Goal: Task Accomplishment & Management: Use online tool/utility

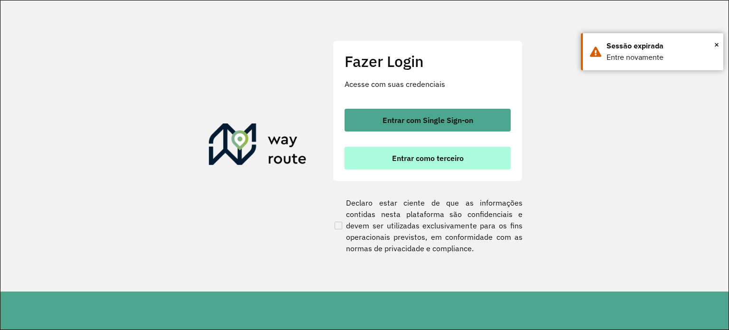
click at [493, 163] on button "Entrar como terceiro" at bounding box center [427, 158] width 166 height 23
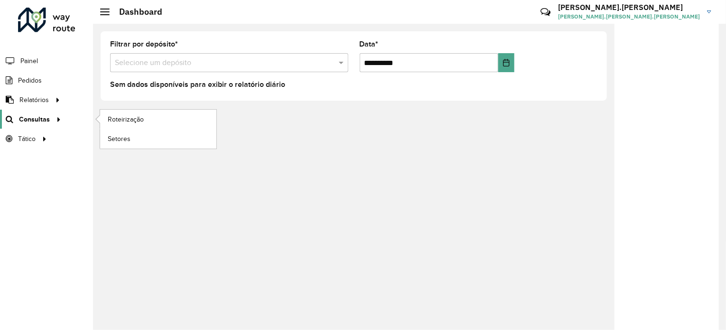
click at [53, 116] on icon at bounding box center [57, 118] width 8 height 14
click at [130, 125] on link "Roteirização" at bounding box center [158, 119] width 116 height 19
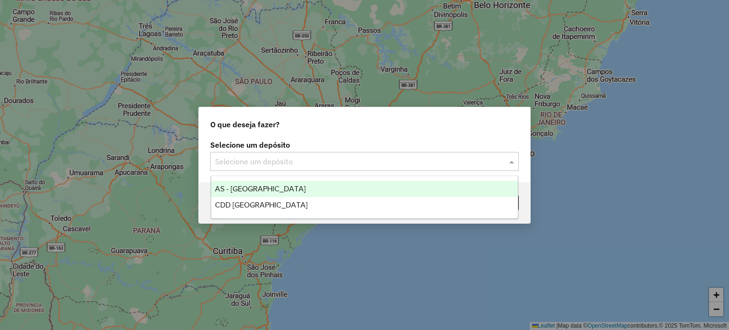
click at [356, 161] on input "text" at bounding box center [355, 161] width 280 height 11
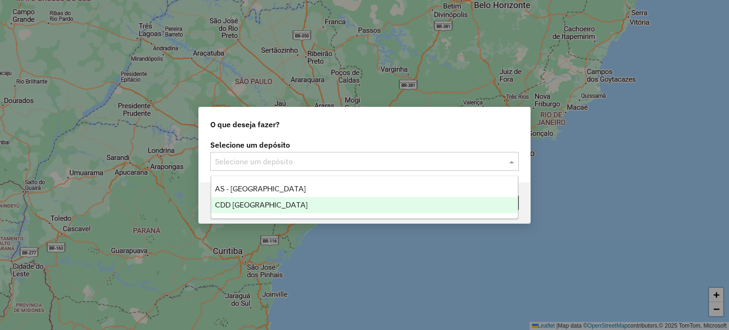
click at [243, 205] on span "CDD [GEOGRAPHIC_DATA]" at bounding box center [261, 205] width 92 height 8
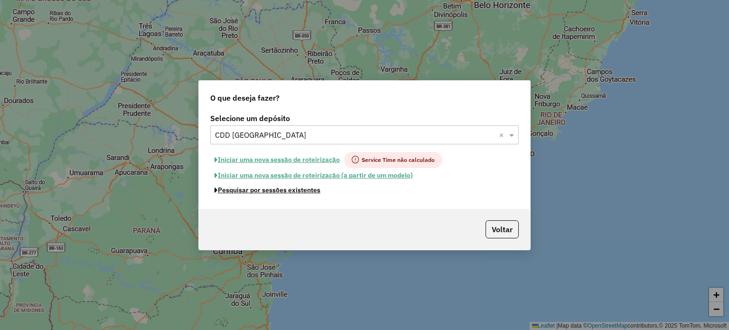
click at [289, 189] on button "Pesquisar por sessões existentes" at bounding box center [267, 190] width 114 height 15
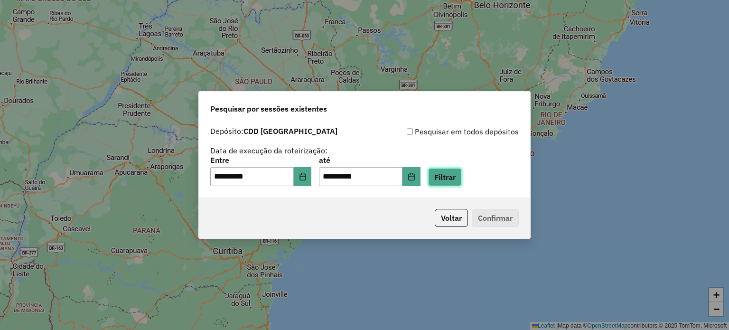
click at [453, 182] on button "Filtrar" at bounding box center [445, 177] width 34 height 18
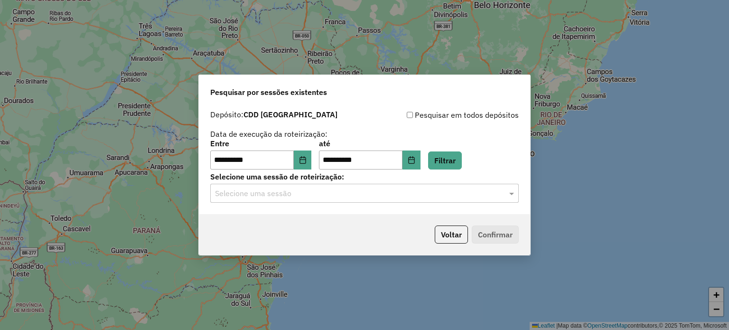
click at [273, 194] on input "text" at bounding box center [355, 193] width 280 height 11
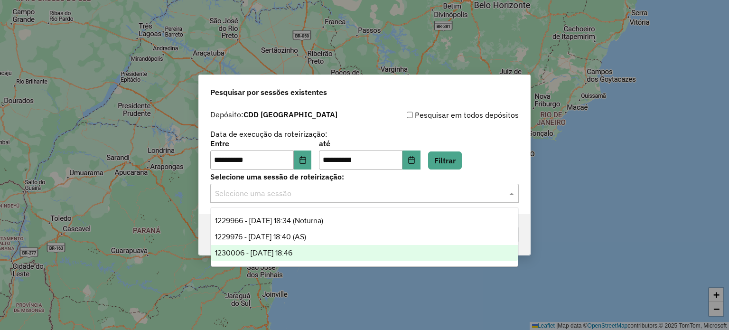
click at [288, 249] on span "1230006 - 15/08/2025 18:46" at bounding box center [253, 253] width 77 height 8
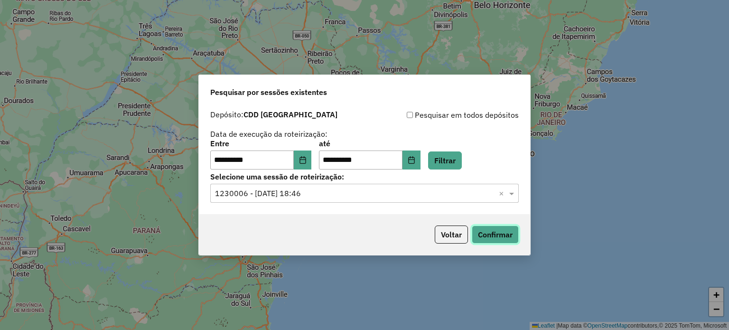
click at [478, 235] on button "Confirmar" at bounding box center [494, 234] width 47 height 18
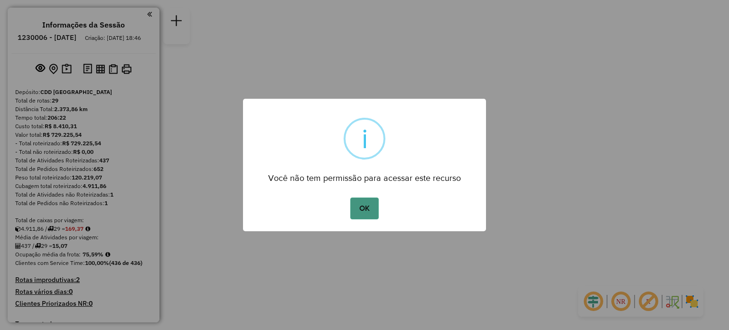
click at [368, 208] on button "OK" at bounding box center [364, 208] width 28 height 22
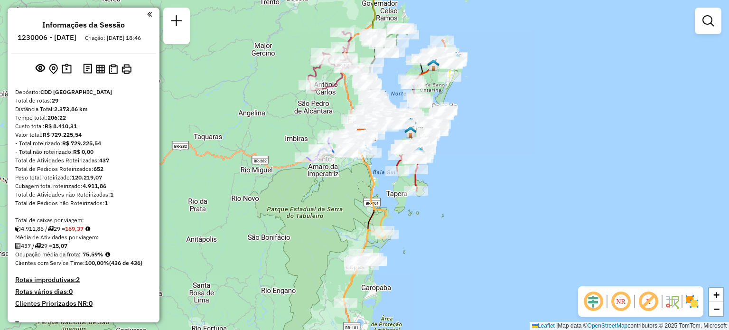
drag, startPoint x: 328, startPoint y: 246, endPoint x: 317, endPoint y: 203, distance: 44.1
click at [319, 188] on div "Janela de atendimento Grade de atendimento Capacidade Transportadoras Veículos …" at bounding box center [364, 165] width 729 height 330
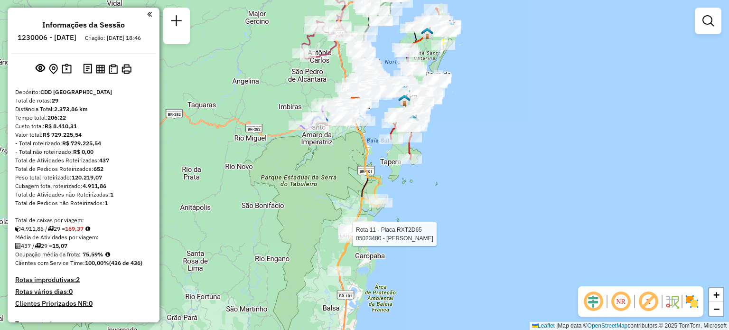
select select "**********"
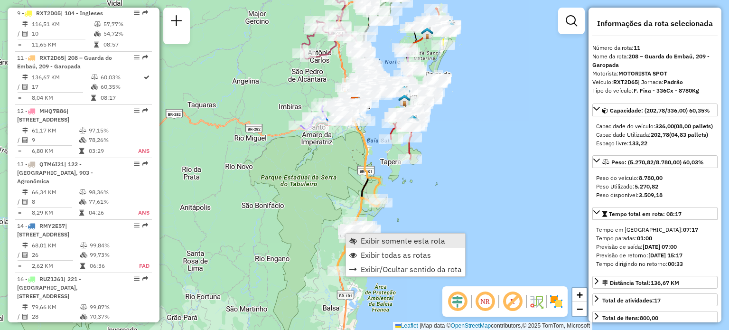
scroll to position [858, 0]
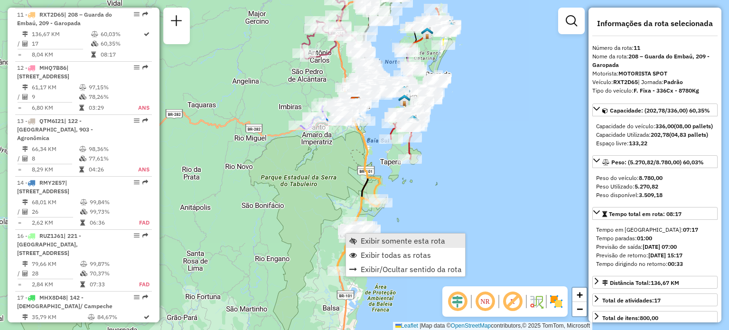
click at [374, 240] on span "Exibir somente esta rota" at bounding box center [402, 241] width 84 height 8
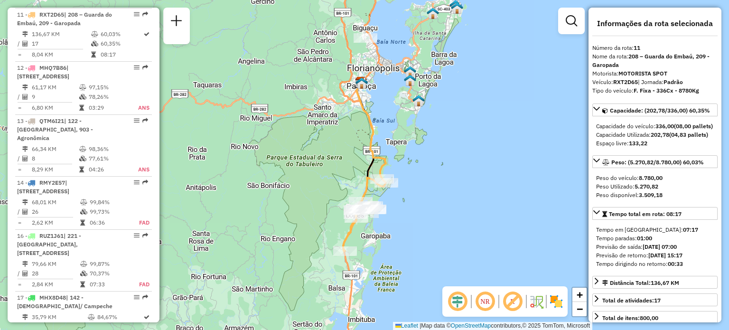
drag, startPoint x: 404, startPoint y: 32, endPoint x: 227, endPoint y: 93, distance: 187.2
click at [227, 93] on div "Janela de atendimento Grade de atendimento Capacidade Transportadoras Veículos …" at bounding box center [364, 165] width 729 height 330
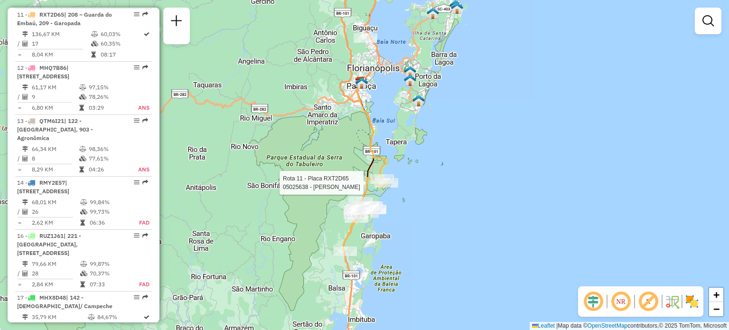
select select "**********"
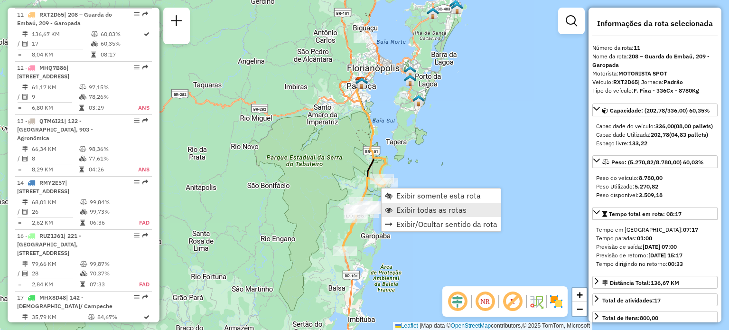
click at [419, 207] on span "Exibir todas as rotas" at bounding box center [431, 210] width 70 height 8
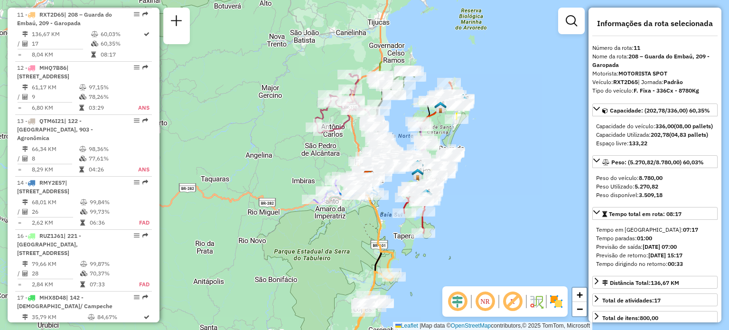
drag, startPoint x: 474, startPoint y: 111, endPoint x: 491, endPoint y: 185, distance: 75.8
click at [485, 197] on div "Janela de atendimento Grade de atendimento Capacidade Transportadoras Veículos …" at bounding box center [364, 165] width 729 height 330
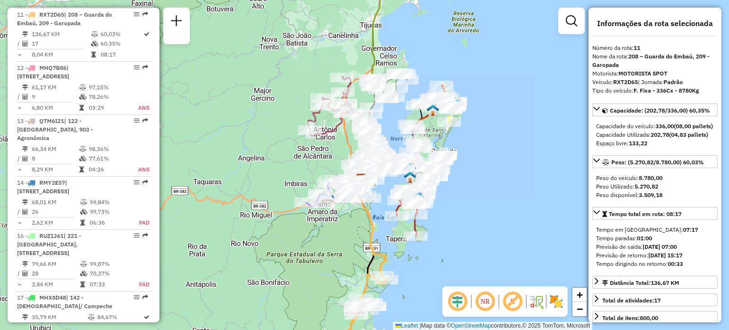
drag, startPoint x: 325, startPoint y: 149, endPoint x: 274, endPoint y: 164, distance: 52.8
click at [282, 141] on div "Janela de atendimento Grade de atendimento Capacidade Transportadoras Veículos …" at bounding box center [364, 165] width 729 height 330
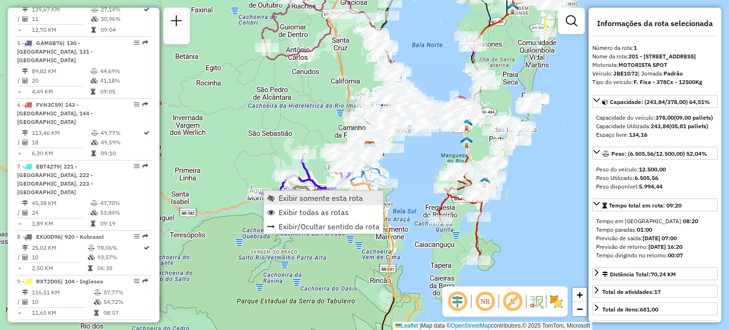
scroll to position [380, 0]
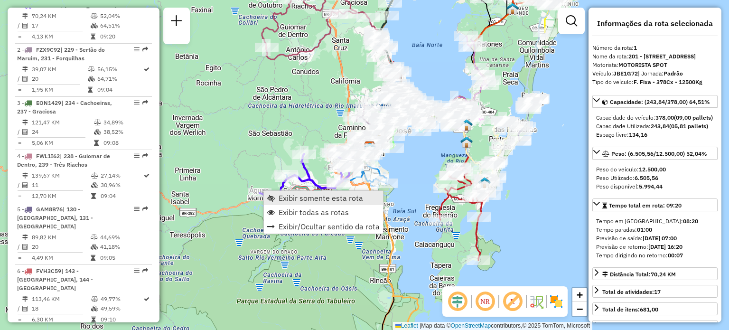
click at [280, 194] on span "Exibir somente esta rota" at bounding box center [320, 198] width 84 height 8
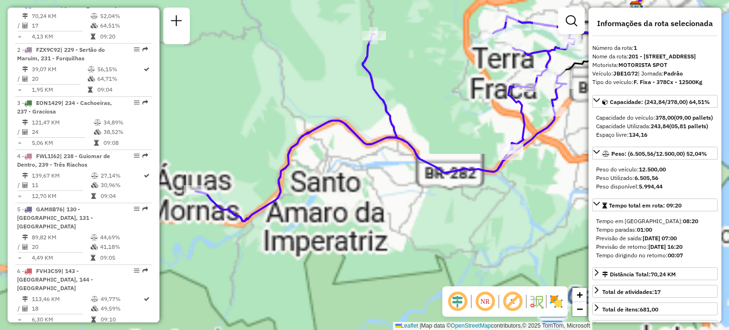
drag, startPoint x: 365, startPoint y: 162, endPoint x: 453, endPoint y: 105, distance: 105.4
click at [453, 105] on div "Janela de atendimento Grade de atendimento Capacidade Transportadoras Veículos …" at bounding box center [364, 165] width 729 height 330
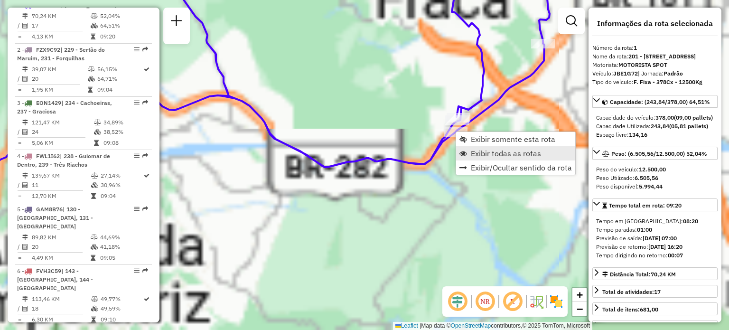
click at [493, 151] on span "Exibir todas as rotas" at bounding box center [505, 153] width 70 height 8
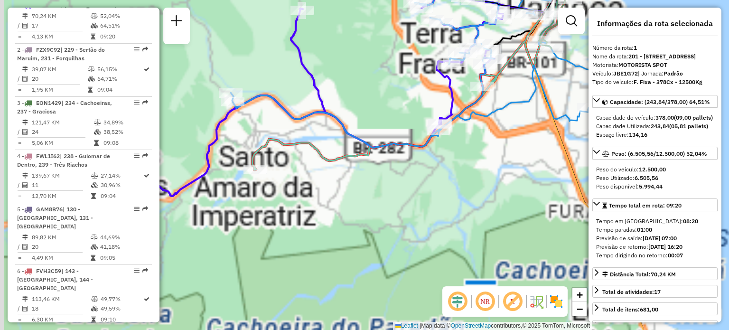
drag, startPoint x: 374, startPoint y: 100, endPoint x: 356, endPoint y: 125, distance: 30.5
click at [356, 125] on div "Janela de atendimento Grade de atendimento Capacidade Transportadoras Veículos …" at bounding box center [364, 165] width 729 height 330
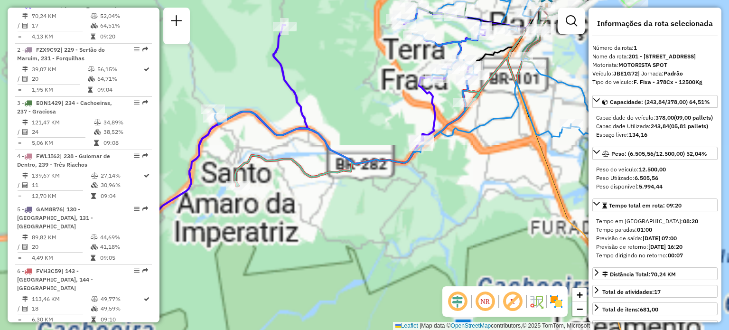
drag, startPoint x: 284, startPoint y: 150, endPoint x: 277, endPoint y: 151, distance: 6.8
click at [277, 151] on div "Janela de atendimento Grade de atendimento Capacidade Transportadoras Veículos …" at bounding box center [364, 165] width 729 height 330
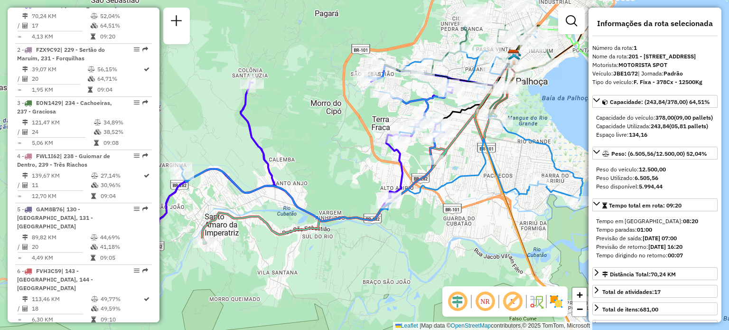
drag, startPoint x: 382, startPoint y: 60, endPoint x: 345, endPoint y: 120, distance: 69.6
click at [349, 119] on div "Janela de atendimento Grade de atendimento Capacidade Transportadoras Veículos …" at bounding box center [364, 165] width 729 height 330
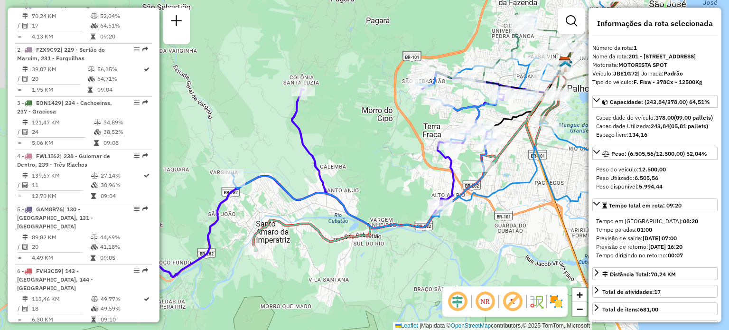
drag, startPoint x: 317, startPoint y: 116, endPoint x: 382, endPoint y: 124, distance: 65.5
click at [382, 124] on div "Janela de atendimento Grade de atendimento Capacidade Transportadoras Veículos …" at bounding box center [364, 165] width 729 height 330
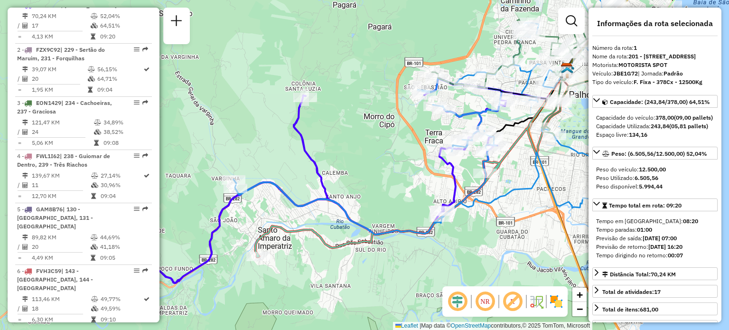
drag, startPoint x: 406, startPoint y: 135, endPoint x: 221, endPoint y: 151, distance: 185.2
click at [228, 150] on div "Janela de atendimento Grade de atendimento Capacidade Transportadoras Veículos …" at bounding box center [364, 165] width 729 height 330
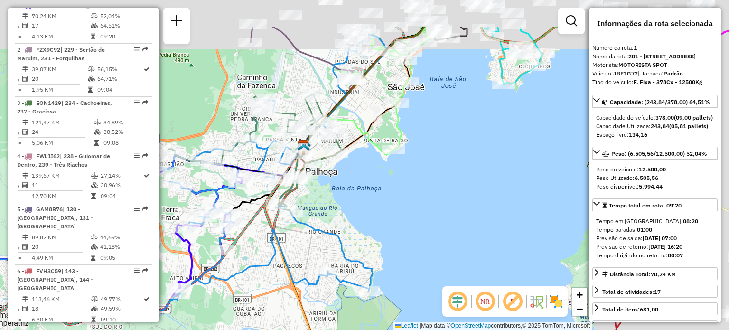
drag, startPoint x: 471, startPoint y: 120, endPoint x: 391, endPoint y: 160, distance: 89.7
click at [387, 198] on div "Janela de atendimento Grade de atendimento Capacidade Transportadoras Veículos …" at bounding box center [364, 165] width 729 height 330
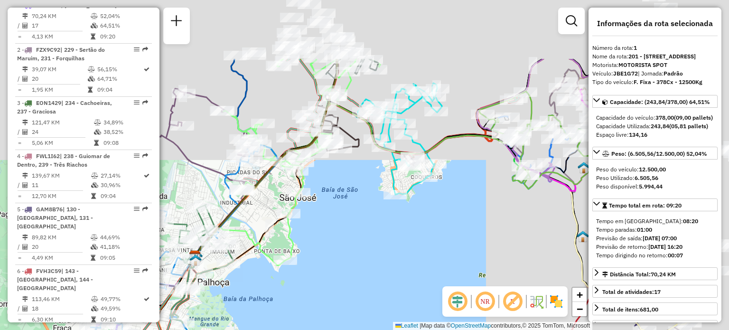
drag, startPoint x: 453, startPoint y: 116, endPoint x: 370, endPoint y: 177, distance: 103.0
click at [353, 219] on div "Janela de atendimento Grade de atendimento Capacidade Transportadoras Veículos …" at bounding box center [364, 165] width 729 height 330
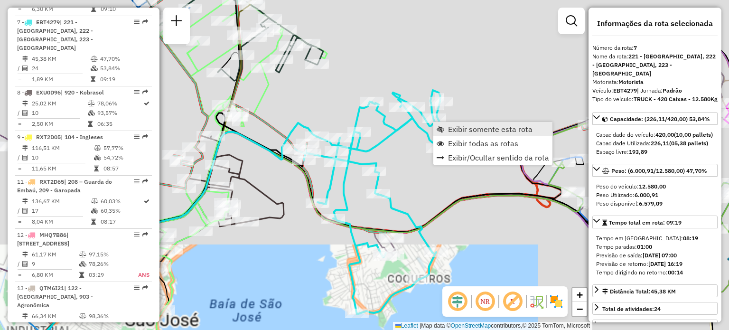
scroll to position [707, 0]
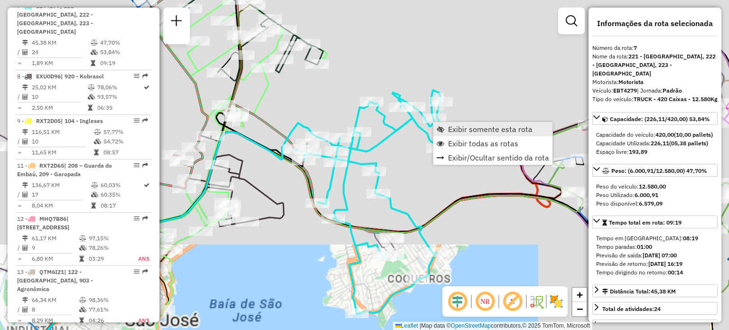
click at [448, 129] on span "Exibir somente esta rota" at bounding box center [490, 129] width 84 height 8
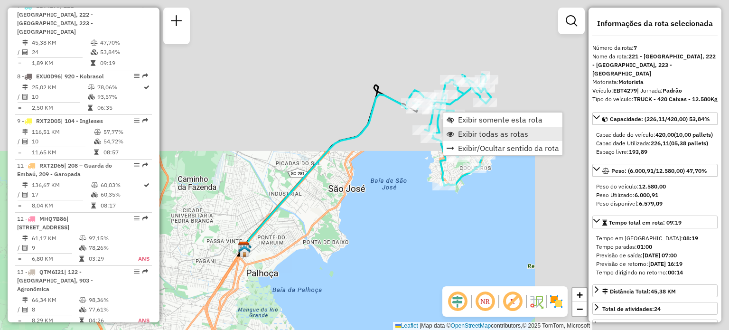
click at [467, 133] on span "Exibir todas as rotas" at bounding box center [493, 134] width 70 height 8
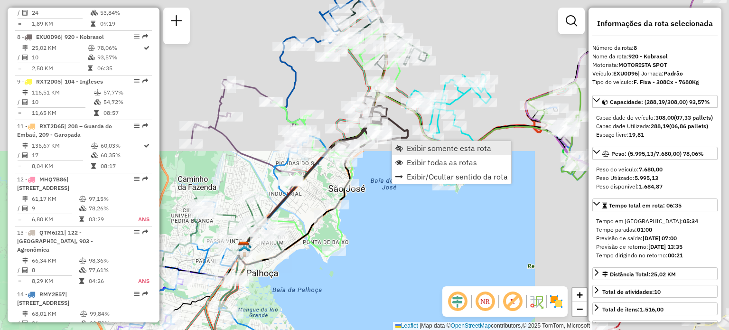
scroll to position [768, 0]
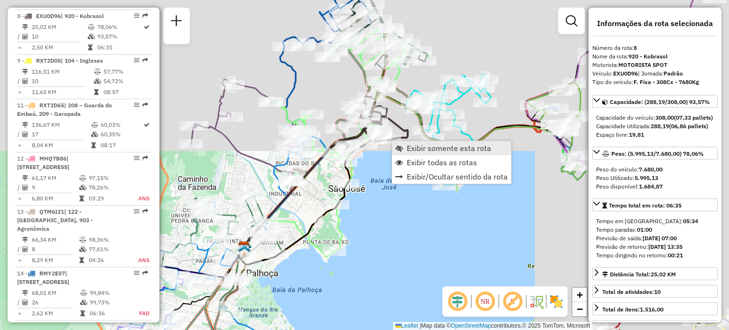
click at [408, 148] on span "Exibir somente esta rota" at bounding box center [448, 148] width 84 height 8
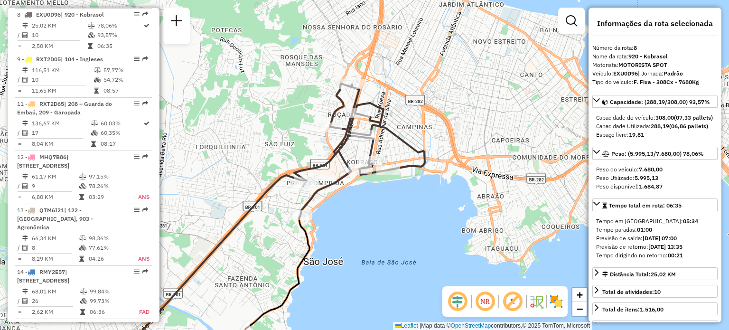
drag, startPoint x: 361, startPoint y: 82, endPoint x: 320, endPoint y: 146, distance: 76.4
click at [320, 146] on div "Janela de atendimento Grade de atendimento Capacidade Transportadoras Veículos …" at bounding box center [364, 165] width 729 height 330
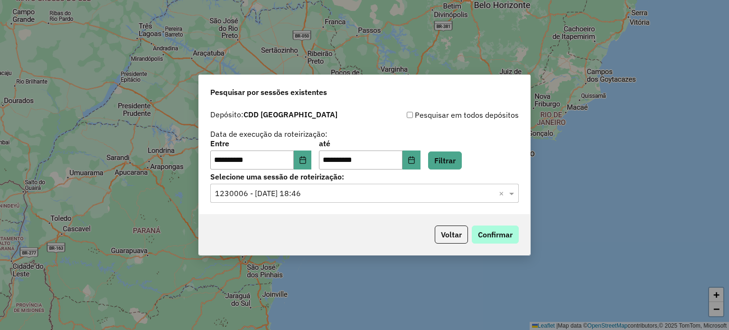
click at [490, 237] on button "Confirmar" at bounding box center [494, 234] width 47 height 18
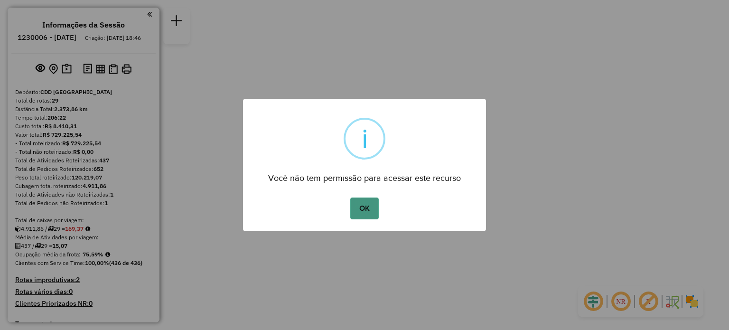
click at [364, 205] on button "OK" at bounding box center [364, 208] width 28 height 22
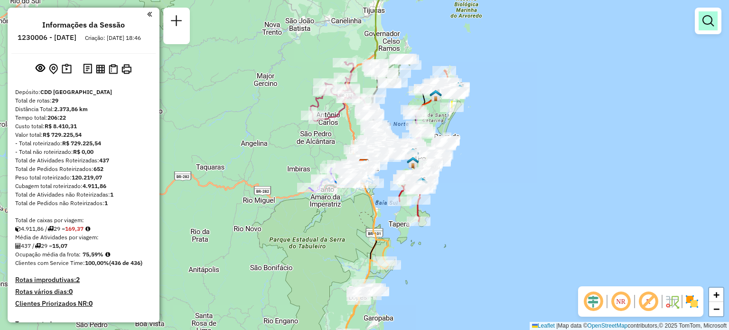
click at [709, 26] on em at bounding box center [707, 20] width 11 height 11
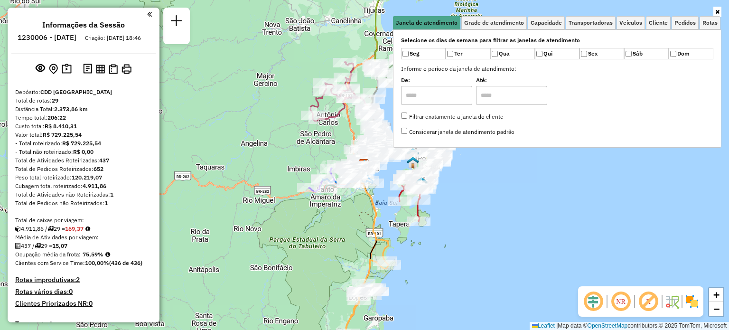
click at [716, 10] on icon at bounding box center [717, 12] width 4 height 6
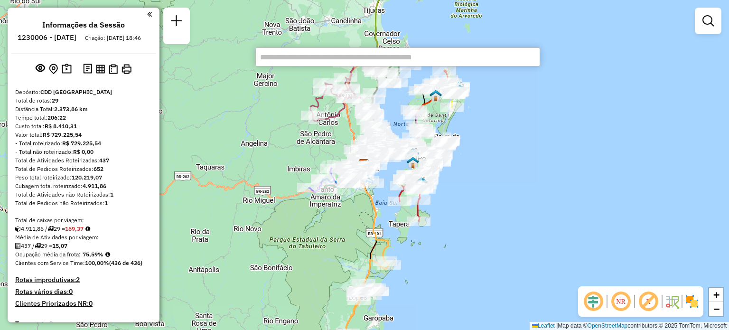
click at [579, 122] on div "Janela de atendimento Grade de atendimento Capacidade Transportadoras Veículos …" at bounding box center [364, 165] width 729 height 330
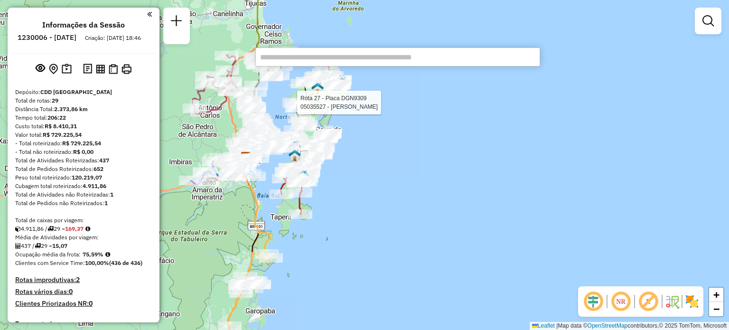
scroll to position [617, 0]
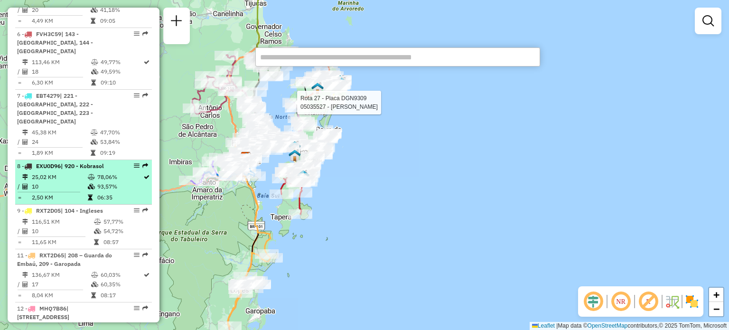
click at [56, 172] on td "25,02 KM" at bounding box center [59, 176] width 56 height 9
select select "**********"
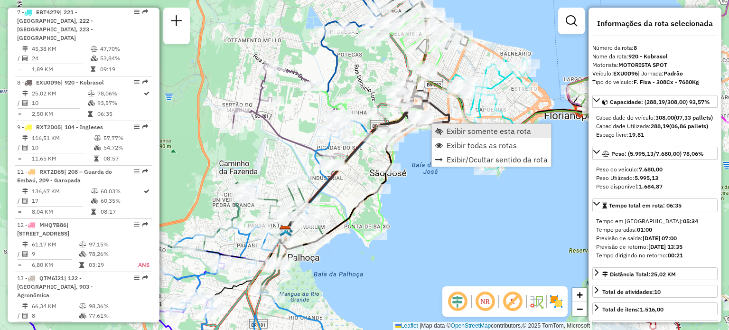
scroll to position [768, 0]
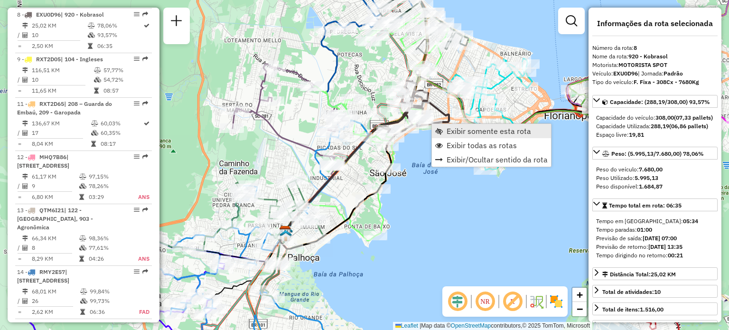
click at [442, 129] on link "Exibir somente esta rota" at bounding box center [491, 131] width 119 height 14
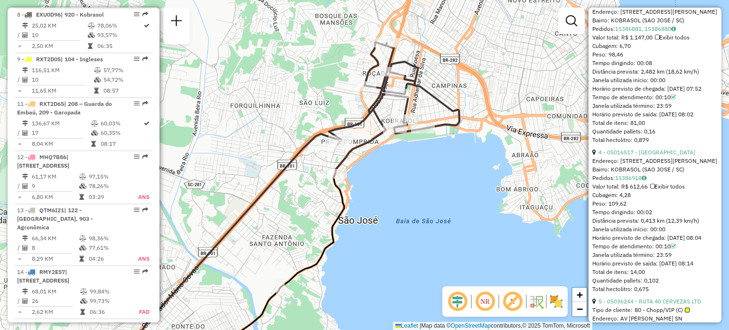
scroll to position [759, 0]
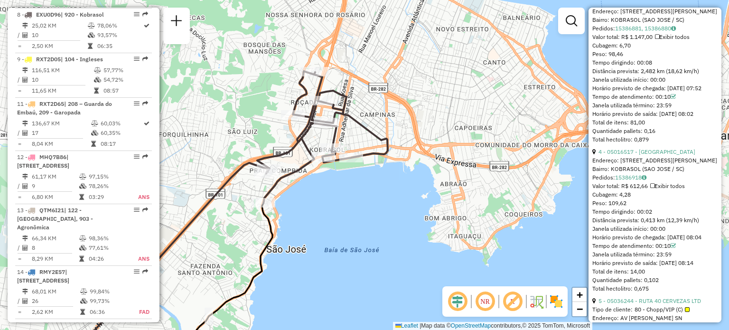
drag, startPoint x: 368, startPoint y: 168, endPoint x: 310, endPoint y: 191, distance: 62.6
click at [310, 191] on div "Janela de atendimento Grade de atendimento Capacidade Transportadoras Veículos …" at bounding box center [364, 165] width 729 height 330
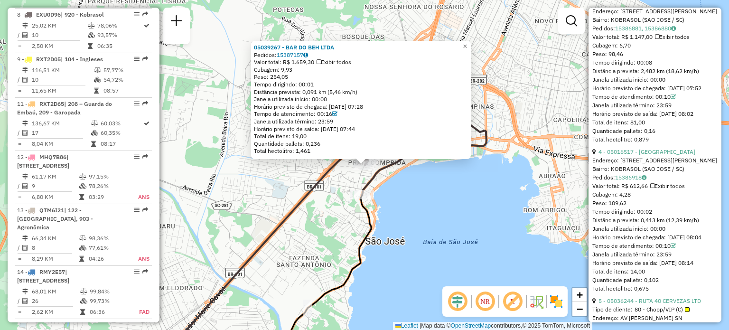
click at [389, 185] on div "05039267 - BAR DO BEH LTDA Pedidos: 15387157 Valor total: R$ 1.659,30 Exibir to…" at bounding box center [364, 165] width 729 height 330
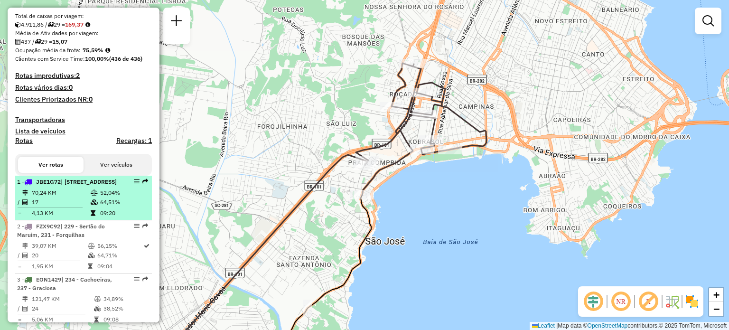
scroll to position [247, 0]
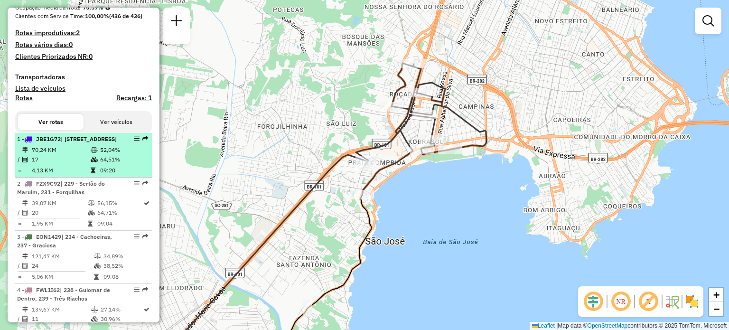
click at [61, 142] on span "| [STREET_ADDRESS]" at bounding box center [89, 138] width 56 height 7
select select "**********"
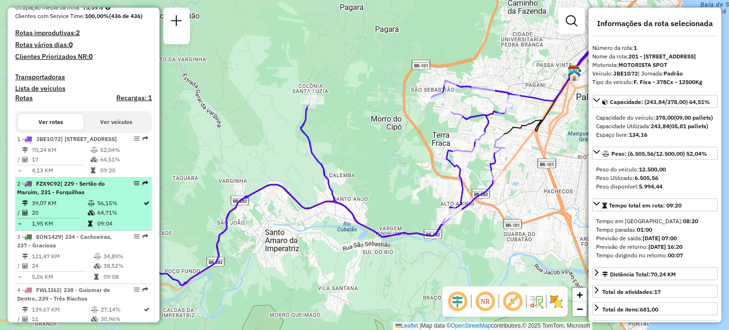
click at [56, 195] on span "| 229 - Sertão do Maruim, 231 - Forquilhas" at bounding box center [61, 188] width 88 height 16
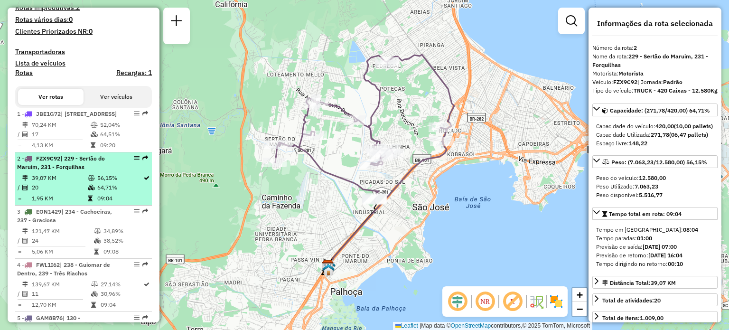
scroll to position [294, 0]
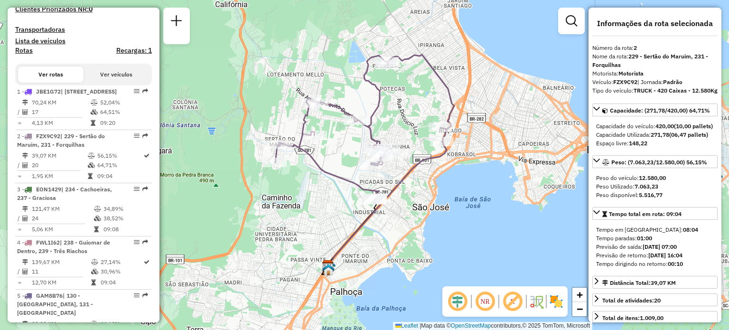
click at [104, 83] on button "Ver veículos" at bounding box center [115, 74] width 65 height 16
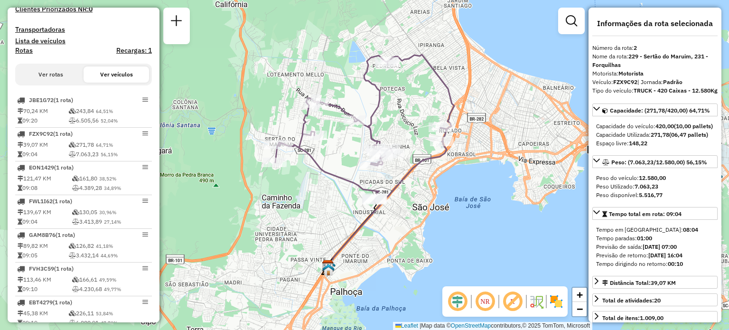
click at [59, 83] on button "Ver rotas" at bounding box center [50, 74] width 65 height 16
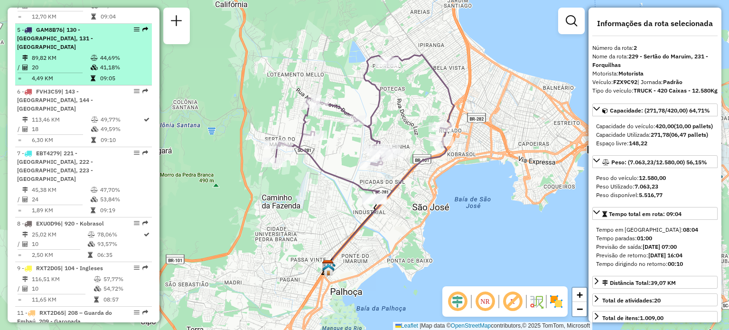
scroll to position [579, 0]
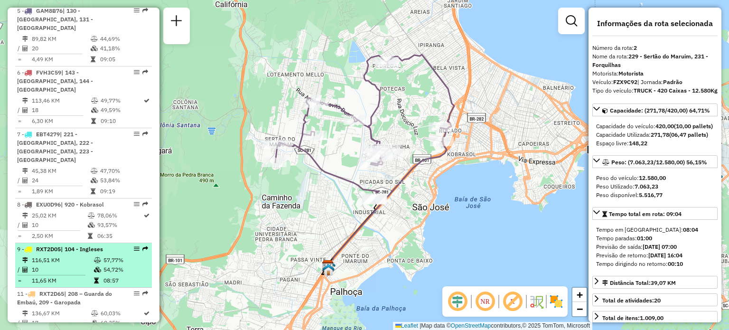
click at [47, 255] on td "116,51 KM" at bounding box center [62, 259] width 62 height 9
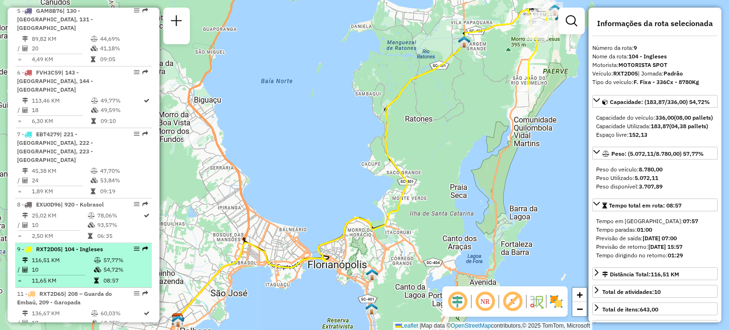
scroll to position [626, 0]
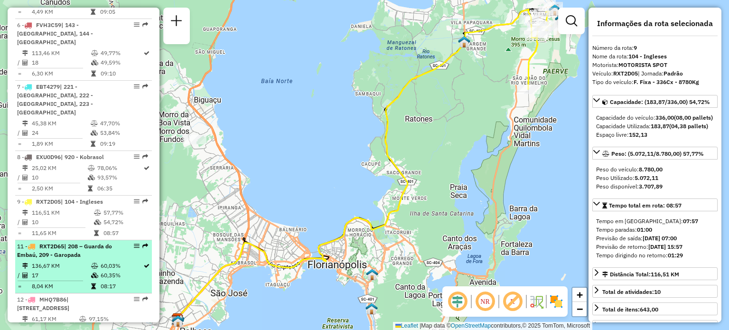
click at [53, 259] on li "11 - RXT2D65 | 208 – [GEOGRAPHIC_DATA], 209 - Garopada 136,67 KM 60,03% / 17 60…" at bounding box center [83, 266] width 137 height 53
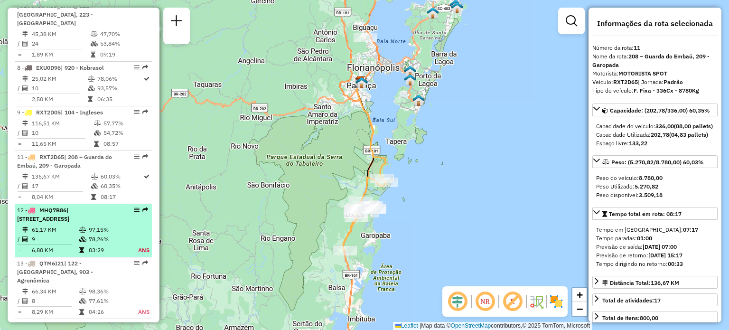
scroll to position [721, 0]
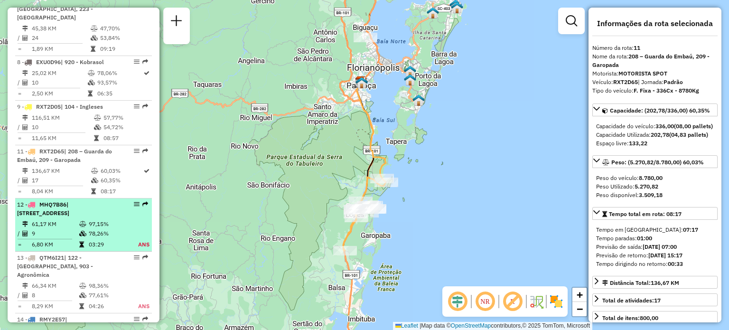
click at [59, 209] on span "| [STREET_ADDRESS]" at bounding box center [43, 209] width 52 height 16
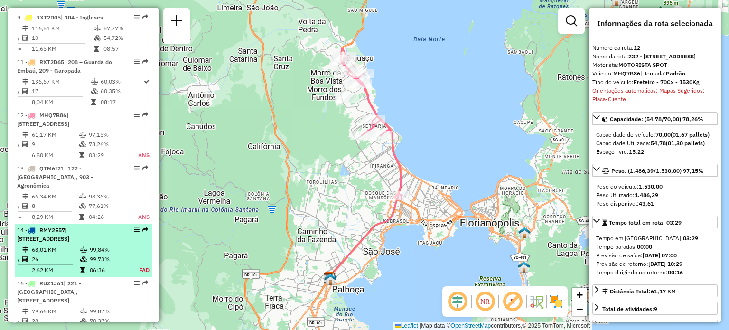
scroll to position [816, 0]
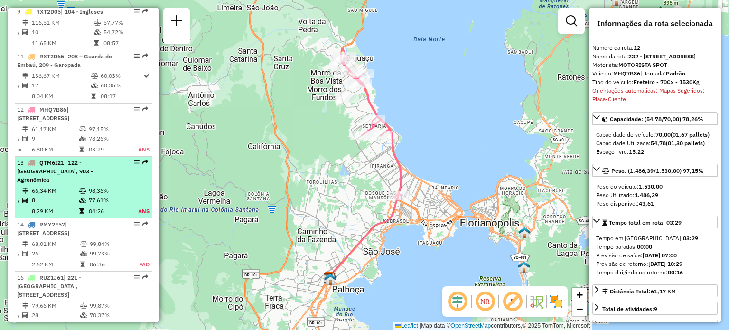
click at [61, 195] on td "8" at bounding box center [54, 199] width 47 height 9
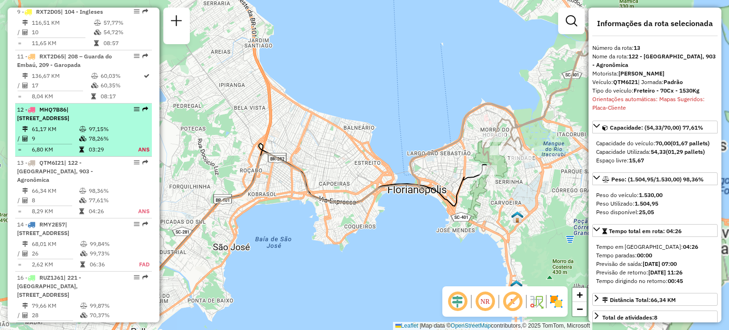
click at [61, 139] on td "9" at bounding box center [54, 138] width 47 height 9
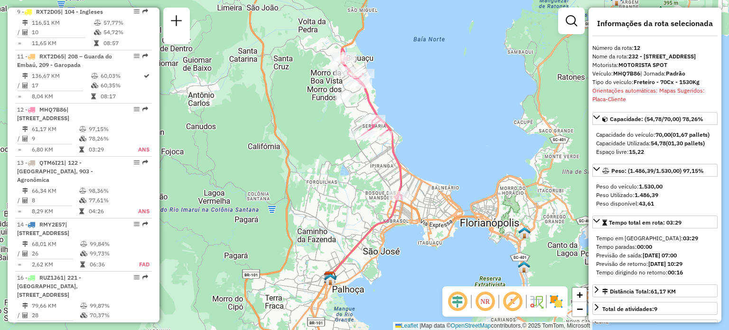
click at [488, 303] on em at bounding box center [484, 301] width 23 height 23
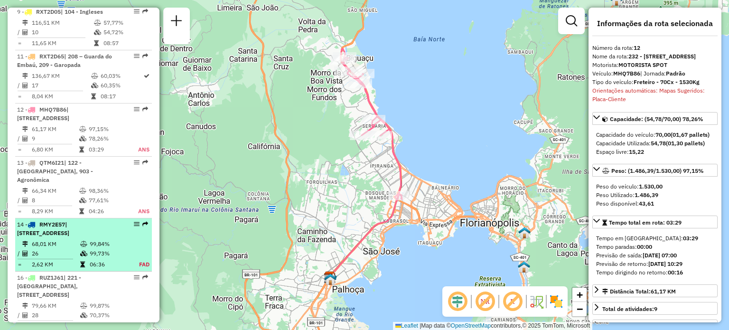
click at [46, 221] on span "| [STREET_ADDRESS]" at bounding box center [43, 229] width 52 height 16
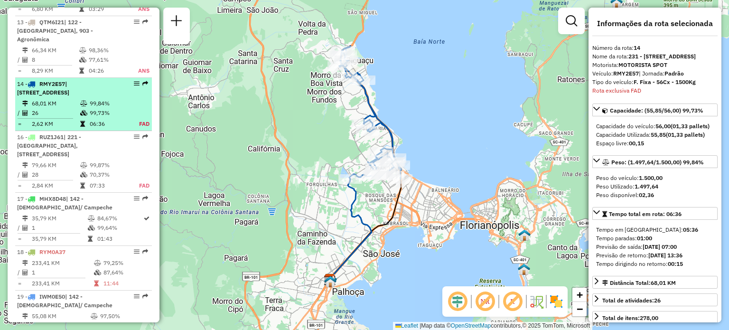
scroll to position [1016, 0]
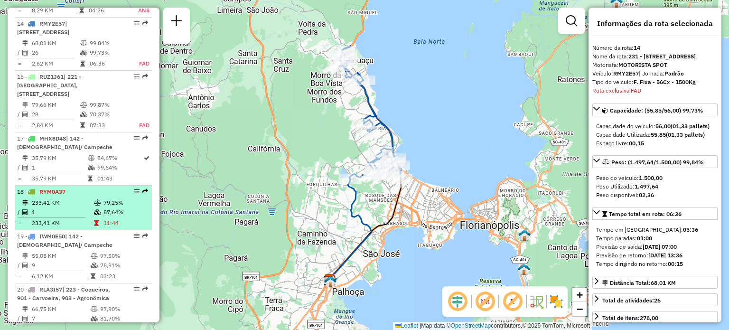
click at [61, 207] on td "233,41 KM" at bounding box center [62, 202] width 62 height 9
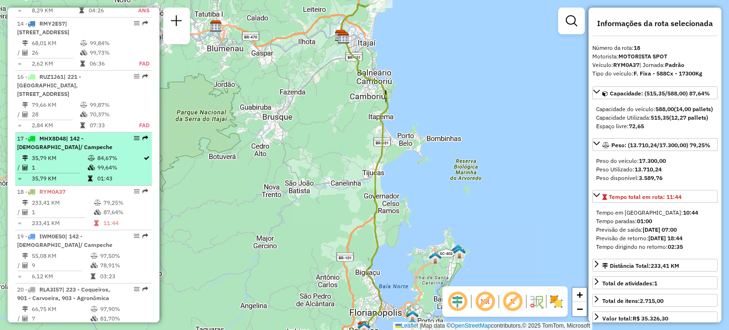
click at [63, 180] on td "35,79 KM" at bounding box center [59, 178] width 56 height 9
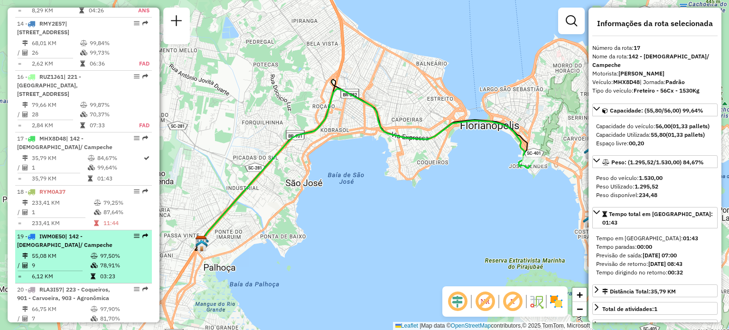
click at [49, 260] on td "55,08 KM" at bounding box center [60, 255] width 59 height 9
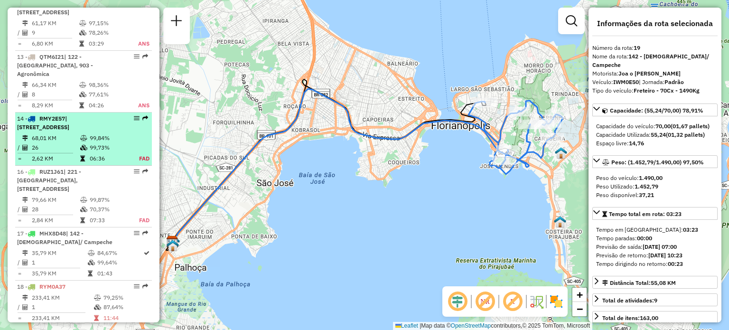
click at [67, 130] on li "14 - RMY2E57 | 231 - Forquilhas, 232 - [GEOGRAPHIC_DATA], 235 - [GEOGRAPHIC_DAT…" at bounding box center [83, 138] width 137 height 53
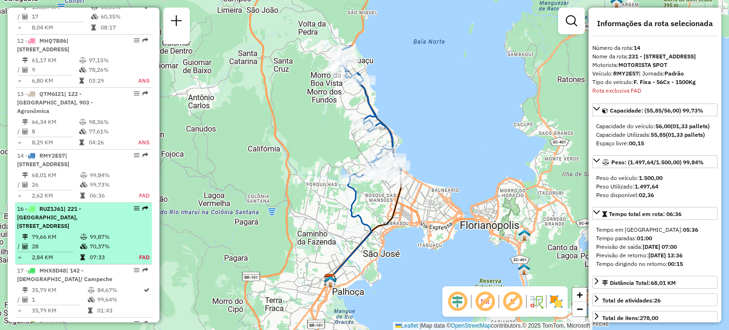
scroll to position [874, 0]
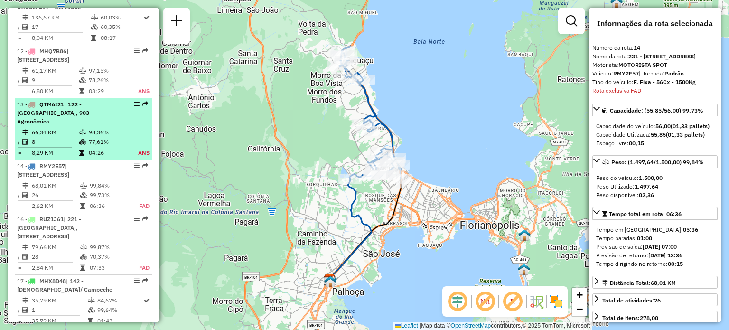
click at [59, 128] on td "66,34 KM" at bounding box center [54, 132] width 47 height 9
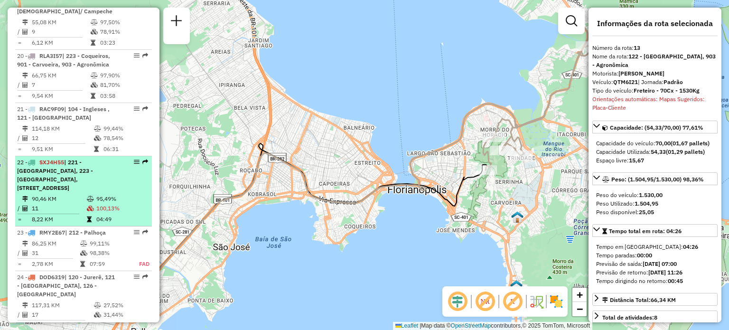
scroll to position [1254, 0]
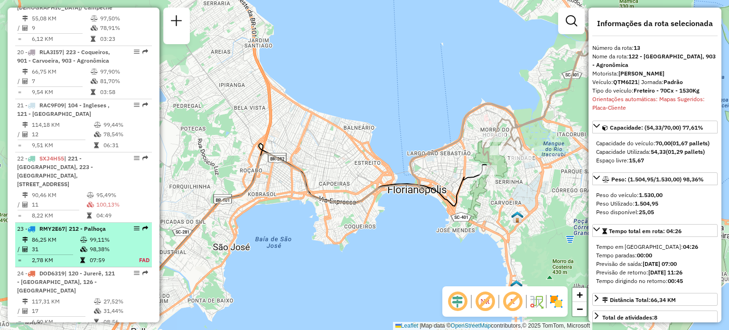
click at [59, 241] on td "86,25 KM" at bounding box center [55, 239] width 48 height 9
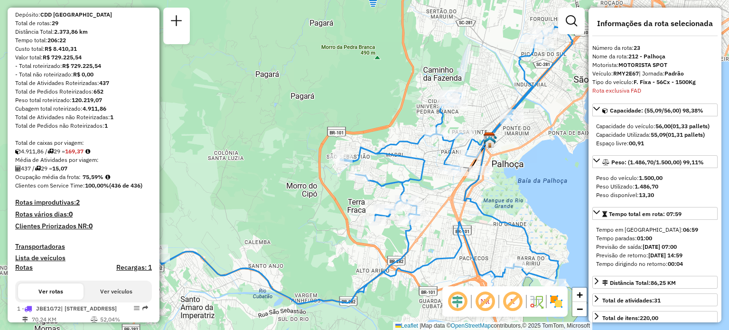
scroll to position [95, 0]
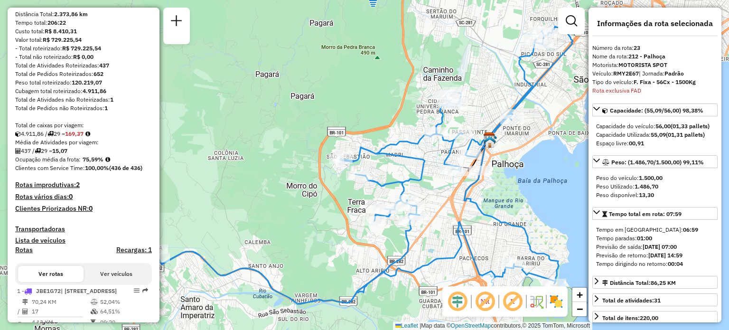
click at [118, 280] on body "Aguarde... Pop-up bloqueado! Seu navegador bloqueou automáticamente a abertura …" at bounding box center [364, 165] width 729 height 330
click at [135, 254] on h4 "Recargas: 1" at bounding box center [134, 250] width 36 height 8
click at [144, 254] on h4 "Recargas: 1" at bounding box center [134, 250] width 36 height 8
click at [73, 255] on div "Rotas Recargas: 1" at bounding box center [83, 251] width 137 height 7
click at [104, 282] on button "Ver veículos" at bounding box center [115, 274] width 65 height 16
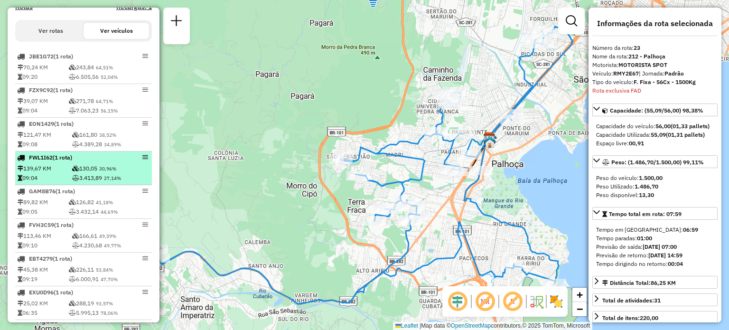
scroll to position [332, 0]
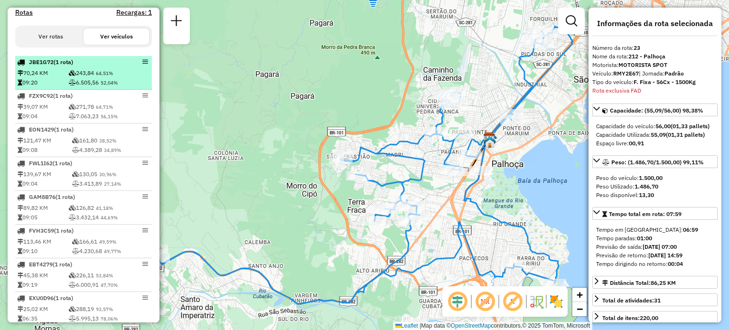
click at [54, 75] on li "JBE1G72 (1 Rota) 70,24 KM 243,84 64,51% 09:20 6.505,56 52,04%" at bounding box center [83, 73] width 137 height 34
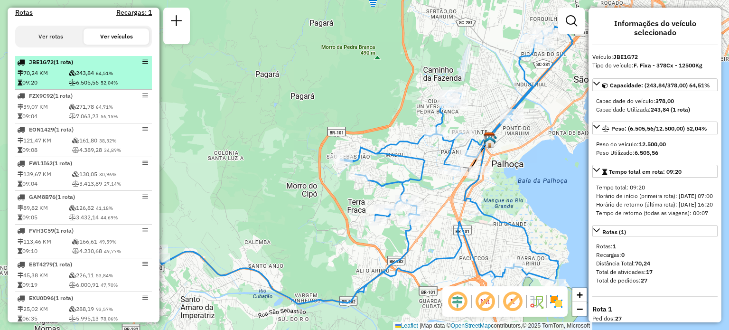
click at [69, 76] on icon at bounding box center [72, 73] width 7 height 6
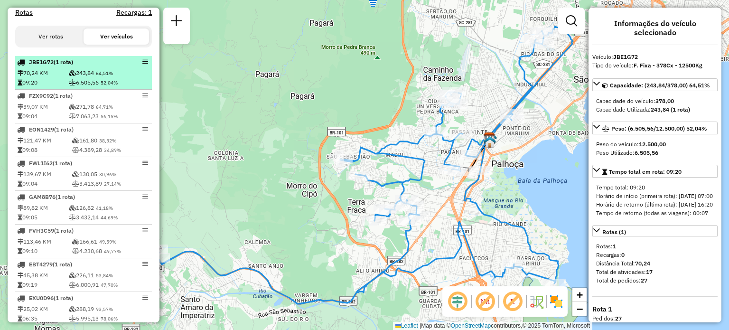
click at [144, 65] on em at bounding box center [145, 62] width 6 height 6
drag, startPoint x: 143, startPoint y: 74, endPoint x: 140, endPoint y: 67, distance: 6.8
click at [140, 66] on div "JBE1G72 (1 Rota)" at bounding box center [83, 62] width 133 height 9
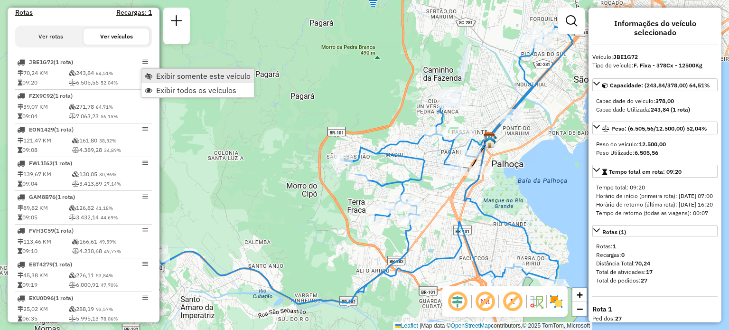
click at [152, 75] on link "Exibir somente este veículo" at bounding box center [197, 76] width 112 height 14
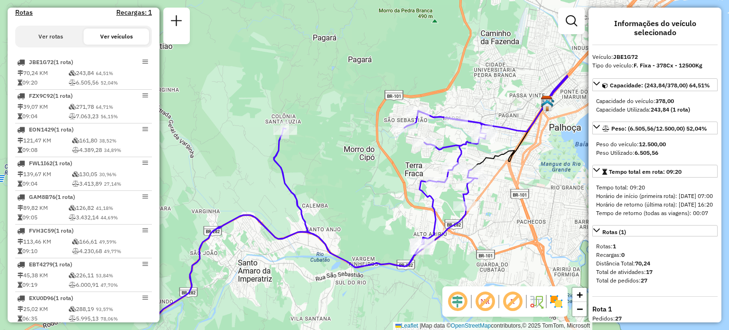
drag, startPoint x: 293, startPoint y: 155, endPoint x: 344, endPoint y: 129, distance: 57.3
click at [344, 129] on div "Janela de atendimento Grade de atendimento Capacidade Transportadoras Veículos …" at bounding box center [364, 165] width 729 height 330
select select "**********"
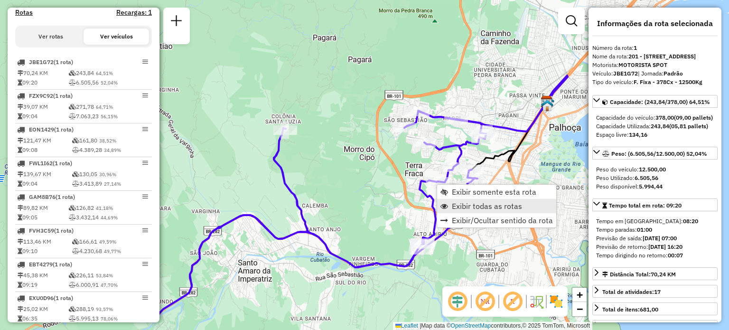
click at [470, 204] on span "Exibir todas as rotas" at bounding box center [487, 206] width 70 height 8
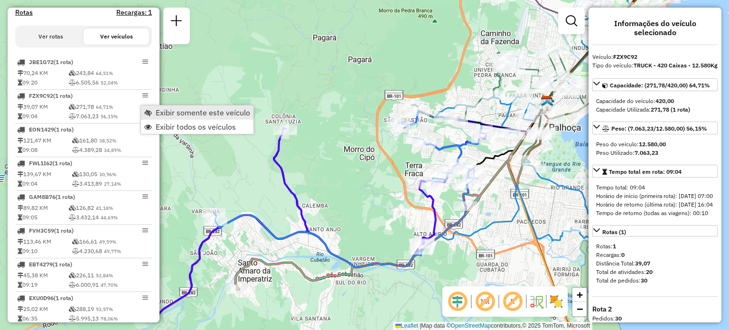
click at [149, 110] on span "Exibir somente este veículo" at bounding box center [148, 113] width 8 height 8
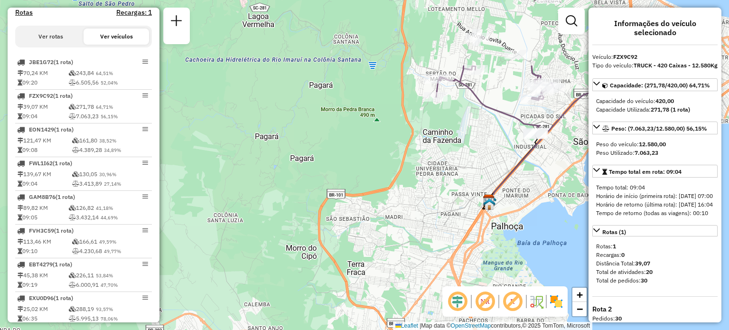
drag, startPoint x: 279, startPoint y: 131, endPoint x: 176, endPoint y: 267, distance: 170.0
click at [176, 267] on div "Janela de atendimento Grade de atendimento Capacidade Transportadoras Veículos …" at bounding box center [364, 165] width 729 height 330
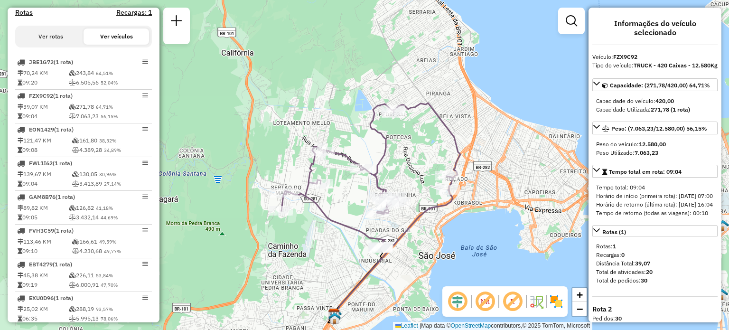
drag, startPoint x: 292, startPoint y: 191, endPoint x: 192, endPoint y: 239, distance: 111.4
click at [190, 243] on div "Janela de atendimento Grade de atendimento Capacidade Transportadoras Veículos …" at bounding box center [364, 165] width 729 height 330
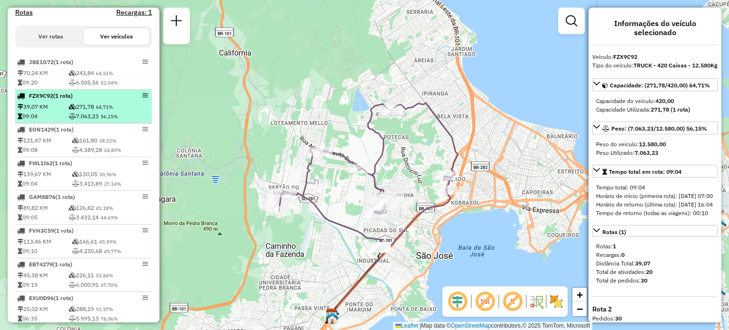
drag, startPoint x: 145, startPoint y: 106, endPoint x: 111, endPoint y: 99, distance: 34.8
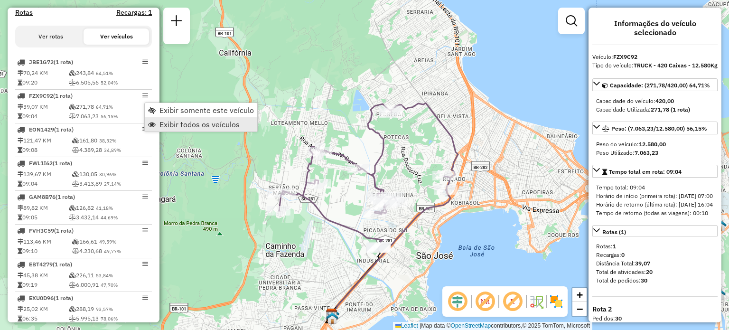
click at [171, 121] on span "Exibir todos os veículos" at bounding box center [199, 124] width 80 height 8
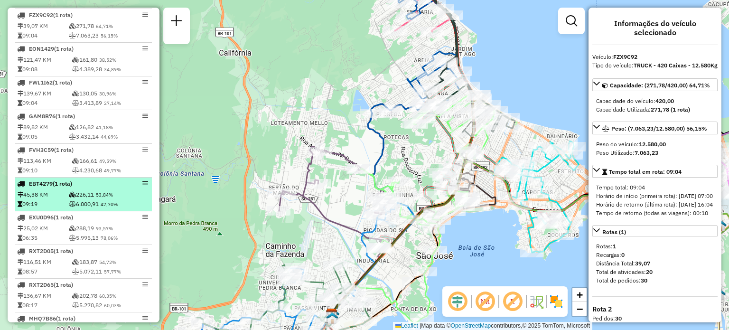
scroll to position [427, 0]
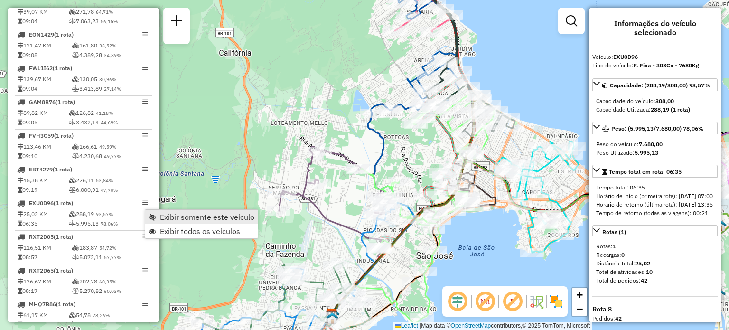
click at [162, 215] on span "Exibir somente este veículo" at bounding box center [207, 217] width 94 height 8
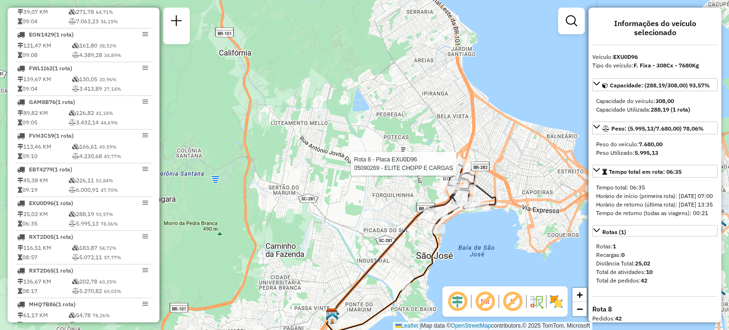
select select "**********"
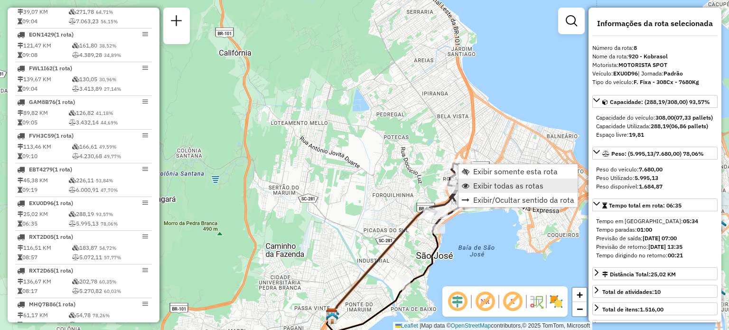
click at [487, 185] on span "Exibir todas as rotas" at bounding box center [508, 186] width 70 height 8
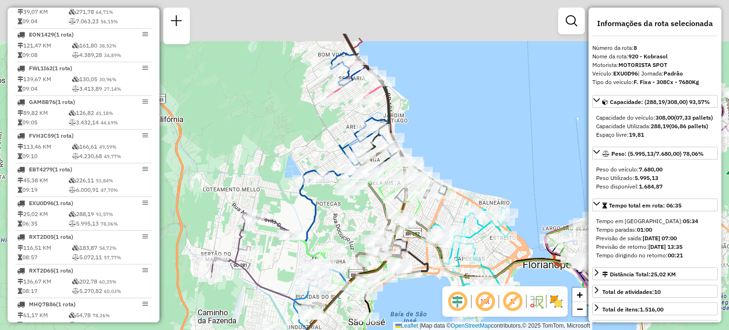
drag, startPoint x: 546, startPoint y: 94, endPoint x: 476, endPoint y: 162, distance: 96.9
click at [476, 162] on div "Janela de atendimento Grade de atendimento Capacidade Transportadoras Veículos …" at bounding box center [364, 165] width 729 height 330
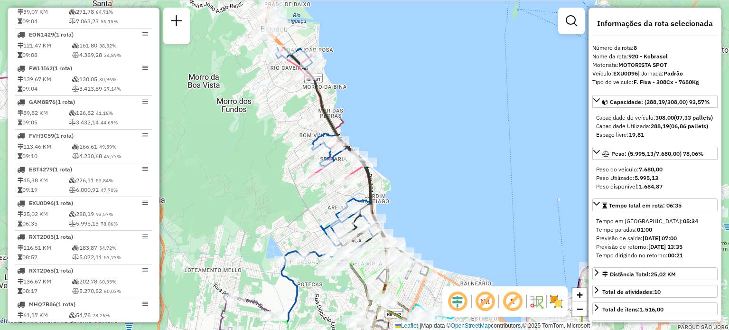
drag, startPoint x: 440, startPoint y: 125, endPoint x: 385, endPoint y: 125, distance: 54.5
click at [424, 208] on div "Janela de atendimento Grade de atendimento Capacidade Transportadoras Veículos …" at bounding box center [364, 165] width 729 height 330
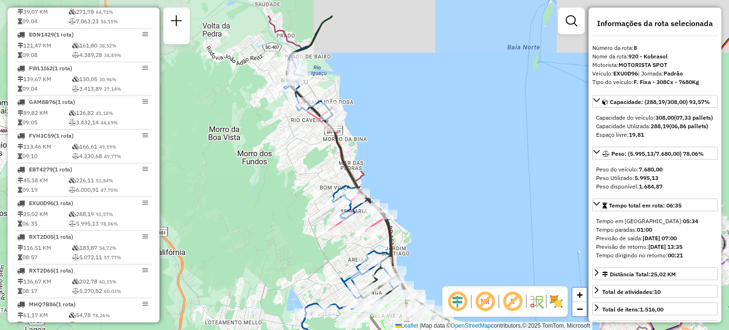
drag, startPoint x: 347, startPoint y: 89, endPoint x: 393, endPoint y: 176, distance: 98.0
click at [393, 175] on div "Janela de atendimento Grade de atendimento Capacidade Transportadoras Veículos …" at bounding box center [364, 165] width 729 height 330
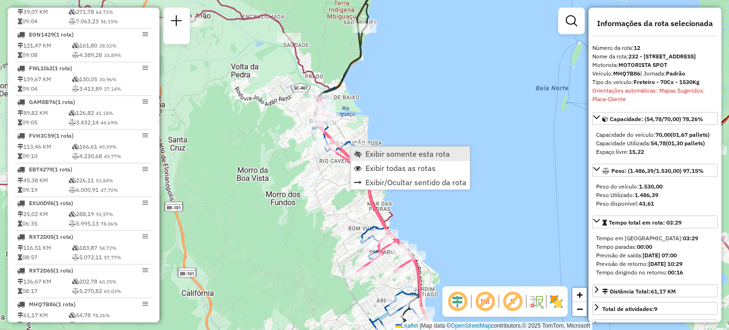
click at [374, 153] on span "Exibir somente esta rota" at bounding box center [407, 154] width 84 height 8
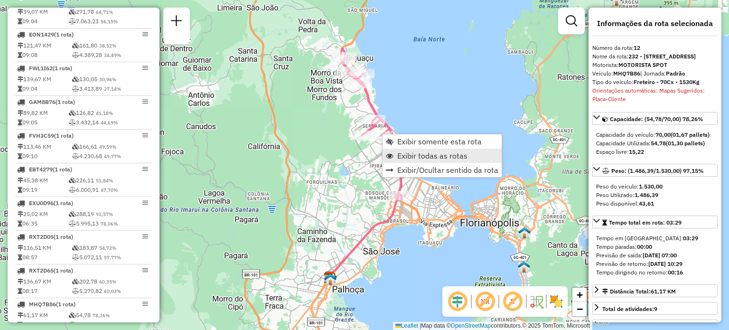
click at [406, 157] on span "Exibir todas as rotas" at bounding box center [432, 156] width 70 height 8
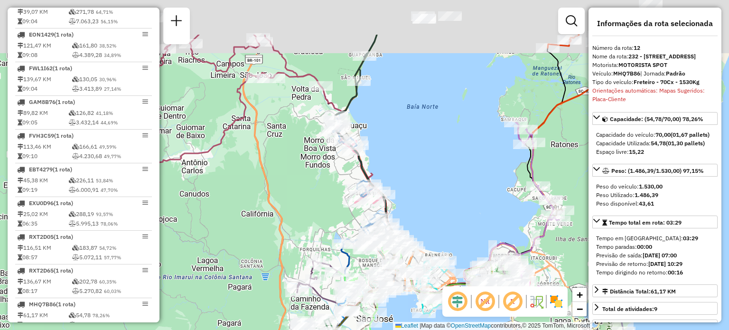
drag, startPoint x: 415, startPoint y: 100, endPoint x: 411, endPoint y: 194, distance: 94.5
click at [412, 197] on div "Janela de atendimento Grade de atendimento Capacidade Transportadoras Veículos …" at bounding box center [364, 165] width 729 height 330
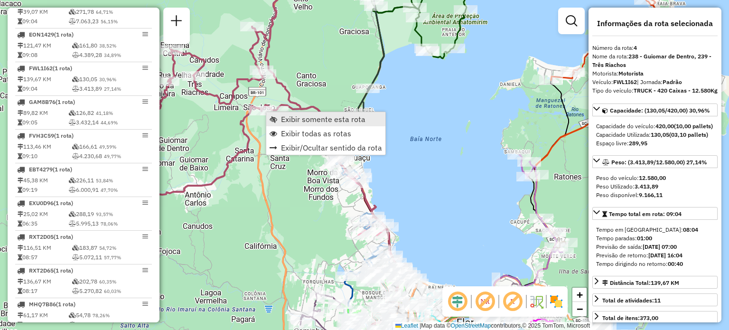
click at [283, 120] on span "Exibir somente esta rota" at bounding box center [323, 119] width 84 height 8
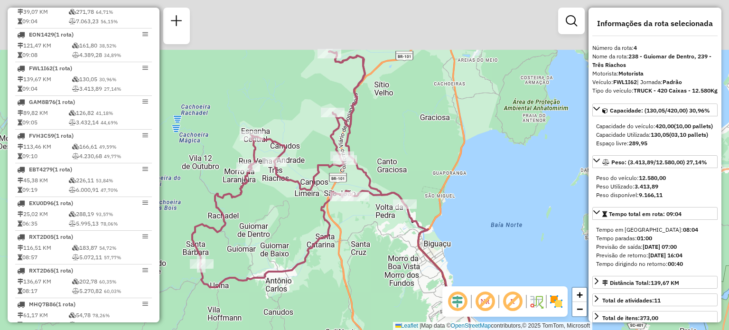
drag, startPoint x: 333, startPoint y: 194, endPoint x: 325, endPoint y: 241, distance: 47.6
click at [324, 240] on div "Janela de atendimento Grade de atendimento Capacidade Transportadoras Veículos …" at bounding box center [364, 165] width 729 height 330
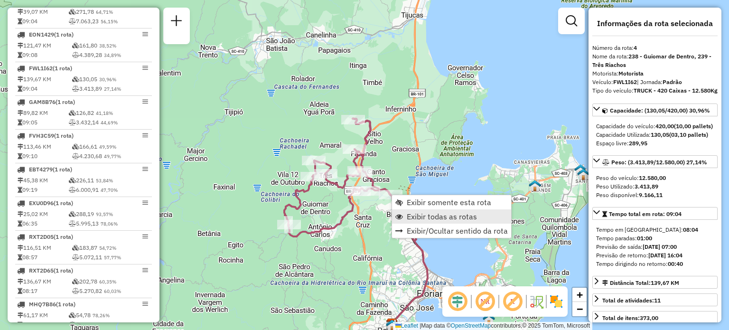
click at [420, 212] on span "Exibir todas as rotas" at bounding box center [441, 216] width 70 height 8
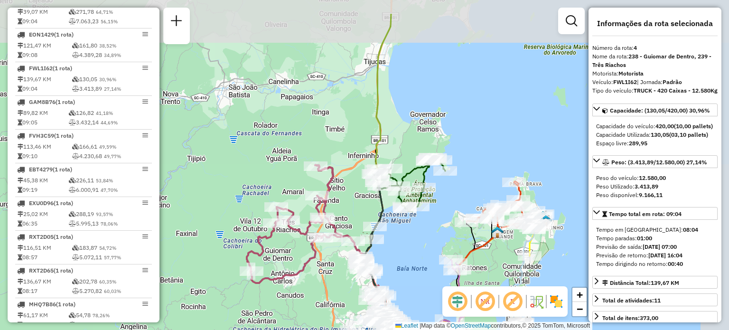
drag, startPoint x: 460, startPoint y: 77, endPoint x: 415, endPoint y: 148, distance: 82.9
click at [415, 148] on div "Janela de atendimento Grade de atendimento Capacidade Transportadoras Veículos …" at bounding box center [364, 165] width 729 height 330
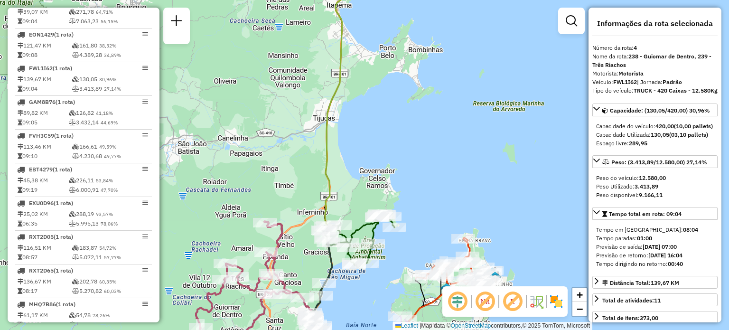
drag, startPoint x: 483, startPoint y: 134, endPoint x: 451, endPoint y: 22, distance: 116.5
click at [449, 32] on div "Janela de atendimento Grade de atendimento Capacidade Transportadoras Veículos …" at bounding box center [364, 165] width 729 height 330
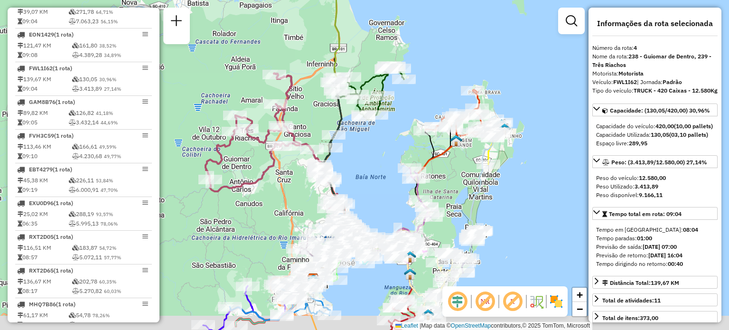
drag, startPoint x: 448, startPoint y: 164, endPoint x: 450, endPoint y: 125, distance: 38.4
click at [450, 129] on icon at bounding box center [392, 196] width 156 height 165
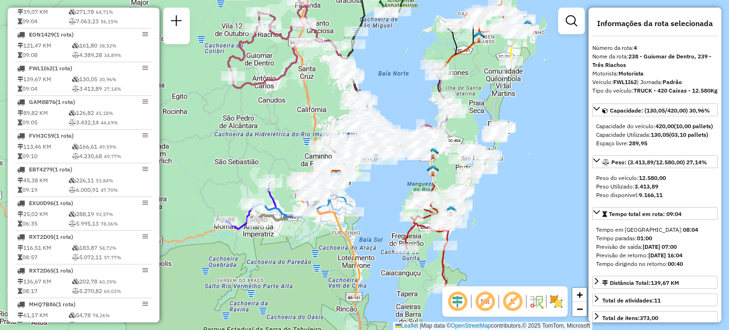
drag, startPoint x: 397, startPoint y: 123, endPoint x: 415, endPoint y: 63, distance: 63.2
click at [416, 56] on div "Janela de atendimento Grade de atendimento Capacidade Transportadoras Veículos …" at bounding box center [364, 165] width 729 height 330
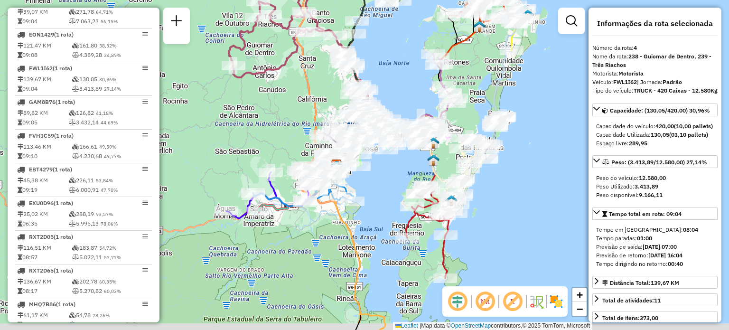
drag, startPoint x: 395, startPoint y: 116, endPoint x: 406, endPoint y: 64, distance: 52.9
click at [406, 68] on div "Janela de atendimento Grade de atendimento Capacidade Transportadoras Veículos …" at bounding box center [364, 165] width 729 height 330
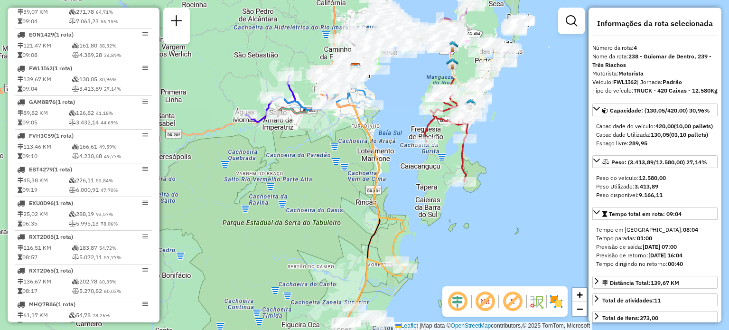
drag, startPoint x: 398, startPoint y: 156, endPoint x: 406, endPoint y: 101, distance: 56.1
click at [406, 101] on div "Janela de atendimento Grade de atendimento Capacidade Transportadoras Veículos …" at bounding box center [364, 165] width 729 height 330
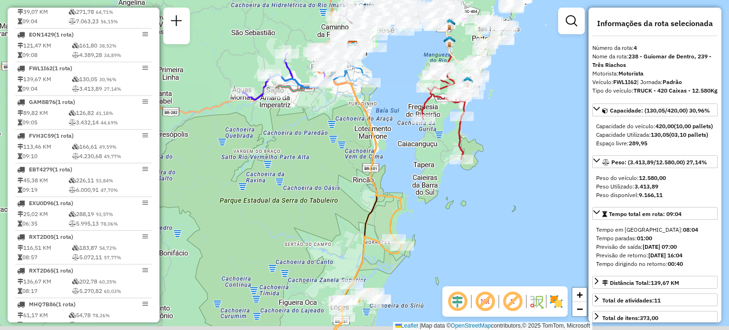
drag, startPoint x: 417, startPoint y: 178, endPoint x: 407, endPoint y: 87, distance: 92.1
click at [411, 83] on div "Janela de atendimento Grade de atendimento Capacidade Transportadoras Veículos …" at bounding box center [364, 165] width 729 height 330
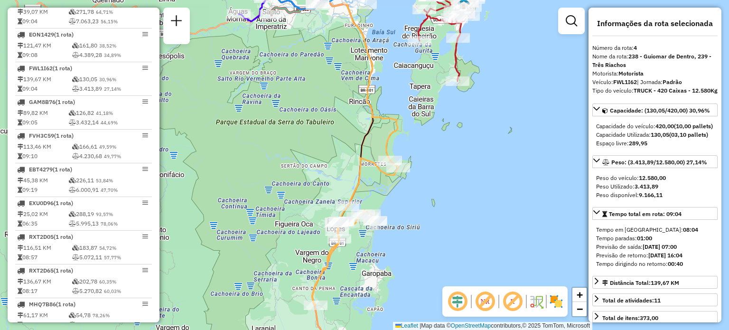
drag, startPoint x: 417, startPoint y: 191, endPoint x: 422, endPoint y: 94, distance: 96.4
click at [422, 94] on div "Janela de atendimento Grade de atendimento Capacidade Transportadoras Veículos …" at bounding box center [364, 165] width 729 height 330
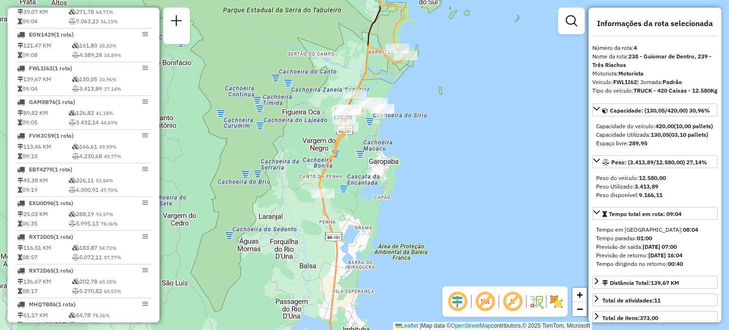
drag, startPoint x: 383, startPoint y: 164, endPoint x: 385, endPoint y: 148, distance: 16.3
click at [385, 148] on div "Janela de atendimento Grade de atendimento Capacidade Transportadoras Veículos …" at bounding box center [364, 165] width 729 height 330
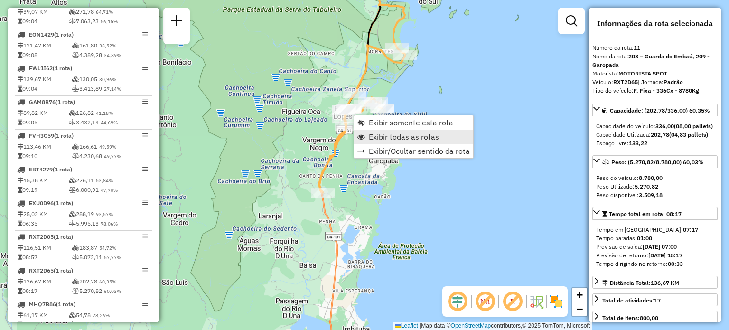
click at [394, 137] on span "Exibir todas as rotas" at bounding box center [404, 137] width 70 height 8
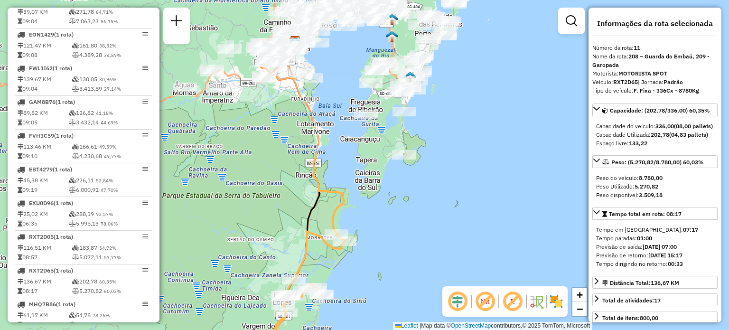
drag, startPoint x: 444, startPoint y: 78, endPoint x: 383, endPoint y: 264, distance: 195.7
click at [383, 266] on div "Janela de atendimento Grade de atendimento Capacidade Transportadoras Veículos …" at bounding box center [364, 165] width 729 height 330
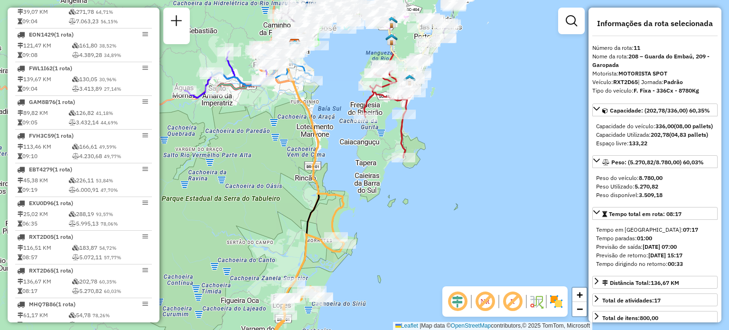
drag, startPoint x: 336, startPoint y: 154, endPoint x: 355, endPoint y: 193, distance: 43.3
click at [354, 192] on div "Rota 6 - Placa FVH3C59 05028948 - C&S SUPERMERCADOS L Janela de atendimento Gra…" at bounding box center [364, 165] width 729 height 330
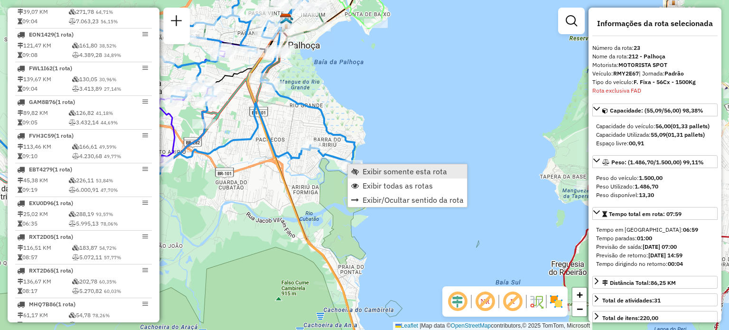
click at [359, 169] on link "Exibir somente esta rota" at bounding box center [407, 171] width 119 height 14
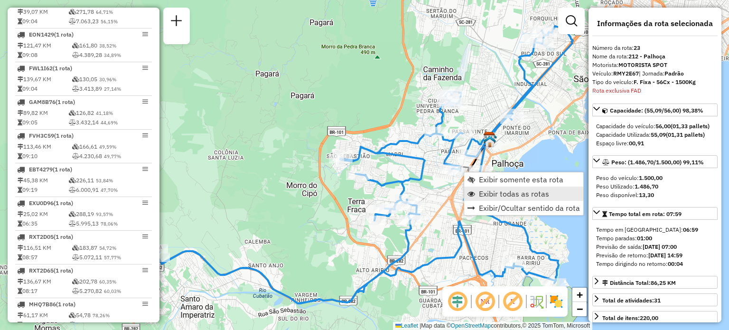
click at [491, 194] on span "Exibir todas as rotas" at bounding box center [514, 194] width 70 height 8
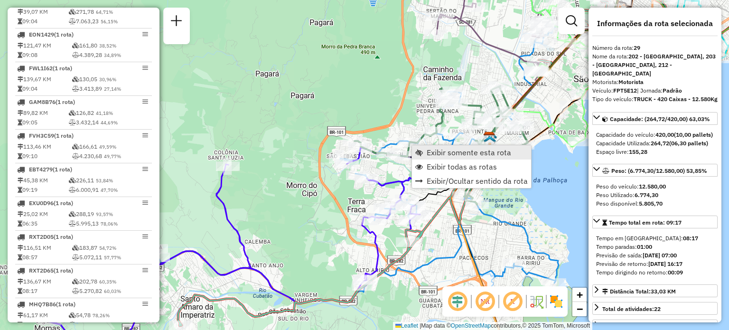
click at [425, 154] on link "Exibir somente esta rota" at bounding box center [471, 152] width 119 height 14
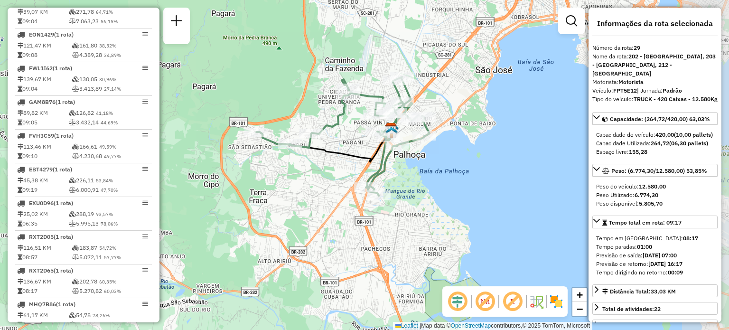
drag, startPoint x: 463, startPoint y: 180, endPoint x: 406, endPoint y: 167, distance: 58.8
click at [406, 167] on div "Janela de atendimento Grade de atendimento Capacidade Transportadoras Veículos …" at bounding box center [364, 165] width 729 height 330
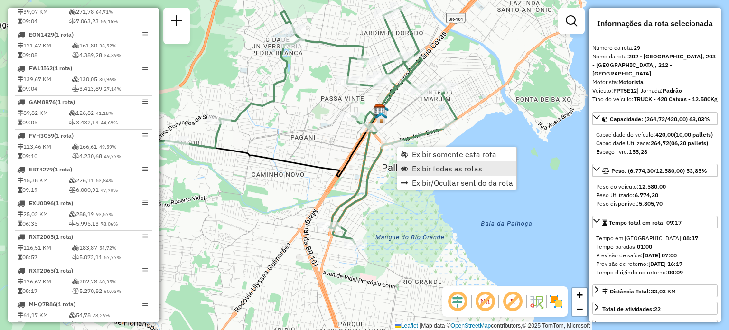
click at [417, 167] on span "Exibir todas as rotas" at bounding box center [447, 169] width 70 height 8
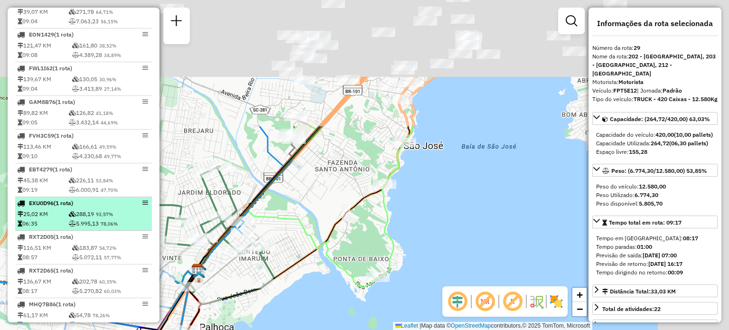
drag, startPoint x: 332, startPoint y: 45, endPoint x: 135, endPoint y: 220, distance: 262.7
click at [123, 227] on hb-router-mapa "Informações da Sessão 1230006 - [DATE] Criação: [DATE] 18:46 Depósito: CDD [GEO…" at bounding box center [364, 165] width 729 height 330
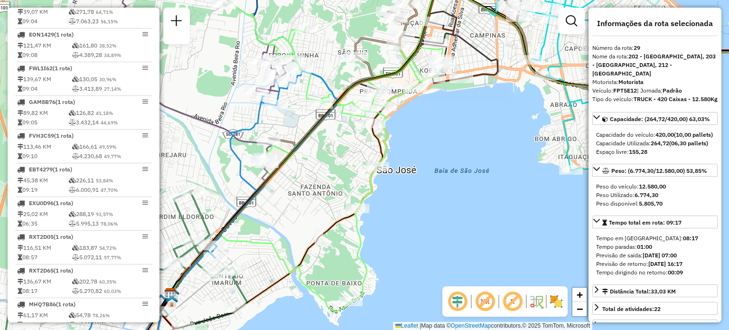
drag, startPoint x: 428, startPoint y: 118, endPoint x: 437, endPoint y: 149, distance: 33.2
click at [437, 149] on div "Rota 16 - Placa RUZ1J61 05038094 - [PERSON_NAME] de atendimento Grade de atendi…" at bounding box center [364, 165] width 729 height 330
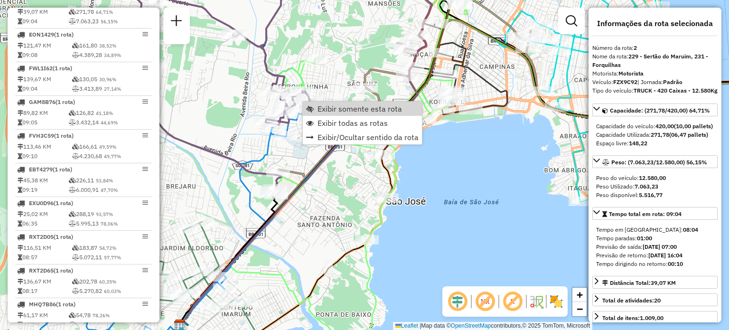
click at [338, 85] on div "Janela de atendimento Grade de atendimento Capacidade Transportadoras Veículos …" at bounding box center [364, 165] width 729 height 330
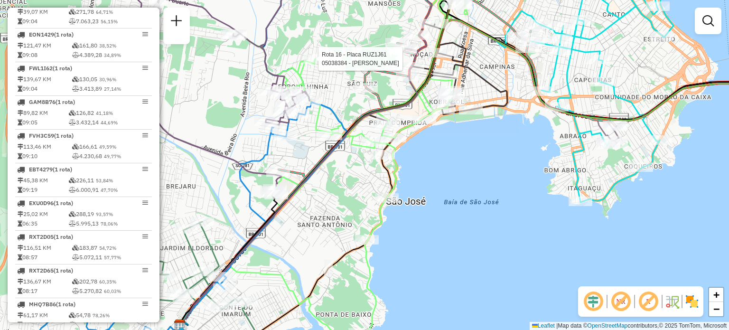
select select "**********"
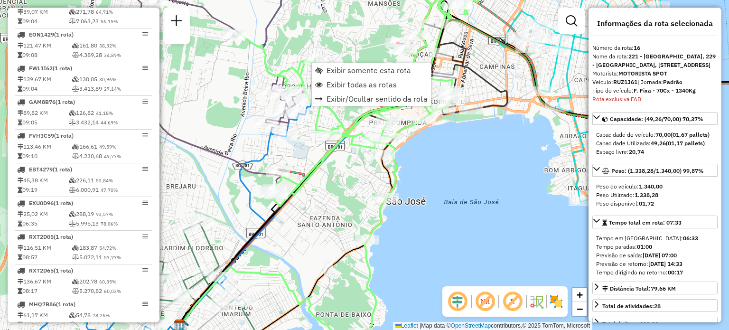
click at [328, 33] on div "Janela de atendimento Grade de atendimento Capacidade Transportadoras Veículos …" at bounding box center [364, 165] width 729 height 330
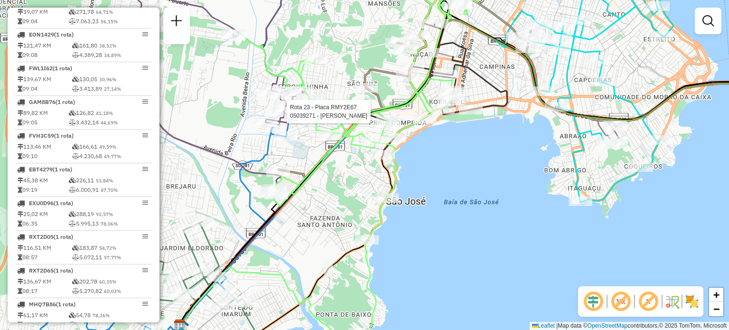
select select "**********"
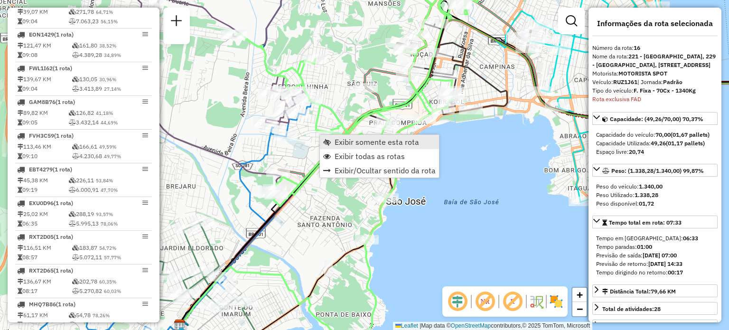
click at [347, 144] on span "Exibir somente esta rota" at bounding box center [376, 142] width 84 height 8
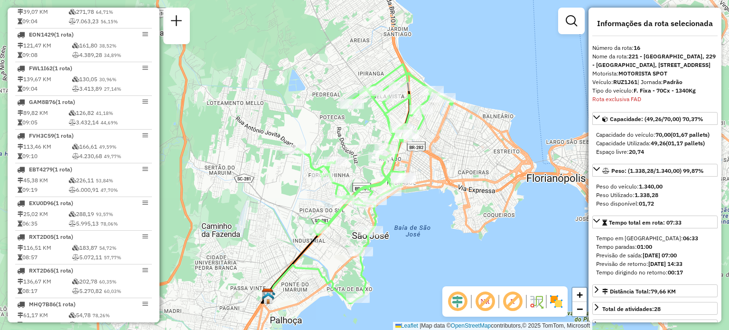
drag, startPoint x: 454, startPoint y: 138, endPoint x: 437, endPoint y: 170, distance: 36.1
click at [440, 173] on div "Janela de atendimento Grade de atendimento Capacidade Transportadoras Veículos …" at bounding box center [364, 165] width 729 height 330
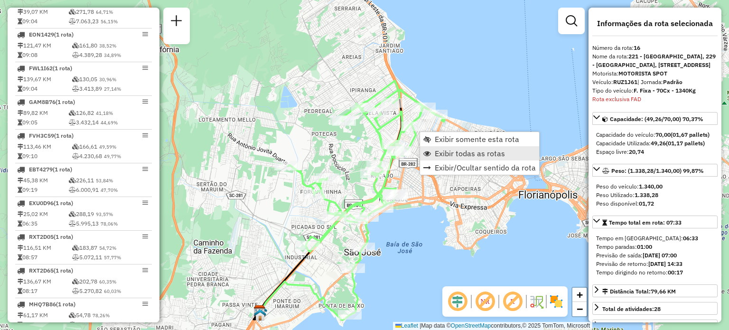
click at [448, 152] on span "Exibir todas as rotas" at bounding box center [469, 153] width 70 height 8
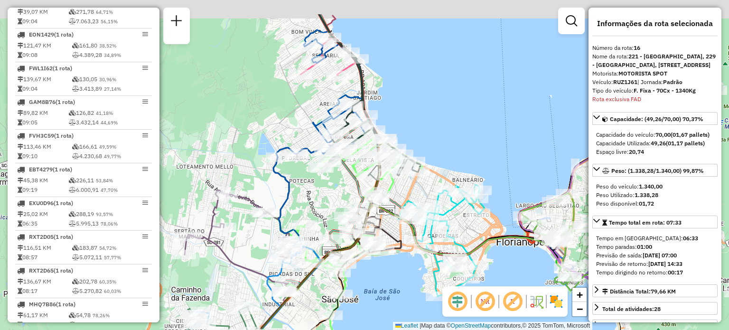
drag, startPoint x: 458, startPoint y: 131, endPoint x: 434, endPoint y: 185, distance: 59.5
click at [434, 185] on div "Janela de atendimento Grade de atendimento Capacidade Transportadoras Veículos …" at bounding box center [364, 165] width 729 height 330
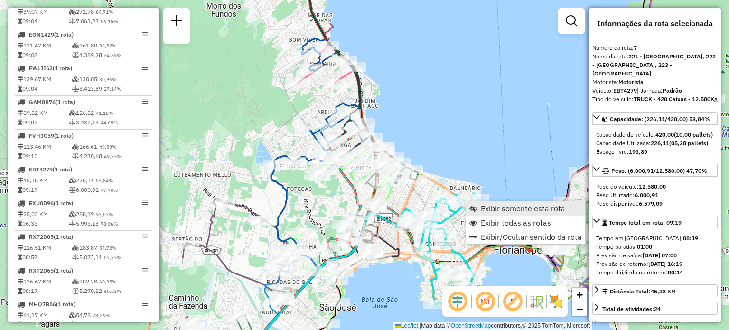
click at [484, 206] on span "Exibir somente esta rota" at bounding box center [522, 208] width 84 height 8
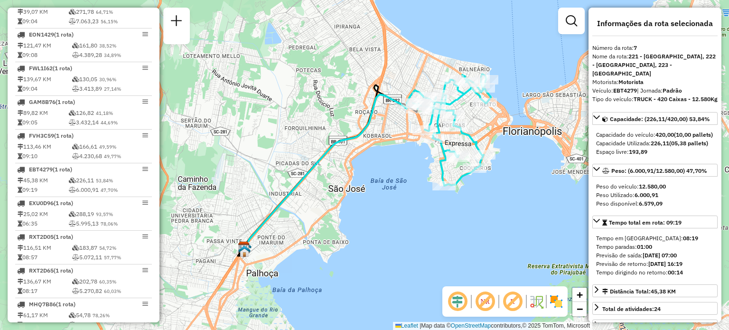
scroll to position [0, 0]
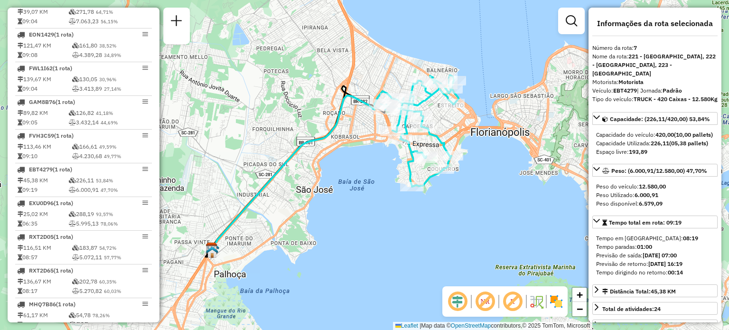
drag, startPoint x: 440, startPoint y: 214, endPoint x: 389, endPoint y: 214, distance: 50.7
click at [389, 214] on div "Janela de atendimento Grade de atendimento Capacidade Transportadoras Veículos …" at bounding box center [364, 165] width 729 height 330
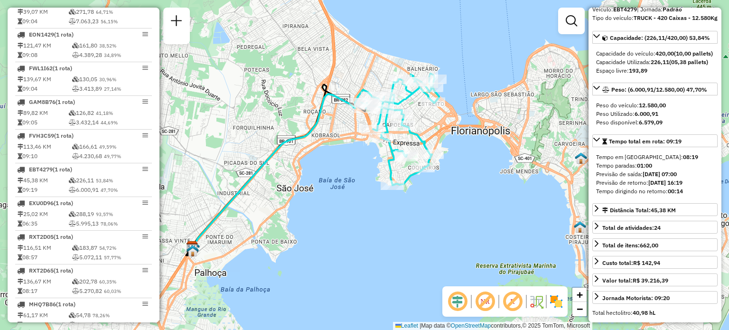
scroll to position [142, 0]
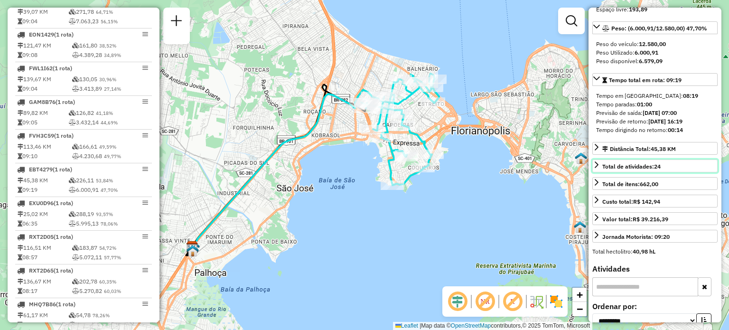
click at [641, 170] on span "Total de atividades: 24" at bounding box center [631, 166] width 58 height 7
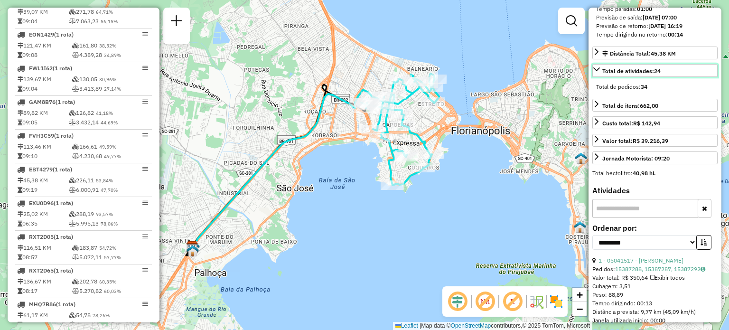
scroll to position [237, 0]
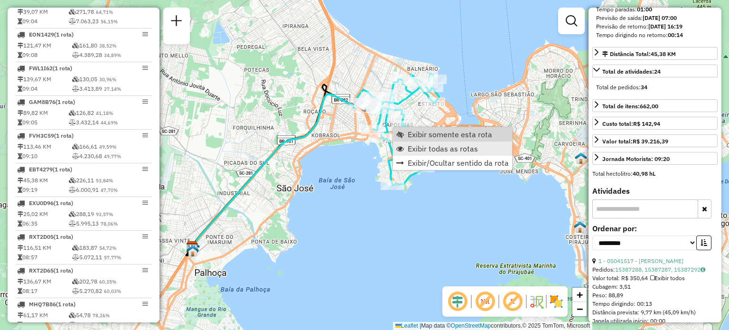
click at [427, 142] on link "Exibir todas as rotas" at bounding box center [452, 148] width 119 height 14
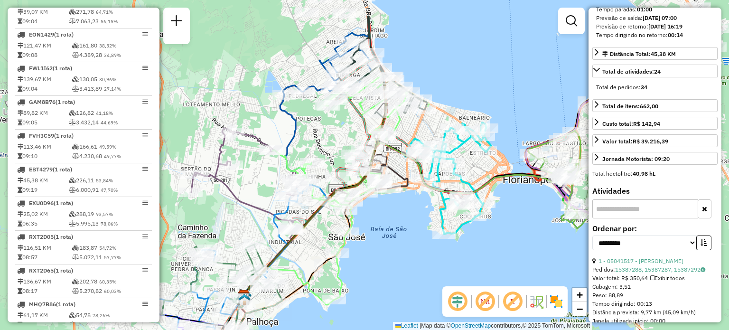
drag, startPoint x: 389, startPoint y: 37, endPoint x: 443, endPoint y: 91, distance: 75.5
click at [443, 91] on div "Janela de atendimento Grade de atendimento Capacidade Transportadoras Veículos …" at bounding box center [364, 165] width 729 height 330
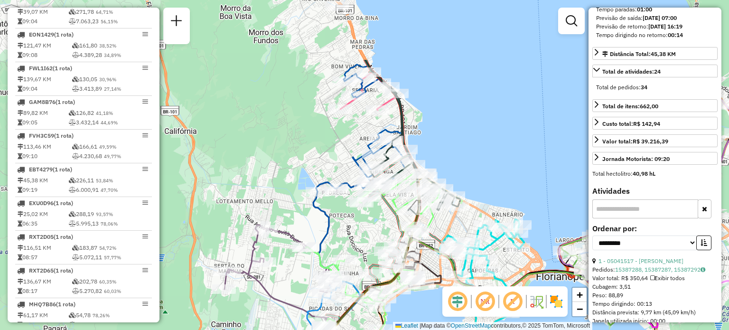
drag, startPoint x: 430, startPoint y: 60, endPoint x: 462, endPoint y: 153, distance: 98.4
click at [462, 153] on div "Janela de atendimento Grade de atendimento Capacidade Transportadoras Veículos …" at bounding box center [364, 165] width 729 height 330
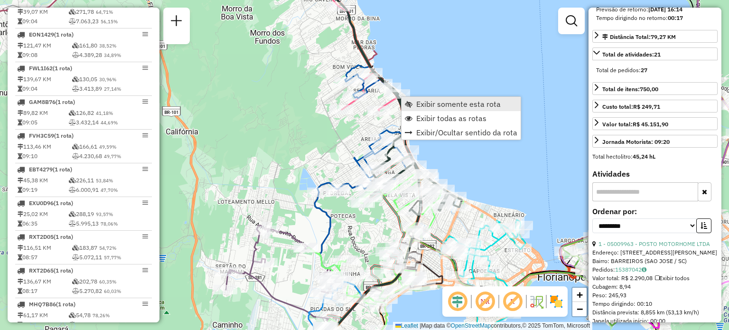
click at [422, 103] on span "Exibir somente esta rota" at bounding box center [458, 104] width 84 height 8
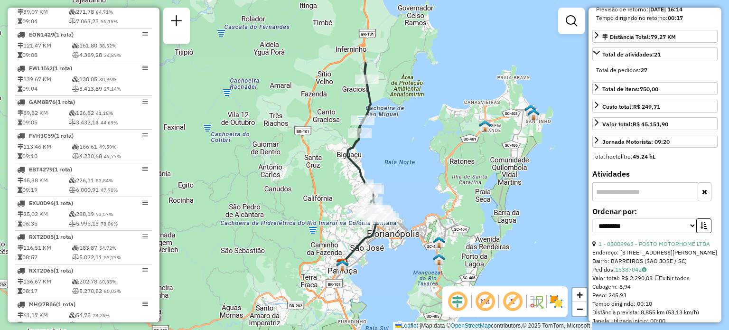
drag, startPoint x: 421, startPoint y: 182, endPoint x: 423, endPoint y: 165, distance: 17.2
click at [423, 167] on div "Janela de atendimento Grade de atendimento Capacidade Transportadoras Veículos …" at bounding box center [364, 165] width 729 height 330
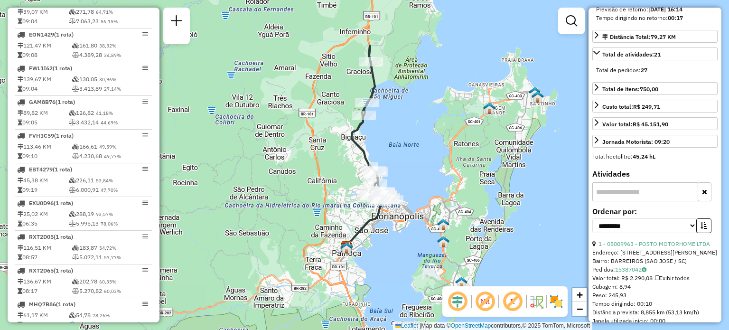
drag, startPoint x: 387, startPoint y: 154, endPoint x: 397, endPoint y: 125, distance: 31.0
click at [396, 119] on div "Janela de atendimento Grade de atendimento Capacidade Transportadoras Veículos …" at bounding box center [364, 165] width 729 height 330
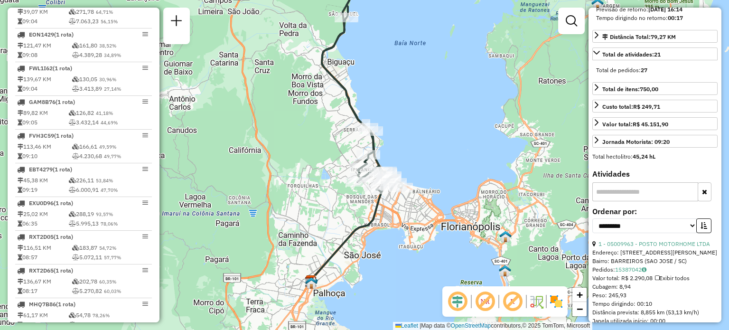
drag, startPoint x: 392, startPoint y: 154, endPoint x: 405, endPoint y: 173, distance: 23.5
click at [405, 174] on div "Janela de atendimento Grade de atendimento Capacidade Transportadoras Veículos …" at bounding box center [364, 165] width 729 height 330
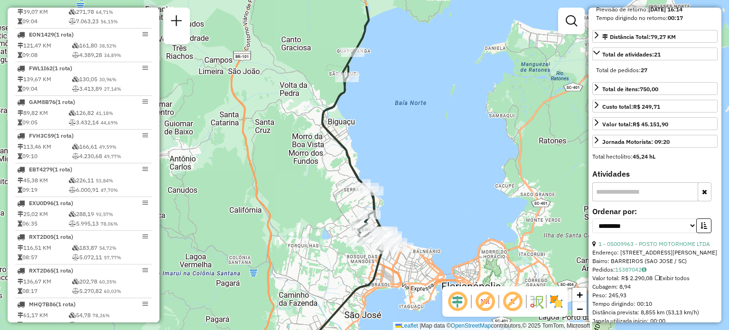
drag, startPoint x: 400, startPoint y: 105, endPoint x: 358, endPoint y: 209, distance: 112.3
click at [358, 209] on div "Janela de atendimento Grade de atendimento Capacidade Transportadoras Veículos …" at bounding box center [364, 165] width 729 height 330
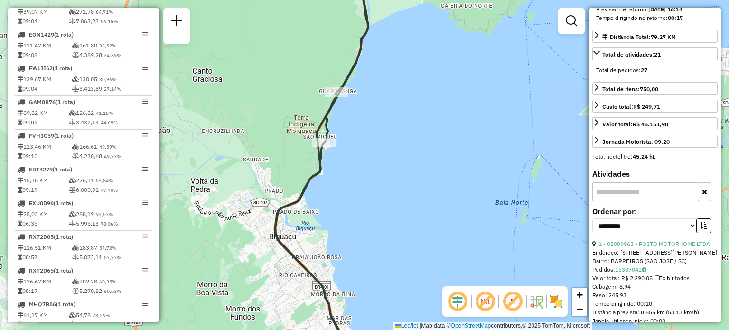
drag, startPoint x: 405, startPoint y: 179, endPoint x: 406, endPoint y: 131, distance: 48.4
click at [406, 132] on div "Rota 30 - Placa GBC4149 05089989 - NEZIO FIRMINO ARMIND Janela de atendimento G…" at bounding box center [364, 165] width 729 height 330
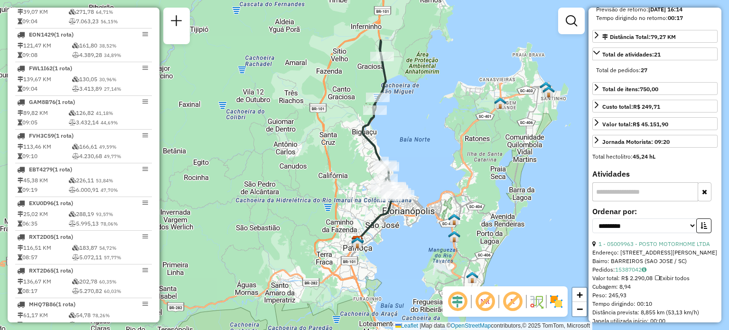
drag, startPoint x: 440, startPoint y: 172, endPoint x: 432, endPoint y: 133, distance: 40.2
click at [433, 134] on div "Janela de atendimento Grade de atendimento Capacidade Transportadoras Veículos …" at bounding box center [364, 165] width 729 height 330
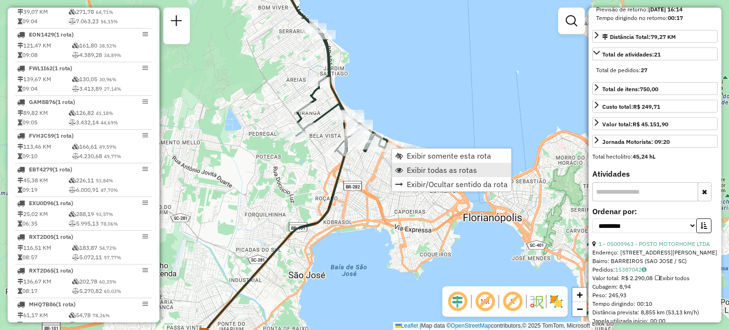
click at [431, 170] on span "Exibir todas as rotas" at bounding box center [441, 170] width 70 height 8
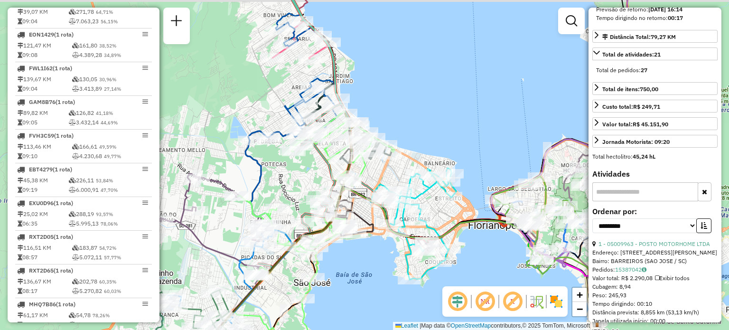
drag, startPoint x: 410, startPoint y: 49, endPoint x: 410, endPoint y: 74, distance: 25.1
click at [435, 82] on div "Janela de atendimento Grade de atendimento Capacidade Transportadoras Veículos …" at bounding box center [364, 165] width 729 height 330
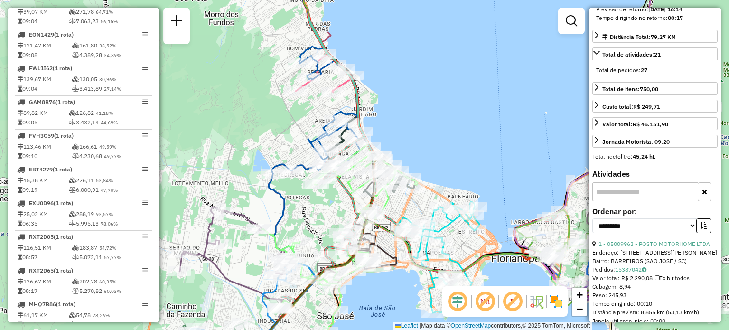
drag, startPoint x: 269, startPoint y: 127, endPoint x: 387, endPoint y: 184, distance: 130.7
click at [385, 182] on div "Janela de atendimento Grade de atendimento Capacidade Transportadoras Veículos …" at bounding box center [364, 165] width 729 height 330
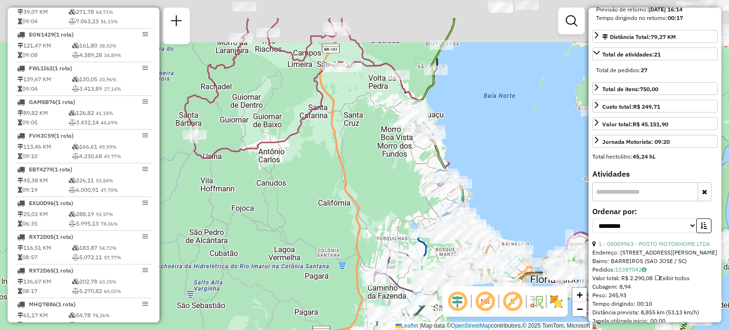
drag, startPoint x: 325, startPoint y: 112, endPoint x: 363, endPoint y: 123, distance: 39.4
click at [362, 134] on div "Janela de atendimento Grade de atendimento Capacidade Transportadoras Veículos …" at bounding box center [364, 165] width 729 height 330
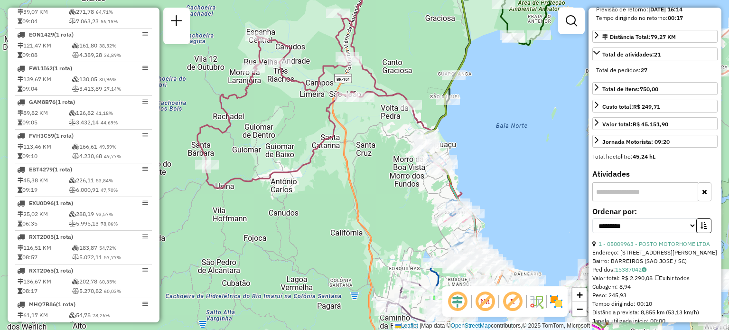
drag, startPoint x: 362, startPoint y: 149, endPoint x: 385, endPoint y: 81, distance: 72.1
click at [385, 86] on div "Janela de atendimento Grade de atendimento Capacidade Transportadoras Veículos …" at bounding box center [364, 165] width 729 height 330
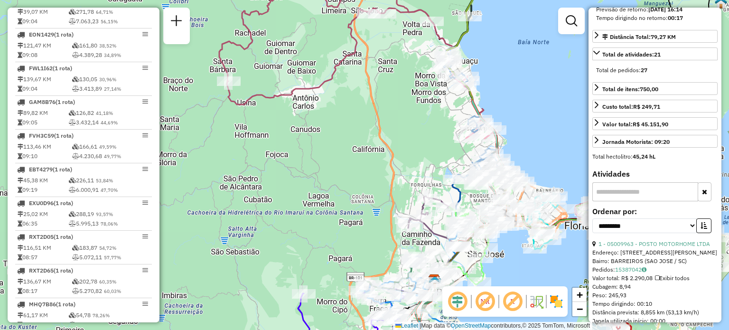
drag, startPoint x: 359, startPoint y: 185, endPoint x: 366, endPoint y: 124, distance: 61.5
click at [368, 120] on div "Janela de atendimento Grade de atendimento Capacidade Transportadoras Veículos …" at bounding box center [364, 165] width 729 height 330
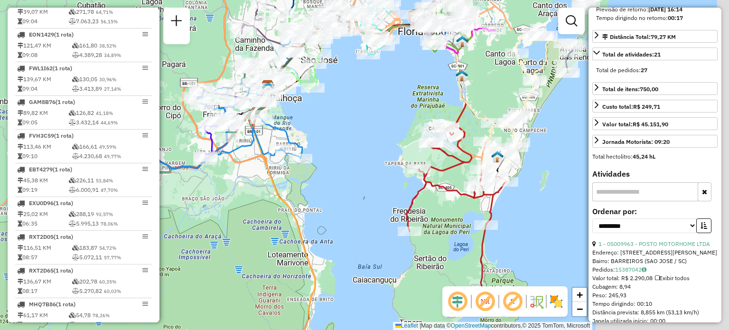
drag, startPoint x: 524, startPoint y: 158, endPoint x: 325, endPoint y: 116, distance: 203.7
click at [325, 116] on div "Rota 20 - Placa RLA3I57 05037584 - COMERCIO DE ALIMENTO Janela de atendimento G…" at bounding box center [364, 165] width 729 height 330
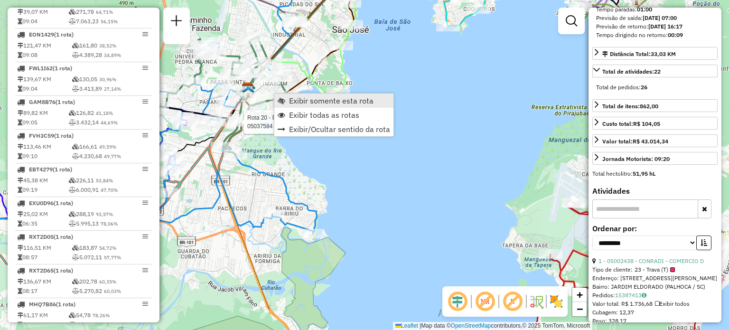
click at [289, 103] on span "Exibir somente esta rota" at bounding box center [331, 101] width 84 height 8
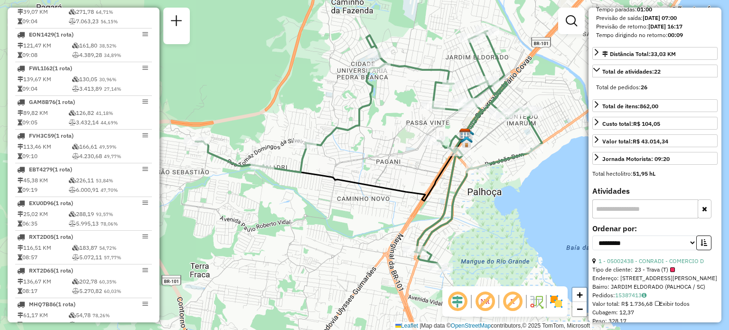
drag, startPoint x: 364, startPoint y: 151, endPoint x: 378, endPoint y: 112, distance: 41.1
click at [378, 112] on div "Janela de atendimento Grade de atendimento Capacidade Transportadoras Veículos …" at bounding box center [364, 165] width 729 height 330
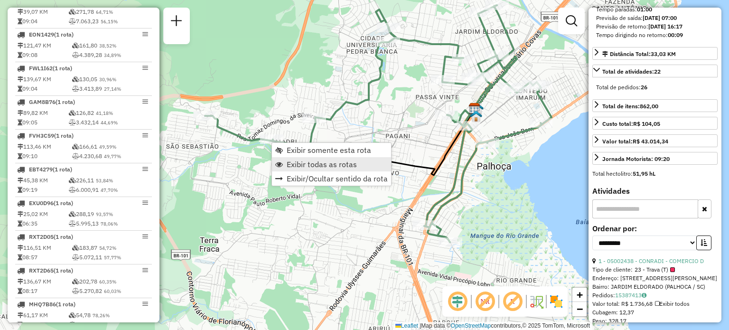
click at [297, 162] on span "Exibir todas as rotas" at bounding box center [321, 164] width 70 height 8
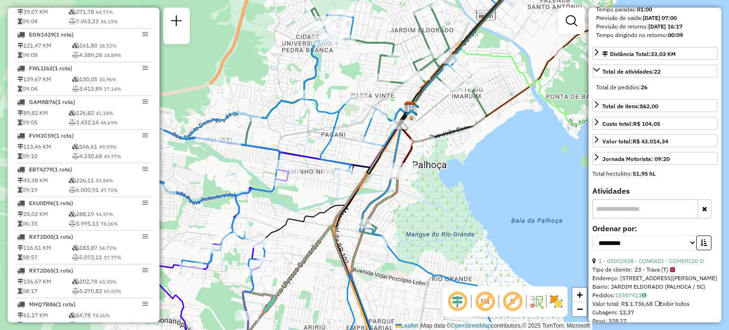
drag, startPoint x: 397, startPoint y: 120, endPoint x: 333, endPoint y: 119, distance: 63.1
click at [333, 119] on icon at bounding box center [330, 164] width 436 height 396
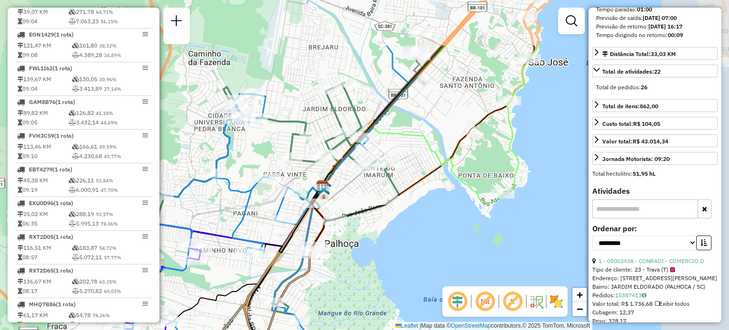
drag, startPoint x: 503, startPoint y: 174, endPoint x: 425, endPoint y: 243, distance: 104.5
click at [425, 243] on div "Janela de atendimento Grade de atendimento Capacidade Transportadoras Veículos …" at bounding box center [364, 165] width 729 height 330
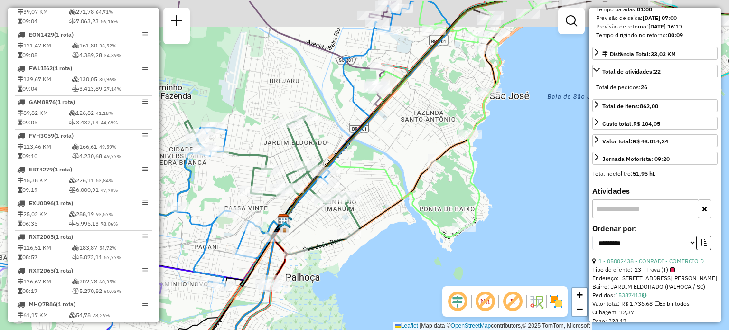
drag, startPoint x: 480, startPoint y: 171, endPoint x: 184, endPoint y: 277, distance: 314.2
click at [189, 283] on div "Janela de atendimento Grade de atendimento Capacidade Transportadoras Veículos …" at bounding box center [364, 165] width 729 height 330
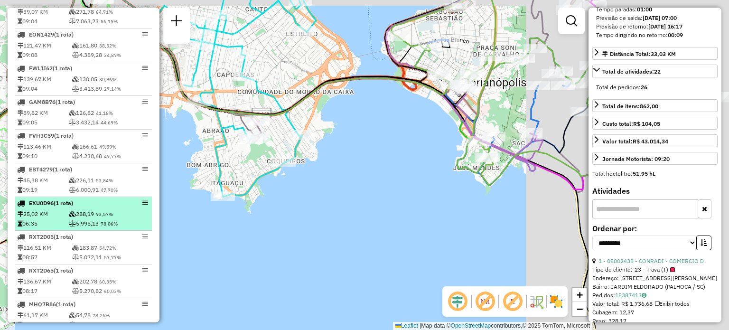
drag, startPoint x: 342, startPoint y: 206, endPoint x: 99, endPoint y: 234, distance: 244.4
click at [101, 233] on hb-router-mapa "Informações da Sessão 1230006 - [DATE] Criação: [DATE] 18:46 Depósito: CDD [GEO…" at bounding box center [364, 165] width 729 height 330
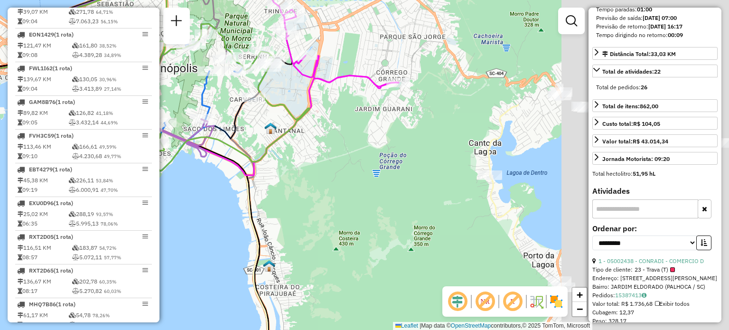
drag, startPoint x: 501, startPoint y: 149, endPoint x: 216, endPoint y: 128, distance: 285.9
click at [216, 128] on icon at bounding box center [168, 45] width 223 height 200
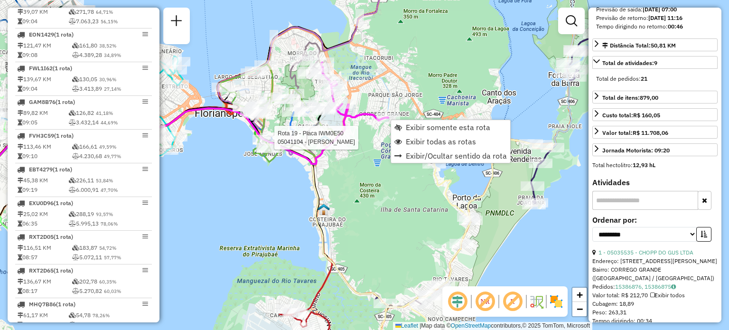
scroll to position [229, 0]
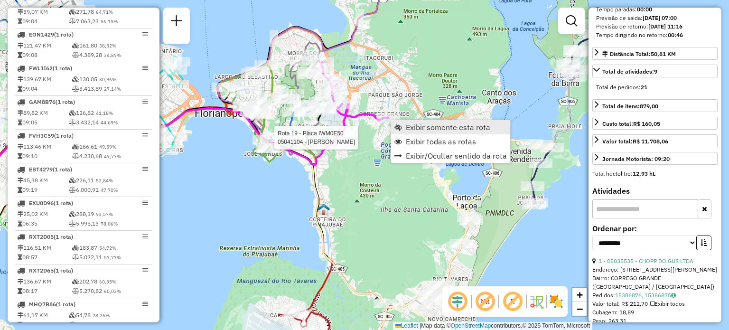
click at [400, 123] on link "Exibir somente esta rota" at bounding box center [450, 127] width 119 height 14
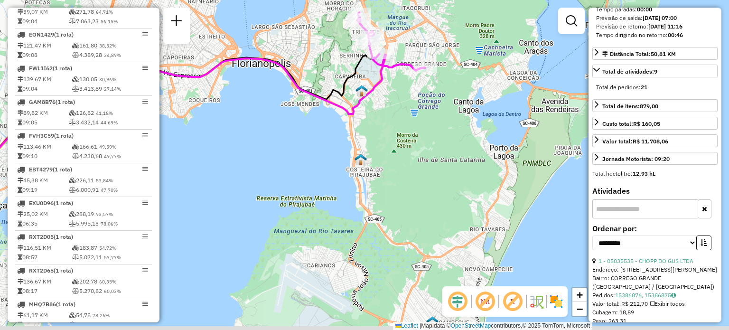
drag, startPoint x: 478, startPoint y: 176, endPoint x: 312, endPoint y: 71, distance: 196.6
click at [257, 91] on div "Janela de atendimento Grade de atendimento Capacidade Transportadoras Veículos …" at bounding box center [364, 165] width 729 height 330
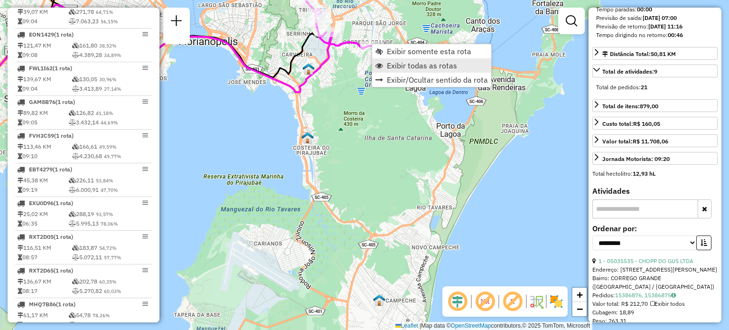
click at [391, 62] on span "Exibir todas as rotas" at bounding box center [422, 66] width 70 height 8
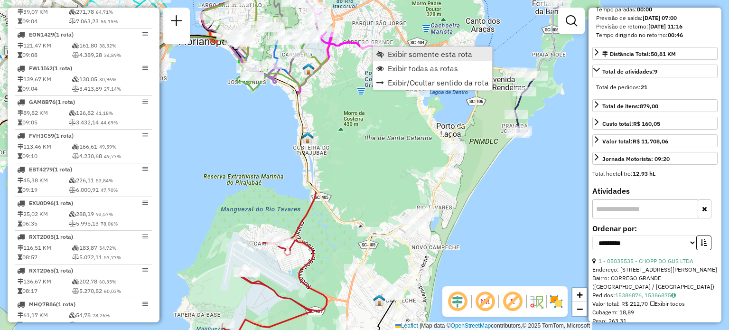
click at [384, 53] on link "Exibir somente esta rota" at bounding box center [432, 54] width 119 height 14
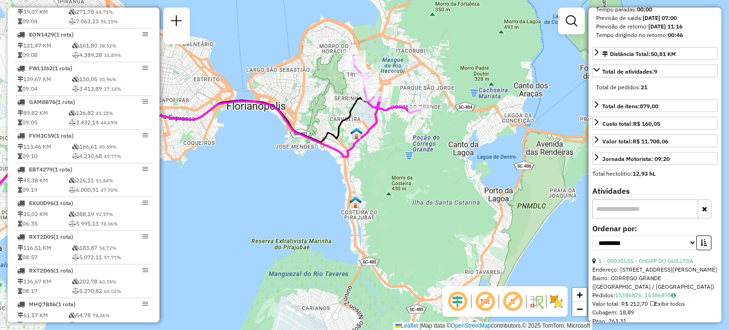
drag, startPoint x: 473, startPoint y: 186, endPoint x: 290, endPoint y: 166, distance: 184.1
click at [290, 166] on div "Janela de atendimento Grade de atendimento Capacidade Transportadoras Veículos …" at bounding box center [364, 165] width 729 height 330
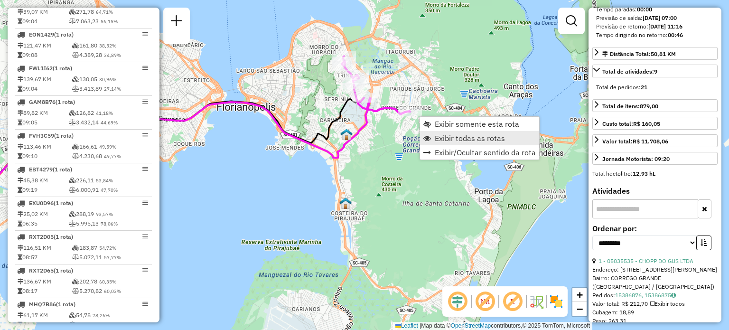
click at [447, 135] on span "Exibir todas as rotas" at bounding box center [469, 138] width 70 height 8
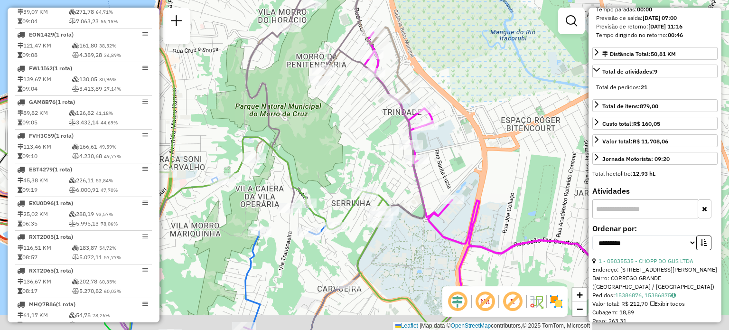
drag, startPoint x: 337, startPoint y: 181, endPoint x: 285, endPoint y: 63, distance: 129.3
click at [285, 64] on div "Janela de atendimento Grade de atendimento Capacidade Transportadoras Veículos …" at bounding box center [364, 165] width 729 height 330
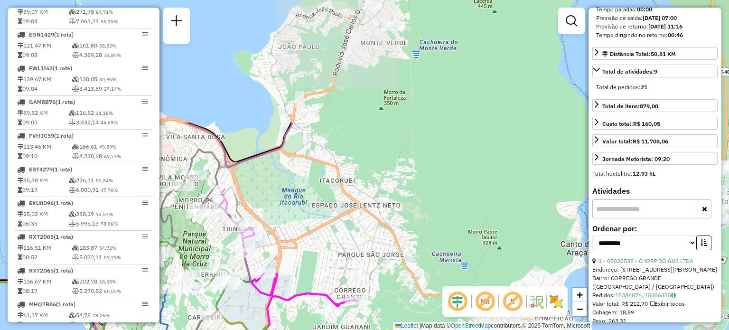
drag, startPoint x: 364, startPoint y: 89, endPoint x: 285, endPoint y: 244, distance: 174.4
click at [285, 244] on div "Janela de atendimento Grade de atendimento Capacidade Transportadoras Veículos …" at bounding box center [364, 165] width 729 height 330
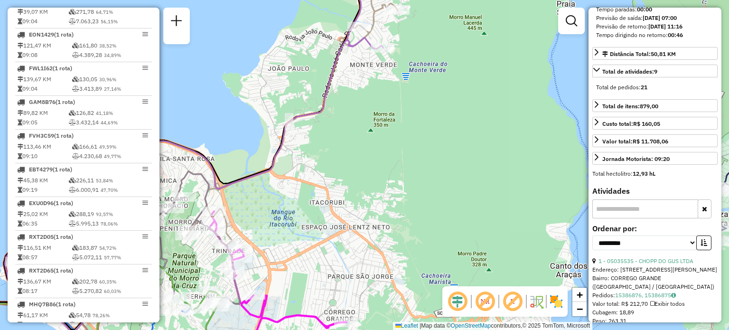
drag, startPoint x: 325, startPoint y: 175, endPoint x: 300, endPoint y: 250, distance: 79.5
click at [300, 251] on div "Janela de atendimento Grade de atendimento Capacidade Transportadoras Veículos …" at bounding box center [364, 165] width 729 height 330
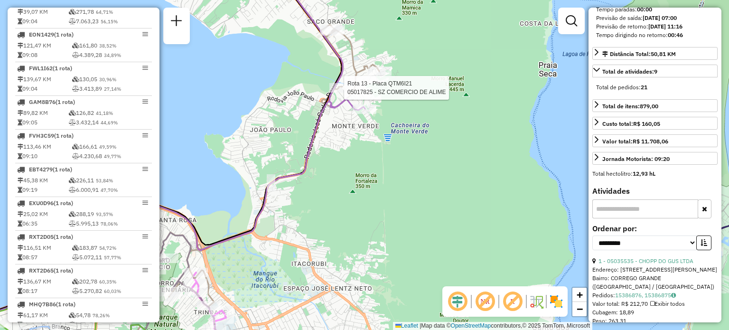
scroll to position [237, 0]
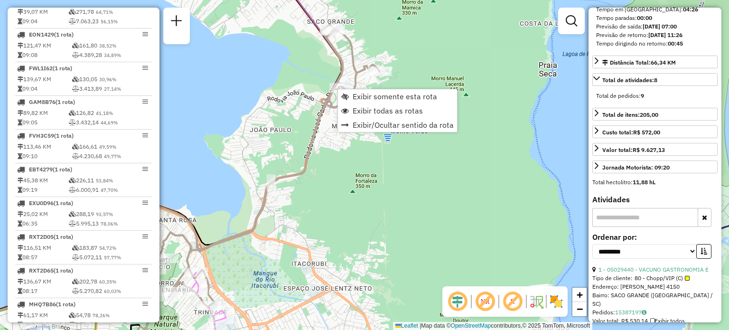
click at [299, 62] on div "Janela de atendimento Grade de atendimento Capacidade Transportadoras Veículos …" at bounding box center [364, 165] width 729 height 330
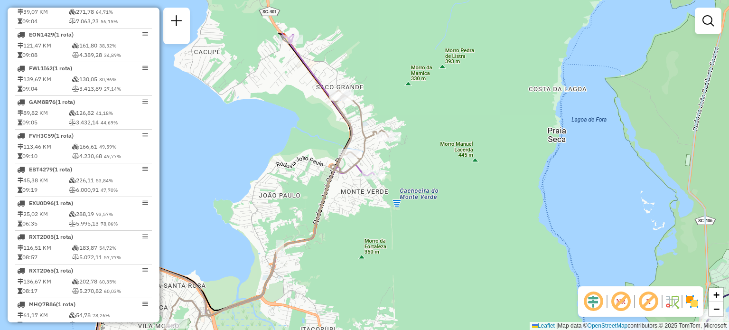
drag, startPoint x: 307, startPoint y: 128, endPoint x: 377, endPoint y: 252, distance: 142.3
click at [377, 252] on div "Janela de atendimento Grade de atendimento Capacidade Transportadoras Veículos …" at bounding box center [364, 165] width 729 height 330
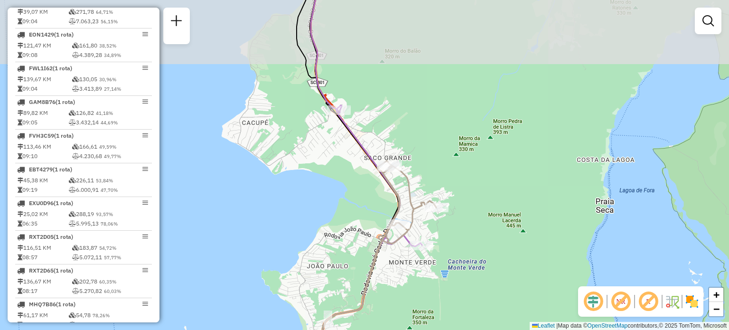
drag, startPoint x: 342, startPoint y: 82, endPoint x: 369, endPoint y: 198, distance: 119.3
click at [368, 190] on div "Rota 27 - Placa DGN9309 05041598 - AMFF COMERCIO DE ALIMENTOS LTDA Janela de at…" at bounding box center [364, 165] width 729 height 330
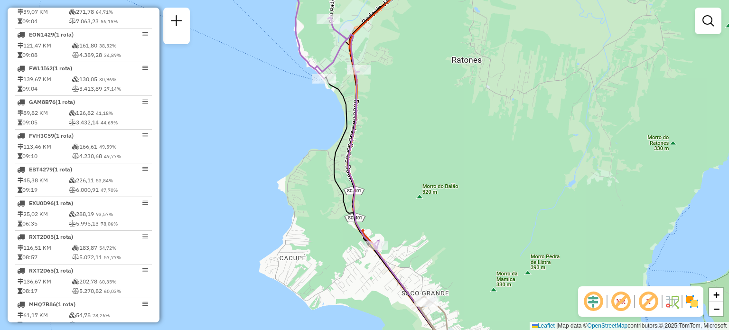
click at [372, 56] on div "Janela de atendimento Grade de atendimento Capacidade Transportadoras Veículos …" at bounding box center [364, 165] width 729 height 330
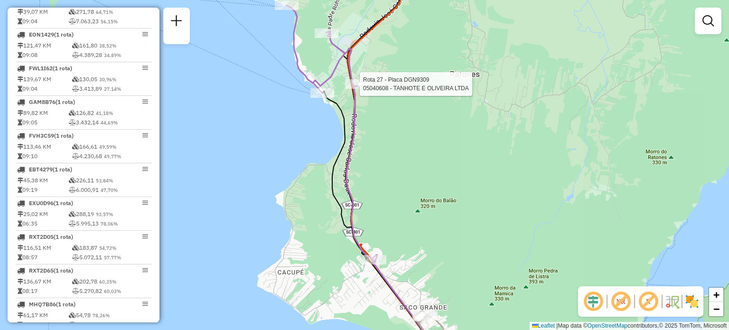
select select "**********"
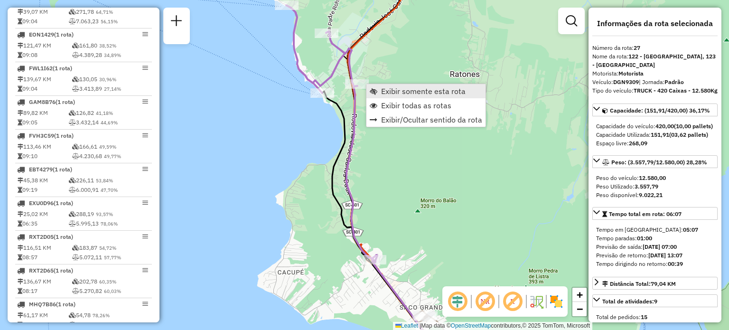
click at [379, 90] on link "Exibir somente esta rota" at bounding box center [425, 91] width 119 height 14
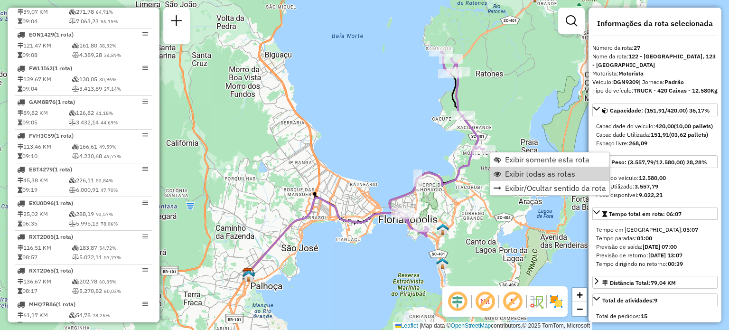
click at [403, 176] on div "Janela de atendimento Grade de atendimento Capacidade Transportadoras Veículos …" at bounding box center [364, 165] width 729 height 330
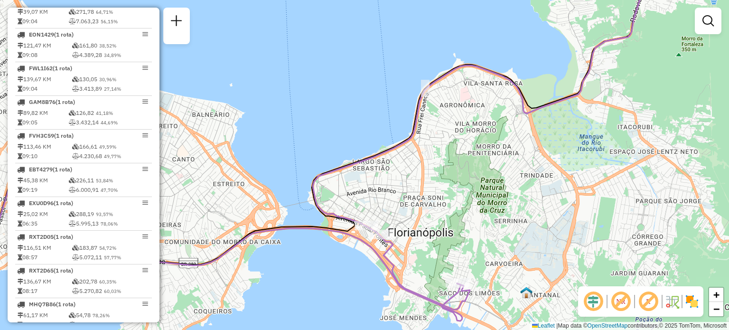
drag, startPoint x: 449, startPoint y: 170, endPoint x: 239, endPoint y: 335, distance: 267.6
click at [239, 329] on html "Aguarde... Pop-up bloqueado! Seu navegador bloqueou automáticamente a abertura …" at bounding box center [364, 165] width 729 height 330
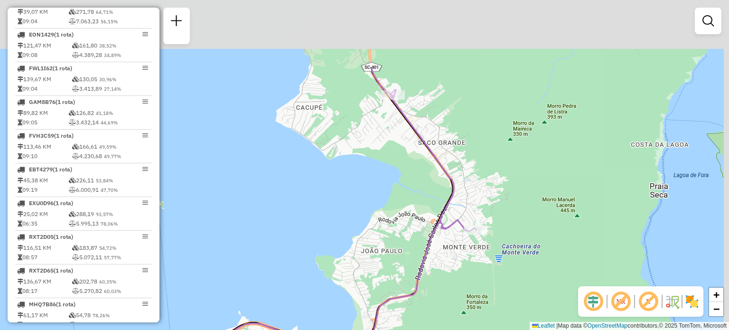
drag, startPoint x: 419, startPoint y: 170, endPoint x: 415, endPoint y: 286, distance: 115.8
click at [415, 286] on div "Janela de atendimento Grade de atendimento Capacidade Transportadoras Veículos …" at bounding box center [364, 165] width 729 height 330
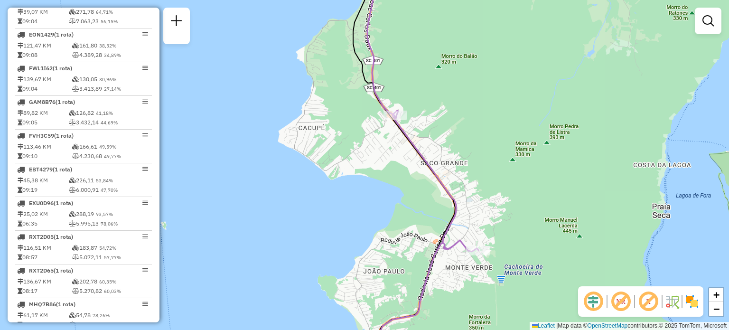
drag, startPoint x: 408, startPoint y: 175, endPoint x: 414, endPoint y: 219, distance: 43.5
click at [414, 218] on div "Janela de atendimento Grade de atendimento Capacidade Transportadoras Veículos …" at bounding box center [364, 165] width 729 height 330
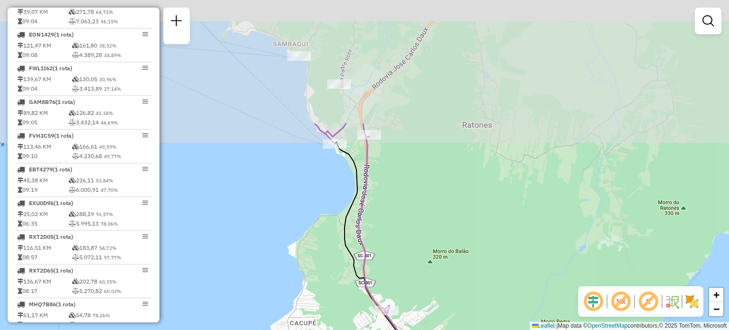
drag, startPoint x: 392, startPoint y: 104, endPoint x: 390, endPoint y: 230, distance: 125.7
click at [378, 256] on div "Janela de atendimento Grade de atendimento Capacidade Transportadoras Veículos …" at bounding box center [364, 165] width 729 height 330
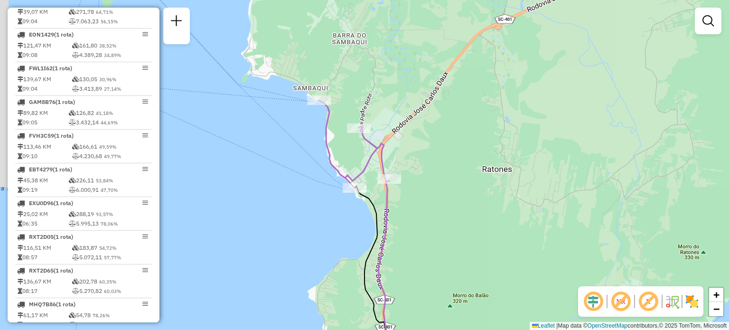
drag, startPoint x: 348, startPoint y: 125, endPoint x: 369, endPoint y: 167, distance: 47.3
click at [369, 167] on icon at bounding box center [379, 252] width 122 height 305
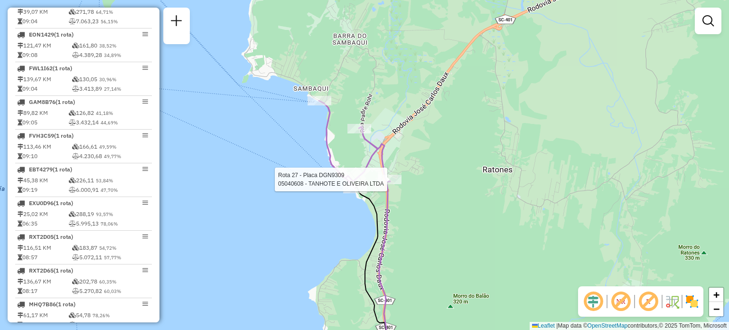
select select "**********"
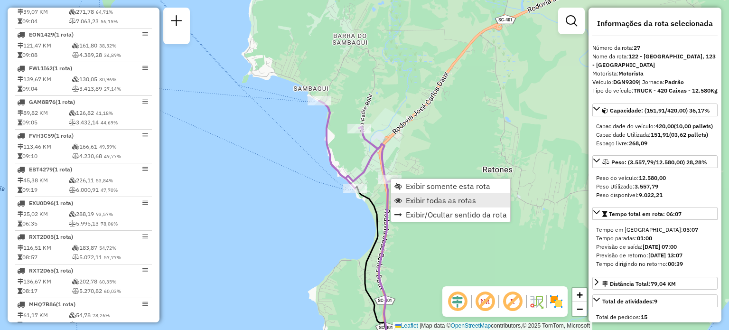
click at [413, 196] on span "Exibir todas as rotas" at bounding box center [441, 200] width 70 height 8
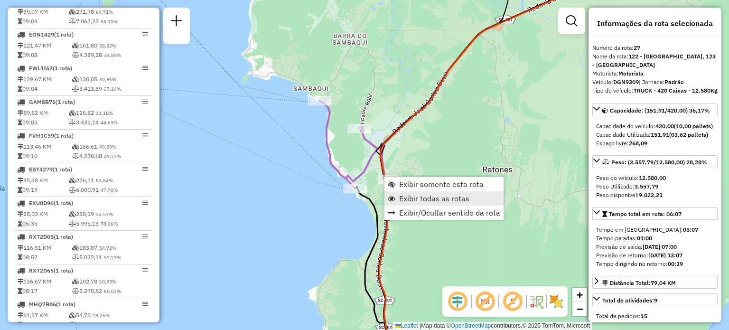
click at [410, 194] on span "Exibir todas as rotas" at bounding box center [434, 198] width 70 height 8
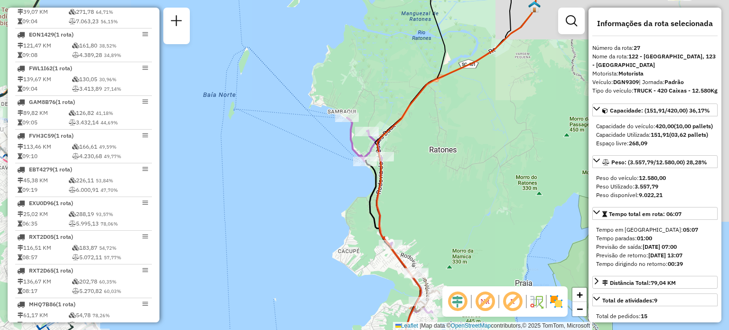
drag, startPoint x: 421, startPoint y: 191, endPoint x: 408, endPoint y: 157, distance: 35.9
click at [410, 157] on div "Janela de atendimento Grade de atendimento Capacidade Transportadoras Veículos …" at bounding box center [364, 165] width 729 height 330
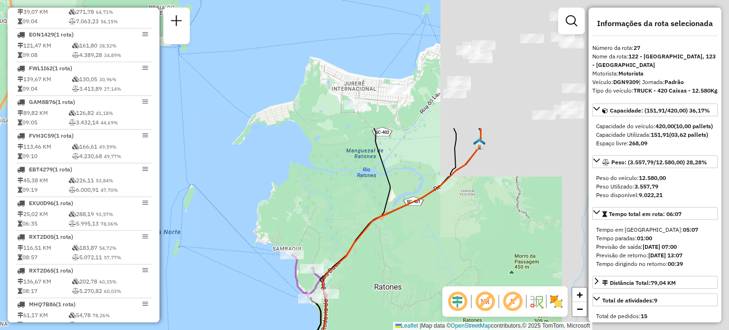
drag, startPoint x: 420, startPoint y: 148, endPoint x: 370, endPoint y: 314, distance: 174.2
click at [371, 314] on div "Janela de atendimento Grade de atendimento Capacidade Transportadoras Veículos …" at bounding box center [364, 165] width 729 height 330
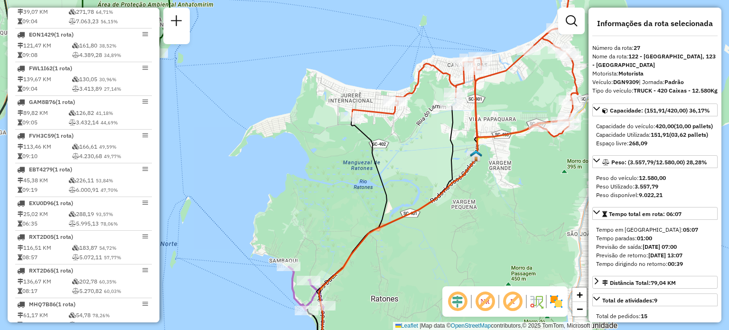
drag, startPoint x: 408, startPoint y: 167, endPoint x: 408, endPoint y: 42, distance: 124.7
click at [408, 40] on div "Janela de atendimento Grade de atendimento Capacidade Transportadoras Veículos …" at bounding box center [364, 165] width 729 height 330
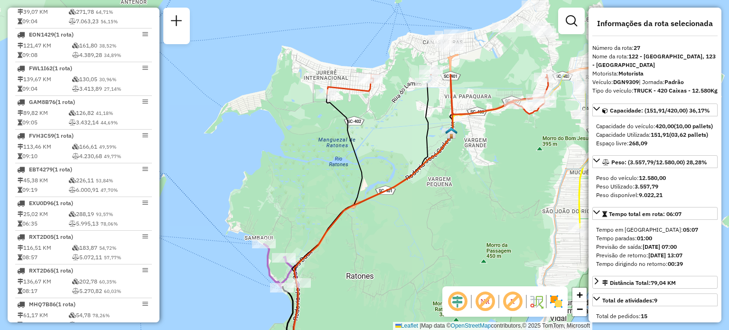
drag, startPoint x: 407, startPoint y: 107, endPoint x: 352, endPoint y: 245, distance: 149.0
click at [359, 233] on icon at bounding box center [373, 272] width 159 height 396
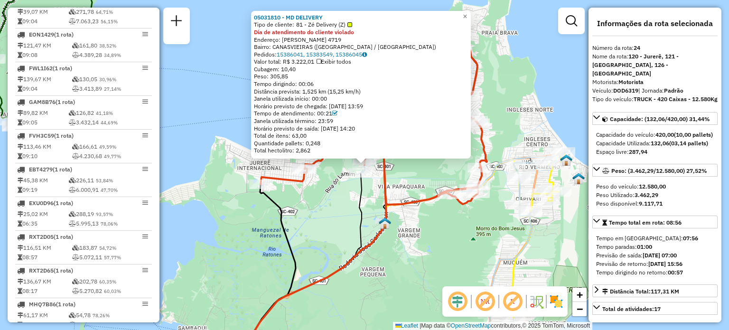
click at [325, 232] on div "05031810 - MD DELIVERY Tipo de cliente: 81 - Zé Delivery (Z) Dia de atendimento…" at bounding box center [364, 165] width 729 height 330
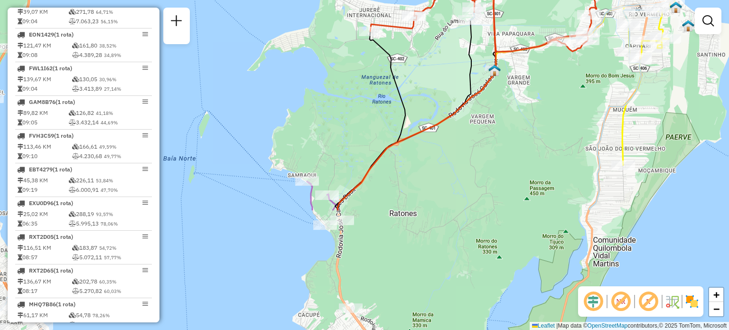
drag, startPoint x: 323, startPoint y: 252, endPoint x: 434, endPoint y: 96, distance: 190.5
click at [433, 98] on div "Janela de atendimento Grade de atendimento Capacidade Transportadoras Veículos …" at bounding box center [364, 165] width 729 height 330
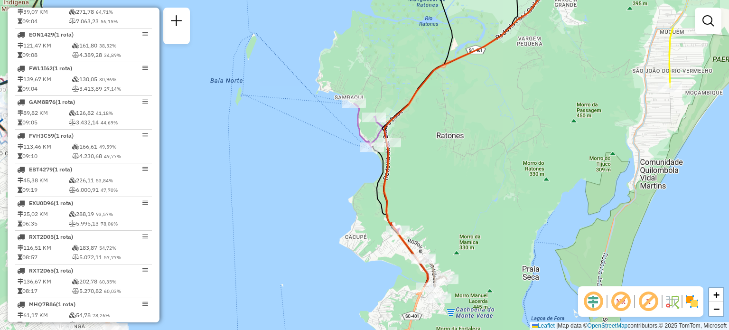
drag, startPoint x: 345, startPoint y: 188, endPoint x: 397, endPoint y: 110, distance: 93.5
click at [392, 115] on icon at bounding box center [487, 89] width 206 height 396
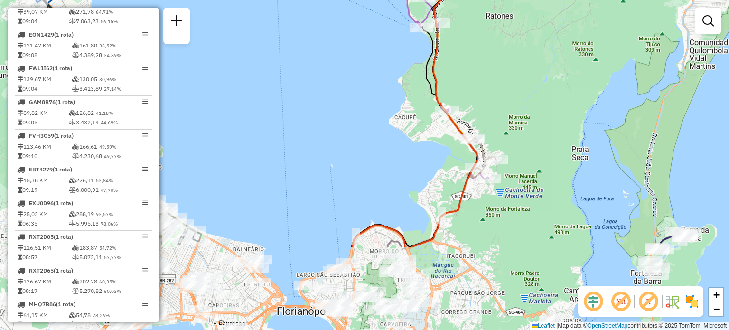
drag, startPoint x: 410, startPoint y: 210, endPoint x: 456, endPoint y: 89, distance: 129.1
click at [456, 91] on div "Janela de atendimento Grade de atendimento Capacidade Transportadoras Veículos …" at bounding box center [364, 165] width 729 height 330
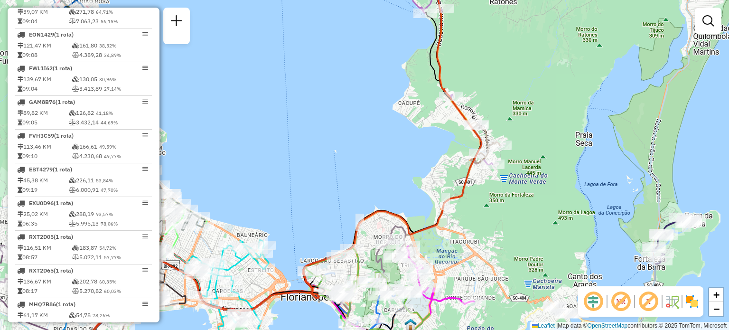
drag, startPoint x: 473, startPoint y: 212, endPoint x: 494, endPoint y: 111, distance: 102.8
click at [494, 112] on div "Rota 13 - Placa QTM6I21 05017825 - SZ COMERCIO DE ALIME Rota 27 - Placa DGN9309…" at bounding box center [364, 165] width 729 height 330
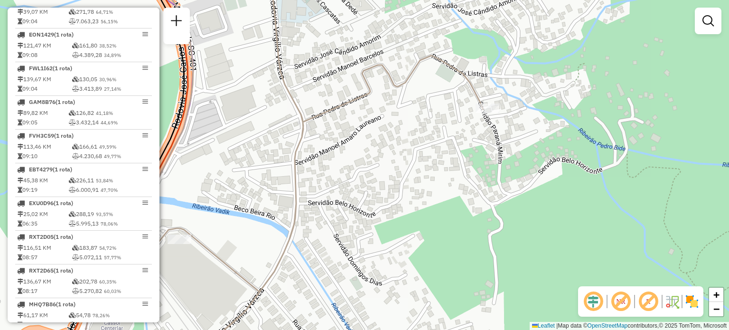
drag, startPoint x: 597, startPoint y: 136, endPoint x: 560, endPoint y: 158, distance: 43.6
click at [564, 160] on div "Janela de atendimento Grade de atendimento Capacidade Transportadoras Veículos …" at bounding box center [364, 165] width 729 height 330
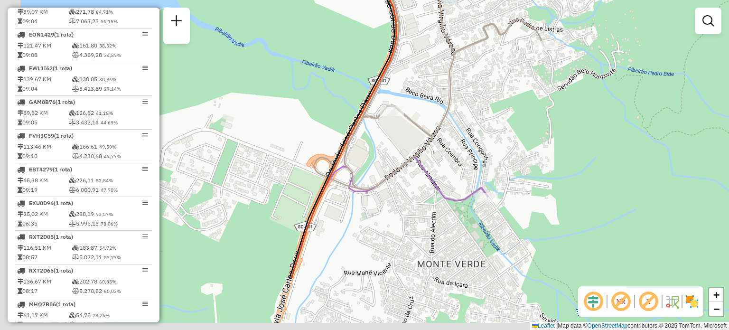
drag, startPoint x: 450, startPoint y: 205, endPoint x: 489, endPoint y: 83, distance: 128.2
click at [488, 71] on div "Janela de atendimento Grade de atendimento Capacidade Transportadoras Veículos …" at bounding box center [364, 165] width 729 height 330
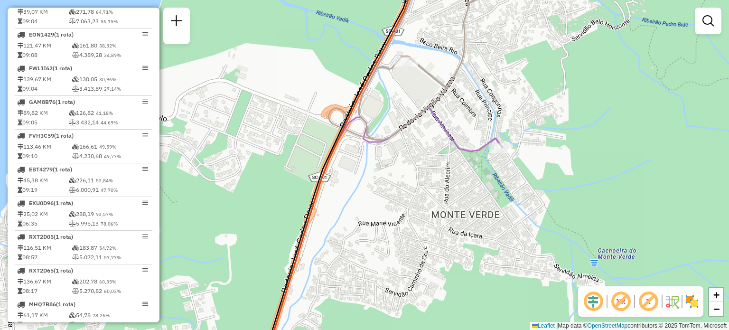
drag, startPoint x: 442, startPoint y: 183, endPoint x: 497, endPoint y: 154, distance: 62.4
click at [493, 157] on div "Janela de atendimento Grade de atendimento Capacidade Transportadoras Veículos …" at bounding box center [364, 165] width 729 height 330
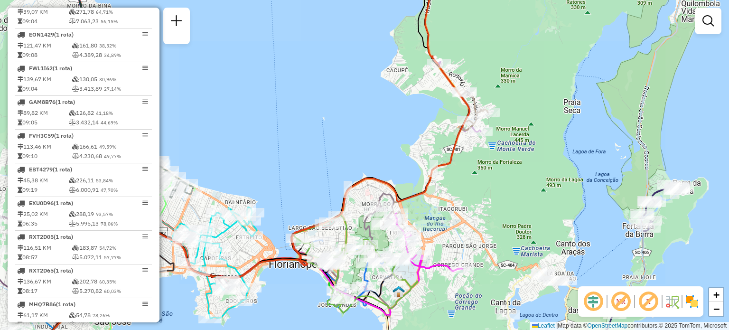
drag, startPoint x: 391, startPoint y: 177, endPoint x: 398, endPoint y: 121, distance: 56.9
click at [398, 121] on div "Janela de atendimento Grade de atendimento Capacidade Transportadoras Veículos …" at bounding box center [364, 165] width 729 height 330
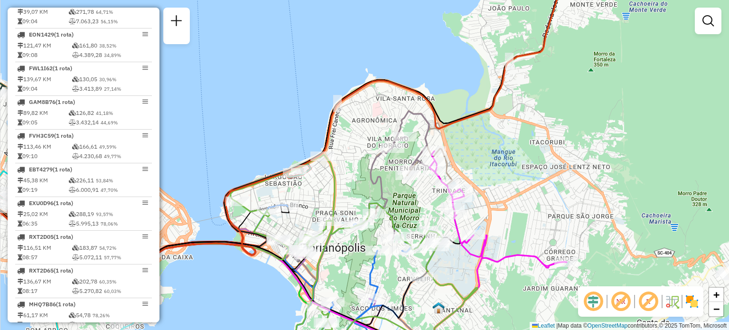
drag, startPoint x: 240, startPoint y: 159, endPoint x: 524, endPoint y: 84, distance: 293.8
click at [495, 85] on div "Janela de atendimento Grade de atendimento Capacidade Transportadoras Veículos …" at bounding box center [364, 165] width 729 height 330
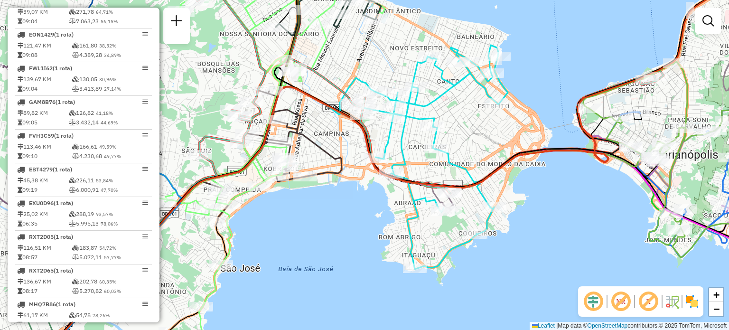
drag, startPoint x: 222, startPoint y: 179, endPoint x: 460, endPoint y: 81, distance: 257.1
click at [441, 85] on icon at bounding box center [418, 175] width 765 height 375
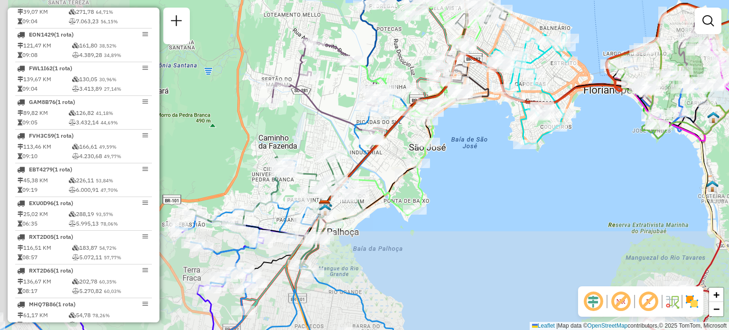
drag, startPoint x: 305, startPoint y: 157, endPoint x: 355, endPoint y: 112, distance: 67.2
click at [352, 112] on div "Janela de atendimento Grade de atendimento Capacidade Transportadoras Veículos …" at bounding box center [364, 165] width 729 height 330
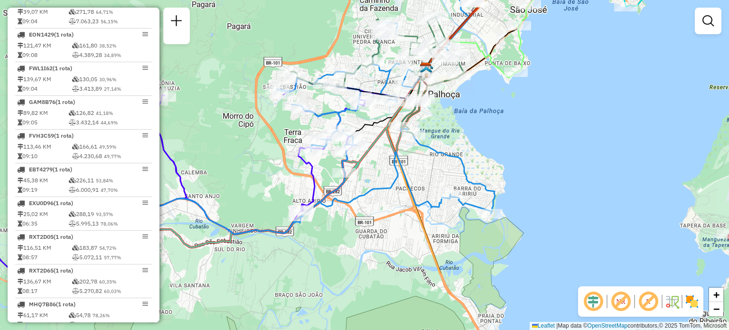
drag, startPoint x: 247, startPoint y: 253, endPoint x: 303, endPoint y: 155, distance: 113.2
click at [301, 157] on div "Rota 23 - Placa RMY2E67 05038371 - [PERSON_NAME] Janela de atendimento Grade de…" at bounding box center [364, 165] width 729 height 330
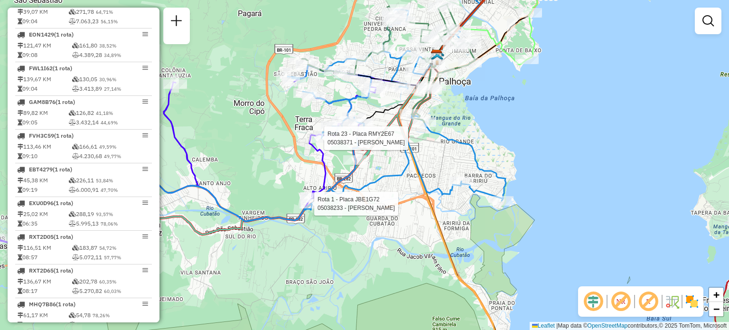
select select "**********"
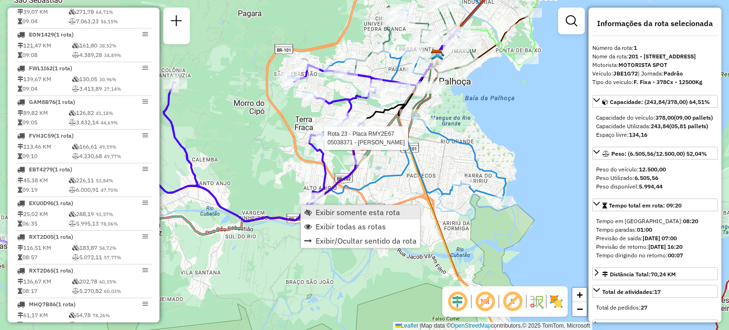
click at [322, 210] on span "Exibir somente esta rota" at bounding box center [357, 212] width 84 height 8
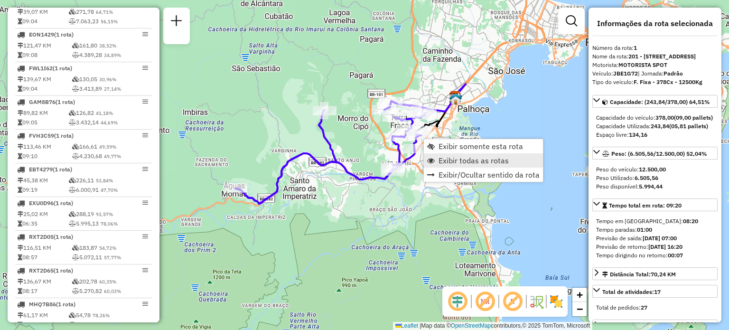
click at [453, 164] on span "Exibir todas as rotas" at bounding box center [473, 161] width 70 height 8
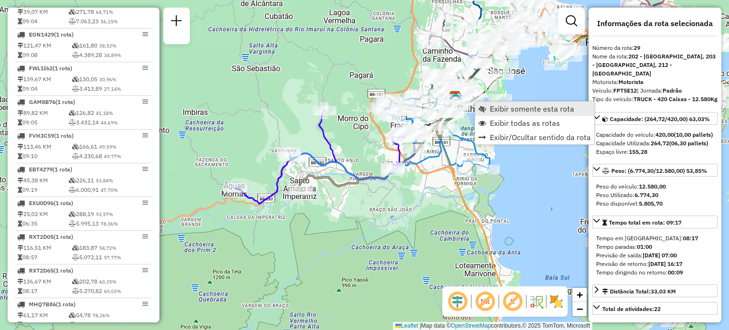
click at [485, 106] on span "Exibir somente esta rota" at bounding box center [482, 109] width 8 height 8
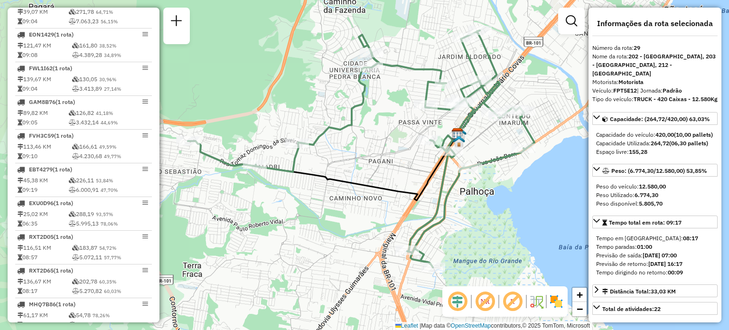
drag, startPoint x: 461, startPoint y: 226, endPoint x: 454, endPoint y: 172, distance: 54.0
click at [454, 174] on div "Janela de atendimento Grade de atendimento Capacidade Transportadoras Veículos …" at bounding box center [364, 165] width 729 height 330
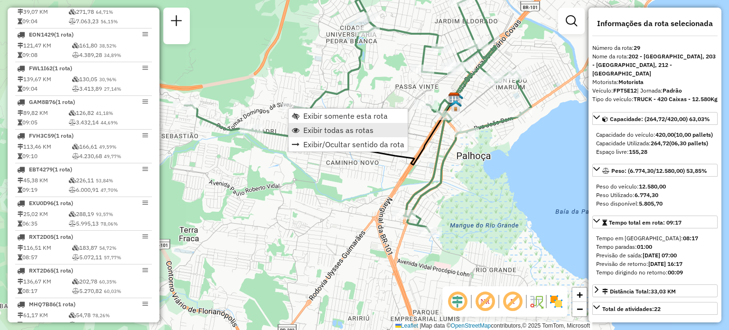
click at [326, 132] on span "Exibir todas as rotas" at bounding box center [338, 130] width 70 height 8
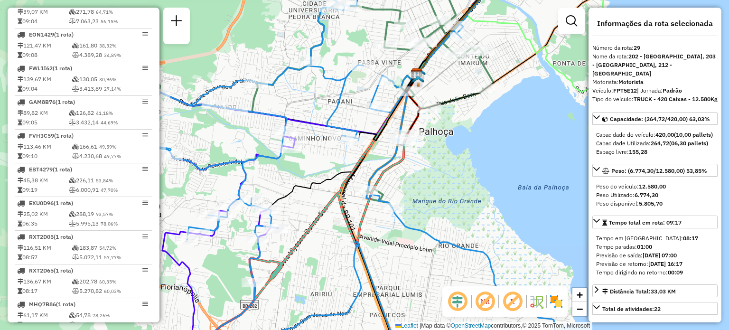
drag, startPoint x: 361, startPoint y: 197, endPoint x: 324, endPoint y: 172, distance: 44.9
click at [324, 172] on div "Janela de atendimento Grade de atendimento Capacidade Transportadoras Veículos …" at bounding box center [364, 165] width 729 height 330
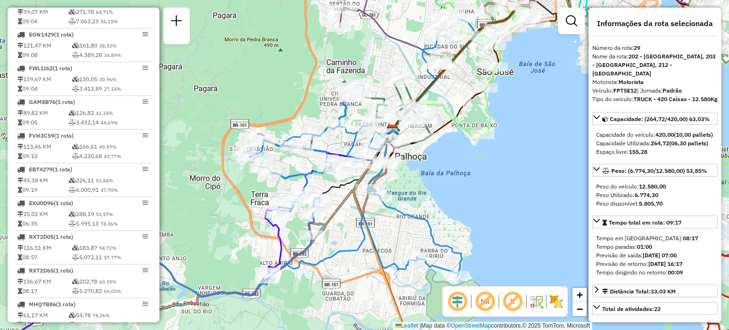
drag, startPoint x: 438, startPoint y: 132, endPoint x: 411, endPoint y: 176, distance: 51.6
click at [414, 142] on div at bounding box center [426, 137] width 24 height 9
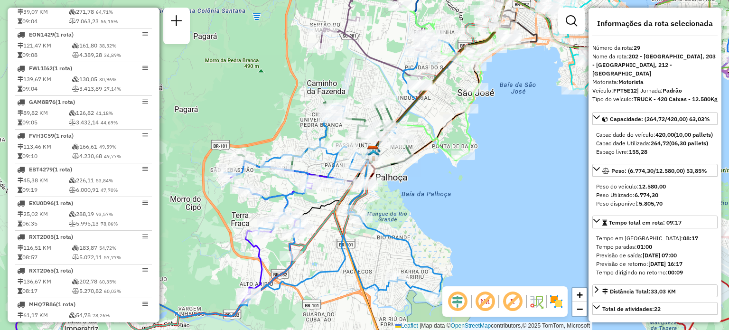
drag, startPoint x: 406, startPoint y: 242, endPoint x: 415, endPoint y: 218, distance: 26.3
click at [415, 218] on div "Janela de atendimento Grade de atendimento Capacidade Transportadoras Veículos …" at bounding box center [364, 165] width 729 height 330
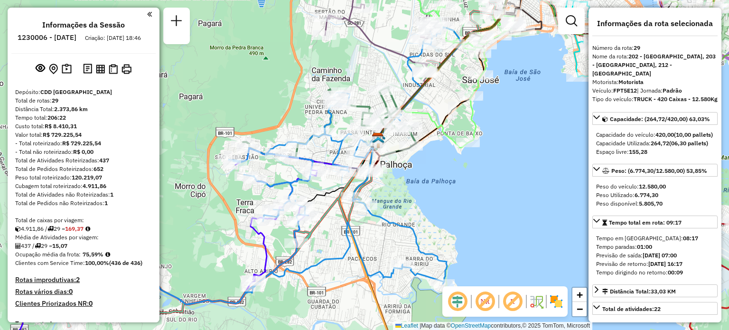
select select "**********"
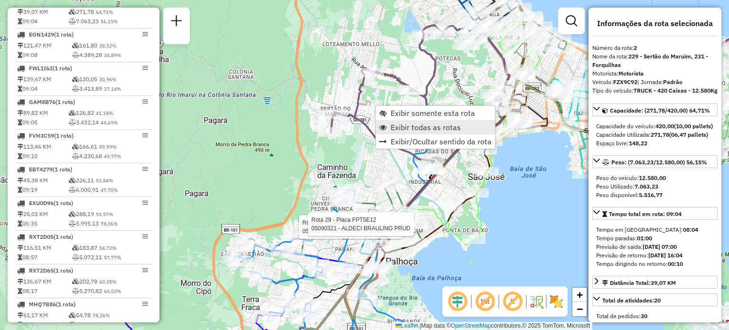
click at [395, 125] on span "Exibir todas as rotas" at bounding box center [425, 127] width 70 height 8
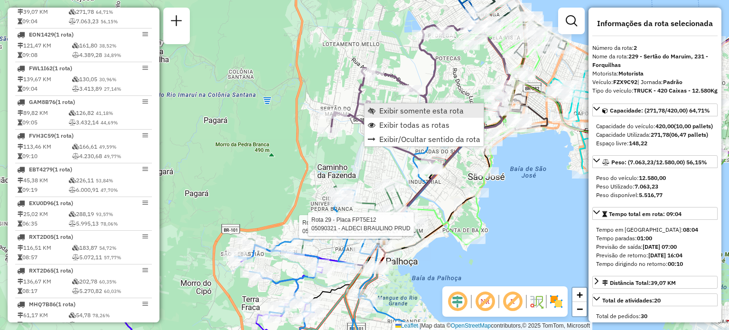
click at [381, 111] on span "Exibir somente esta rota" at bounding box center [421, 111] width 84 height 8
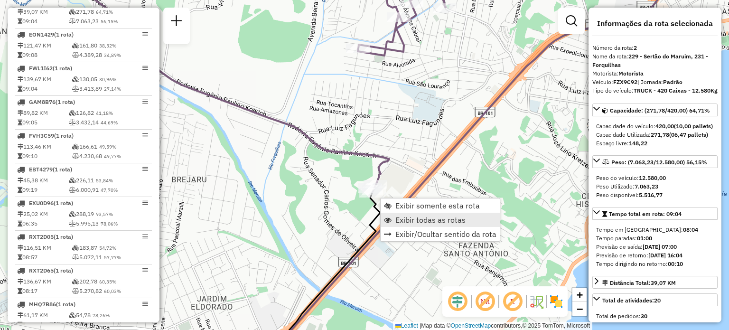
click at [405, 218] on span "Exibir todas as rotas" at bounding box center [430, 220] width 70 height 8
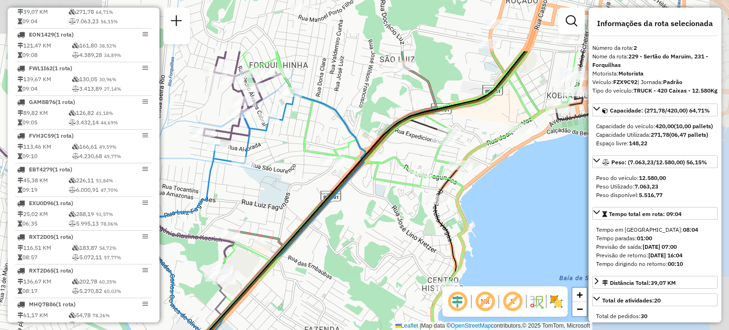
drag, startPoint x: 461, startPoint y: 137, endPoint x: 309, endPoint y: 212, distance: 169.9
click at [298, 221] on icon at bounding box center [317, 249] width 419 height 396
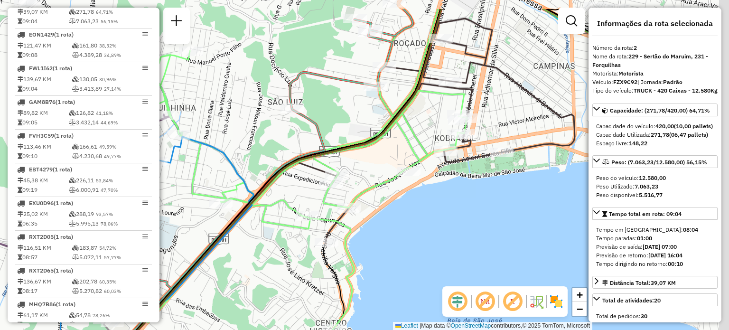
drag, startPoint x: 517, startPoint y: 146, endPoint x: 408, endPoint y: 188, distance: 116.1
click at [410, 188] on div "Janela de atendimento Grade de atendimento Capacidade Transportadoras Veículos …" at bounding box center [364, 165] width 729 height 330
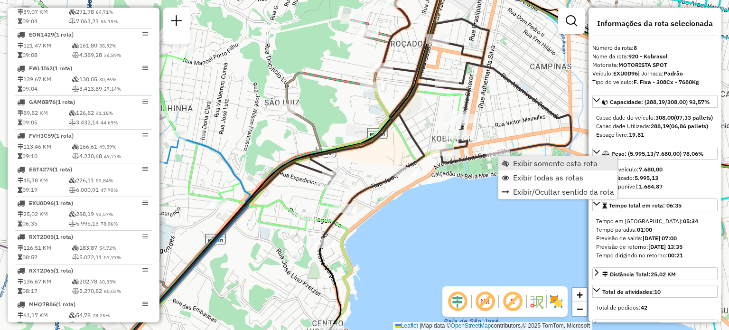
click at [505, 163] on span "Exibir somente esta rota" at bounding box center [505, 163] width 8 height 8
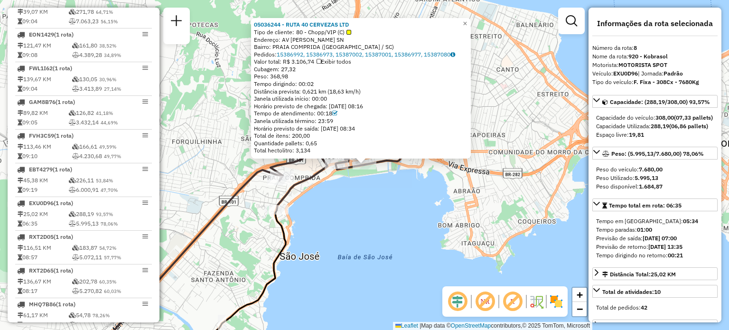
click at [392, 172] on div "05036244 - RUTA 40 CERVEZAS LTD Tipo de cliente: 80 - Chopp/VIP (C) Endereço: A…" at bounding box center [364, 165] width 729 height 330
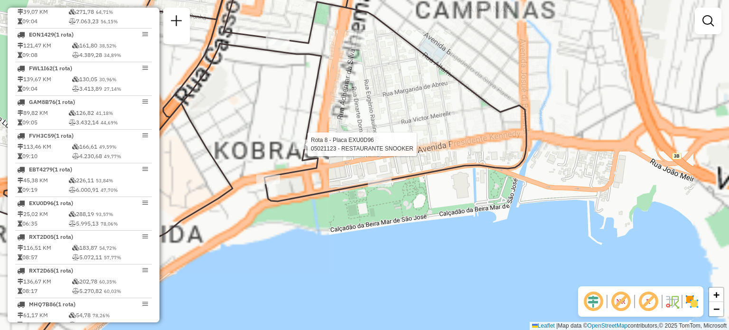
select select "**********"
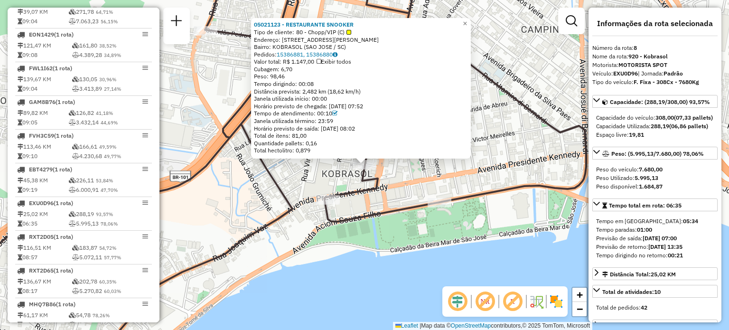
click at [501, 153] on div "05021123 - RESTAURANTE SNOOKER Tipo de cliente: 80 - Chopp/VIP (C) Endereço: R …" at bounding box center [364, 165] width 729 height 330
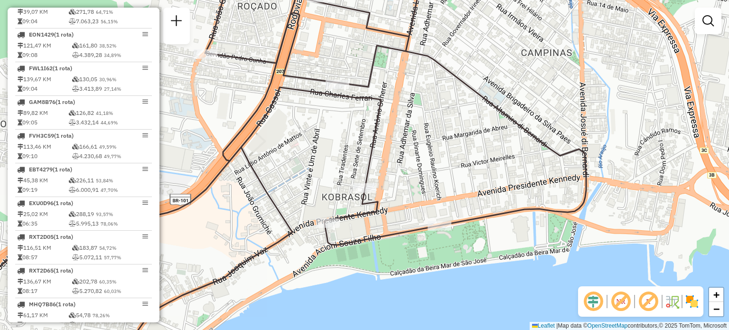
drag, startPoint x: 338, startPoint y: 75, endPoint x: 317, endPoint y: 220, distance: 146.6
click at [317, 220] on icon at bounding box center [325, 189] width 522 height 396
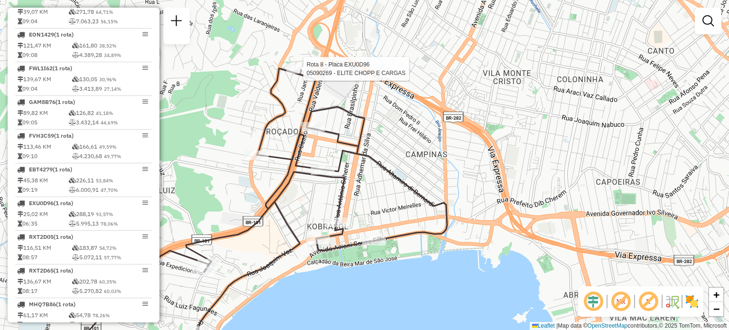
select select "**********"
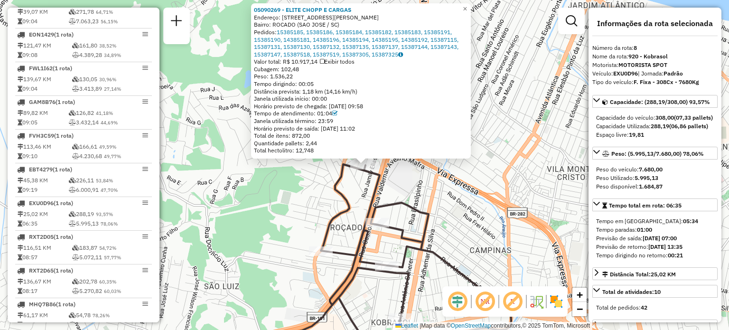
click at [334, 221] on icon at bounding box center [380, 263] width 261 height 199
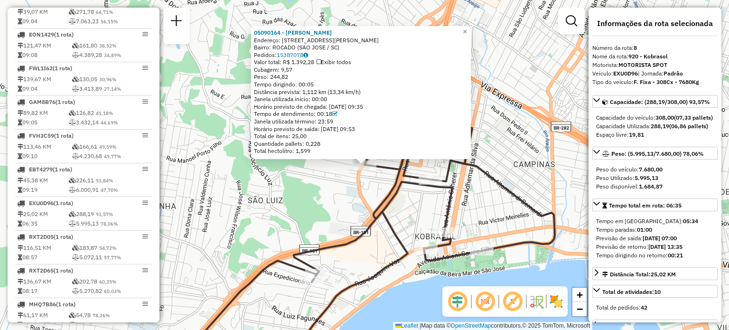
click at [354, 240] on icon at bounding box center [424, 209] width 261 height 263
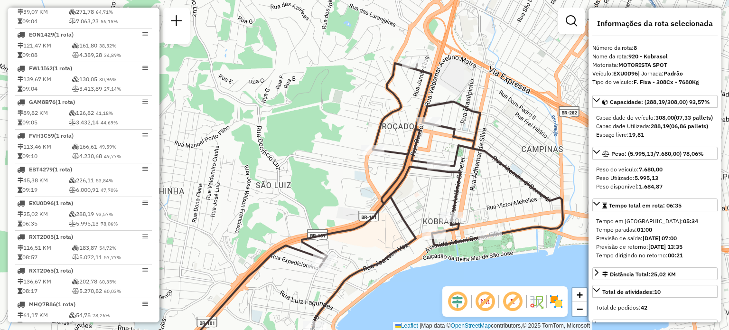
drag, startPoint x: 349, startPoint y: 218, endPoint x: 397, endPoint y: 120, distance: 109.0
click at [391, 133] on div "Janela de atendimento Grade de atendimento Capacidade Transportadoras Veículos …" at bounding box center [364, 165] width 729 height 330
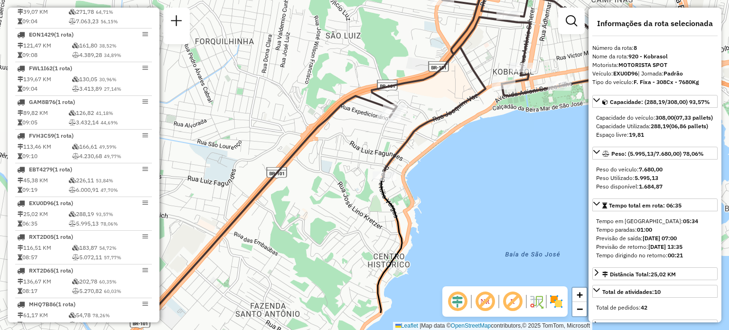
drag, startPoint x: 353, startPoint y: 182, endPoint x: 381, endPoint y: 99, distance: 87.3
click at [380, 110] on div "Janela de atendimento Grade de atendimento Capacidade Transportadoras Veículos …" at bounding box center [364, 165] width 729 height 330
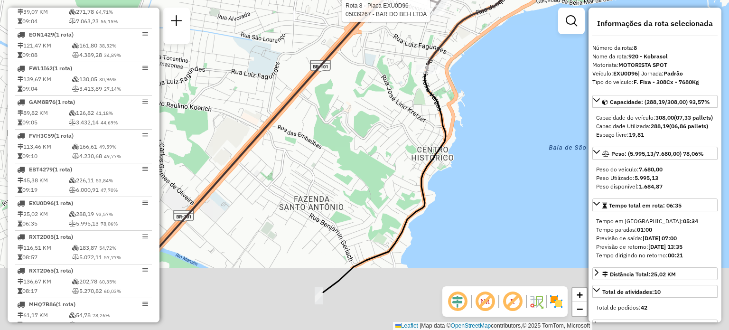
drag, startPoint x: 344, startPoint y: 237, endPoint x: 370, endPoint y: 187, distance: 56.2
click at [368, 192] on div "Rota 8 - Placa EXU0D96 05039267 - BAR DO BEH LTDA Janela de atendimento Grade d…" at bounding box center [364, 165] width 729 height 330
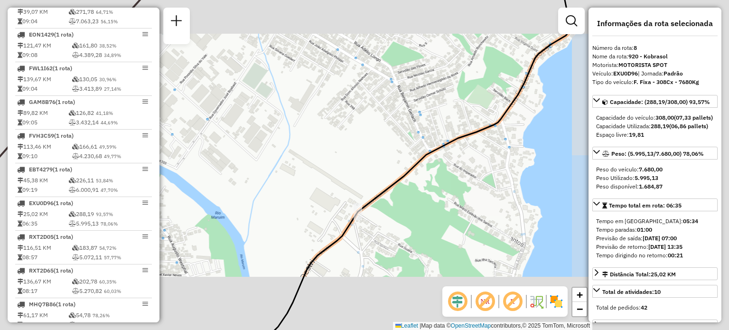
click at [298, 288] on div "Rota 8 - Placa EXU0D96 05039267 - BAR DO BEH LTDA Janela de atendimento Grade d…" at bounding box center [364, 165] width 729 height 330
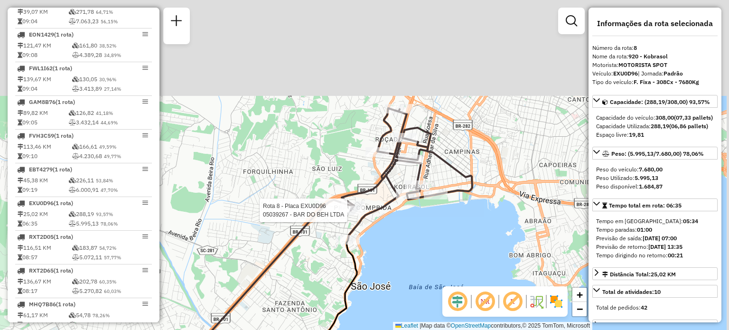
drag, startPoint x: 390, startPoint y: 135, endPoint x: 354, endPoint y: 258, distance: 128.2
click at [354, 240] on icon at bounding box center [406, 174] width 130 height 132
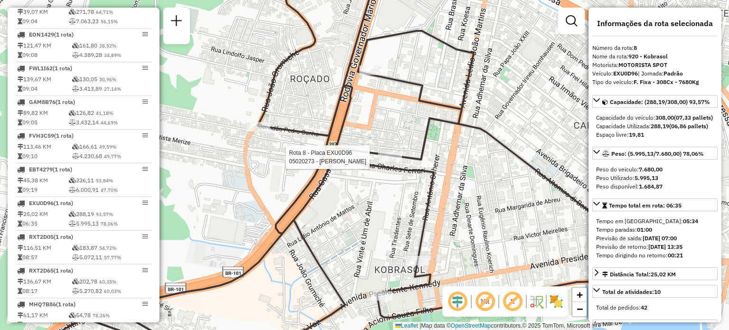
click at [386, 151] on icon at bounding box center [377, 165] width 522 height 396
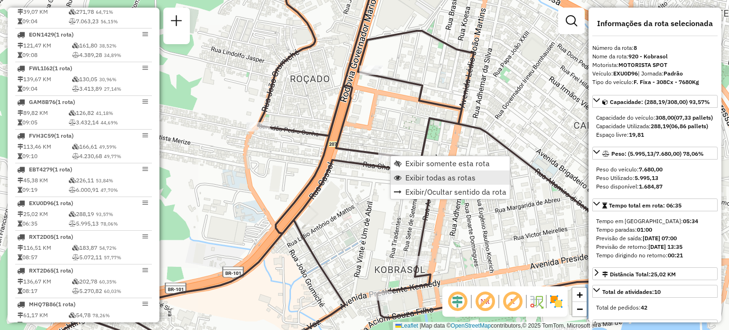
click at [427, 181] on span "Exibir todas as rotas" at bounding box center [440, 178] width 70 height 8
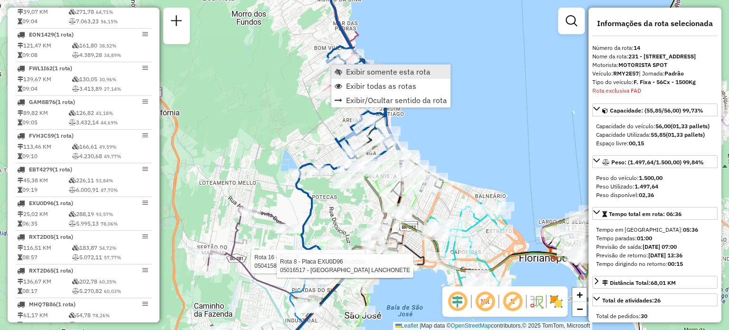
click at [341, 67] on link "Exibir somente esta rota" at bounding box center [390, 72] width 119 height 14
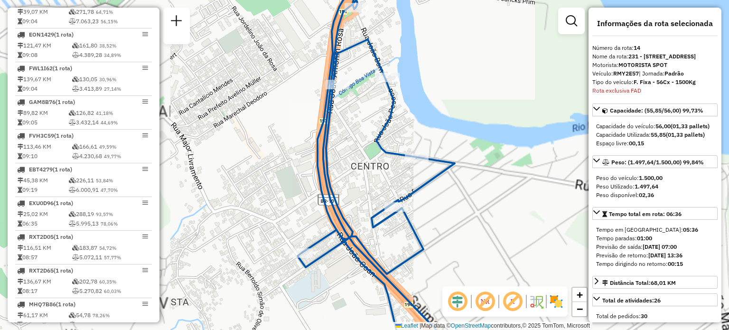
drag, startPoint x: 406, startPoint y: 147, endPoint x: 359, endPoint y: 85, distance: 78.1
click at [369, 92] on div "Janela de atendimento Grade de atendimento Capacidade Transportadoras Veículos …" at bounding box center [364, 165] width 729 height 330
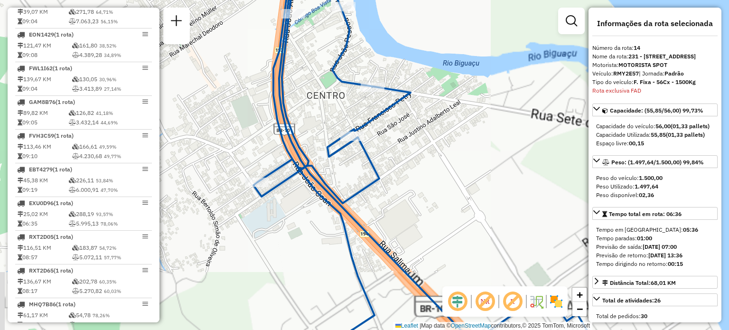
drag, startPoint x: 374, startPoint y: 241, endPoint x: 350, endPoint y: 172, distance: 73.2
click at [361, 182] on icon at bounding box center [429, 159] width 352 height 396
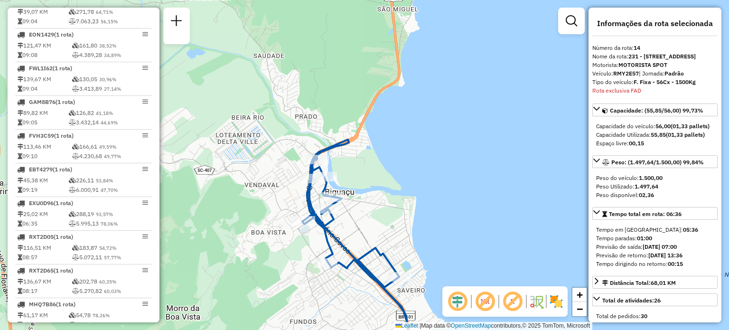
click at [410, 292] on div "Janela de atendimento Grade de atendimento Capacidade Transportadoras Veículos …" at bounding box center [364, 165] width 729 height 330
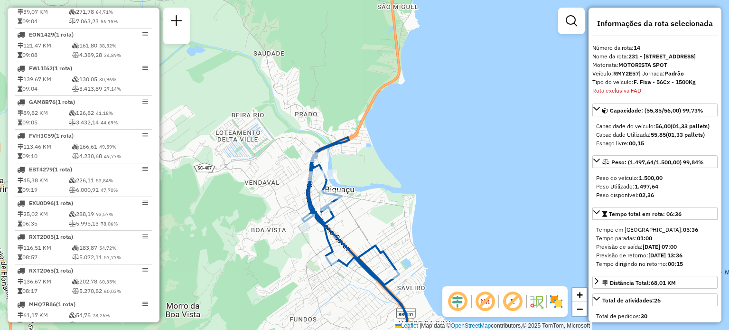
click at [569, 18] on em at bounding box center [570, 20] width 11 height 11
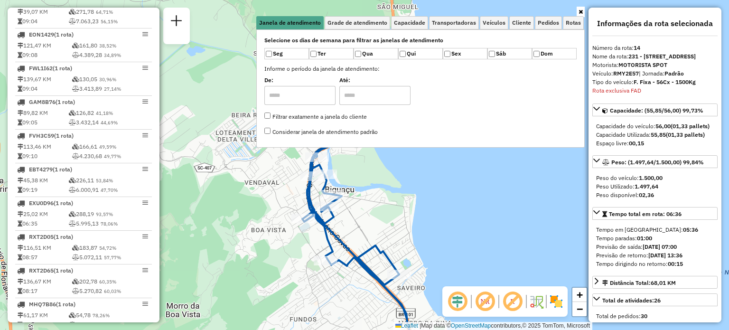
click at [579, 9] on icon at bounding box center [580, 12] width 4 height 6
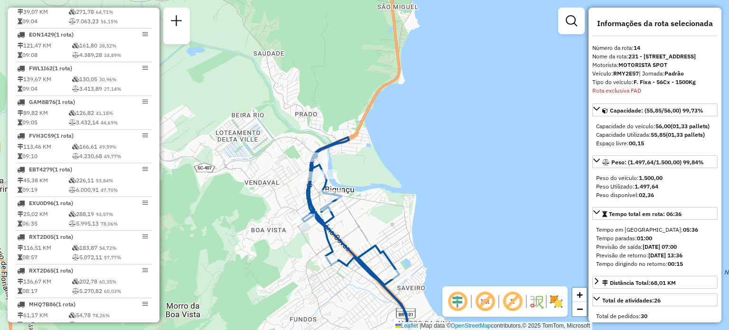
scroll to position [2677, 0]
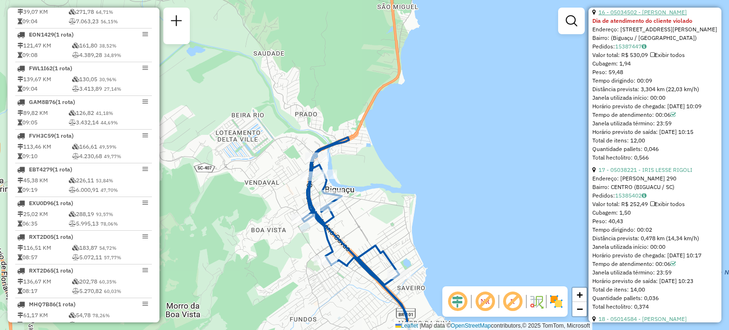
click at [634, 16] on link "16 - 05034502 - [PERSON_NAME]" at bounding box center [642, 12] width 88 height 7
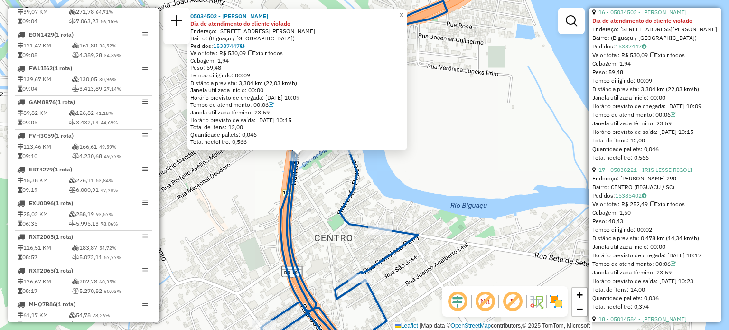
drag, startPoint x: 461, startPoint y: 151, endPoint x: 444, endPoint y: 151, distance: 16.6
click at [461, 151] on div "05034502 - MARCELO GARCIA Dia de atendimento do cliente violado Endereço: Rua W…" at bounding box center [364, 165] width 729 height 330
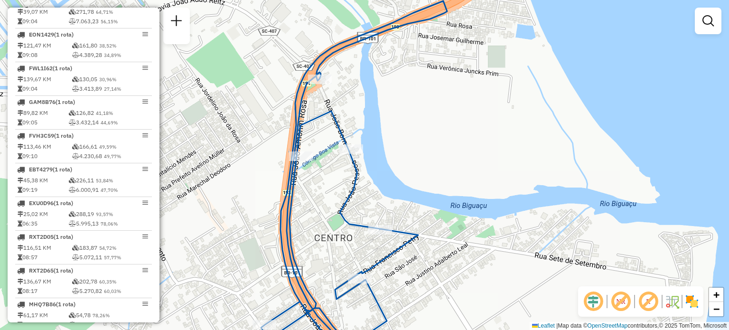
drag, startPoint x: 311, startPoint y: 187, endPoint x: 324, endPoint y: 185, distance: 12.9
click at [324, 185] on div "Janela de atendimento Grade de atendimento Capacidade Transportadoras Veículos …" at bounding box center [364, 165] width 729 height 330
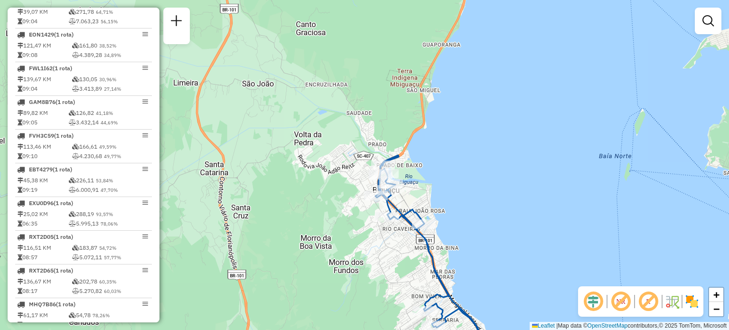
drag, startPoint x: 433, startPoint y: 182, endPoint x: 433, endPoint y: 173, distance: 9.0
click at [433, 173] on div "Janela de atendimento Grade de atendimento Capacidade Transportadoras Veículos …" at bounding box center [364, 165] width 729 height 330
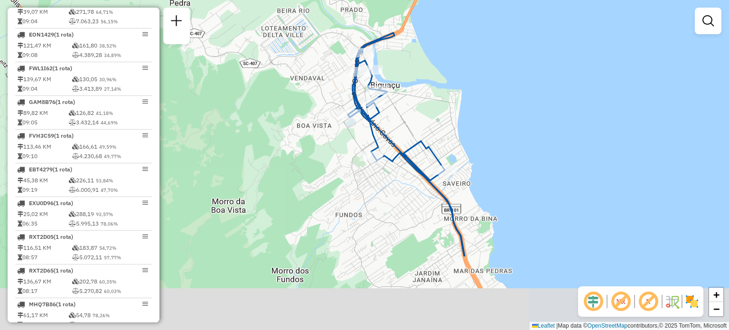
drag, startPoint x: 429, startPoint y: 180, endPoint x: 417, endPoint y: 75, distance: 105.5
click at [421, 74] on div "Janela de atendimento Grade de atendimento Capacidade Transportadoras Veículos …" at bounding box center [364, 165] width 729 height 330
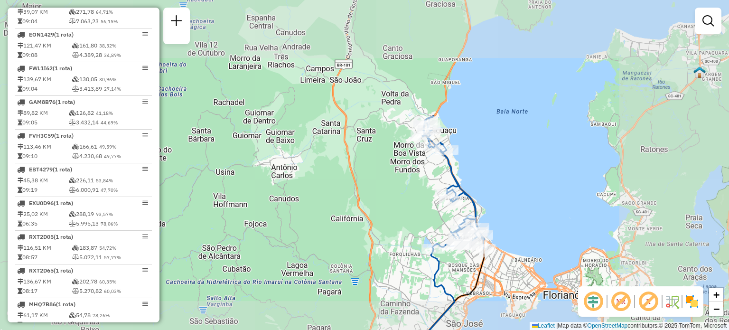
drag, startPoint x: 495, startPoint y: 181, endPoint x: 455, endPoint y: 139, distance: 57.4
click at [469, 135] on div "Janela de atendimento Grade de atendimento Capacidade Transportadoras Veículos …" at bounding box center [364, 165] width 729 height 330
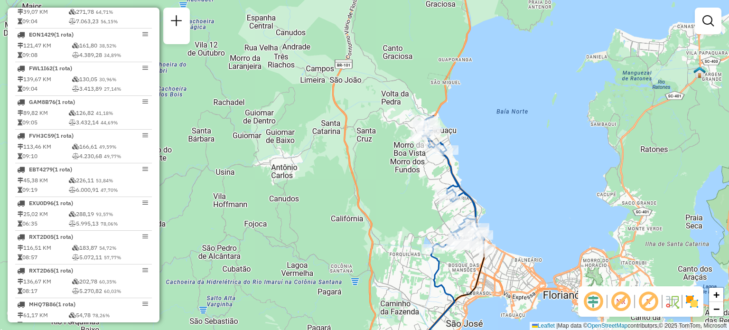
drag, startPoint x: 479, startPoint y: 165, endPoint x: 454, endPoint y: 137, distance: 36.9
click at [461, 142] on div "Janela de atendimento Grade de atendimento Capacidade Transportadoras Veículos …" at bounding box center [364, 165] width 729 height 330
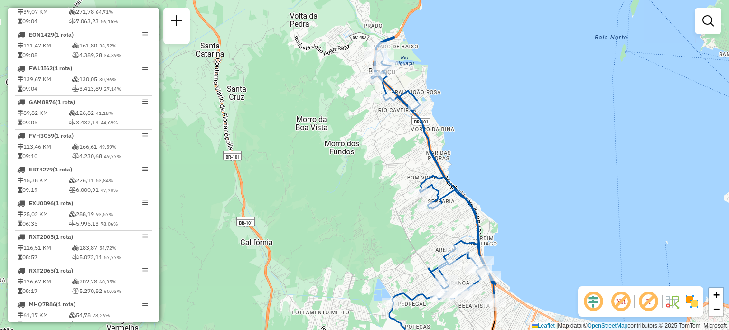
drag, startPoint x: 457, startPoint y: 144, endPoint x: 471, endPoint y: 136, distance: 15.9
click at [471, 136] on div "Janela de atendimento Grade de atendimento Capacidade Transportadoras Veículos …" at bounding box center [364, 165] width 729 height 330
select select "**********"
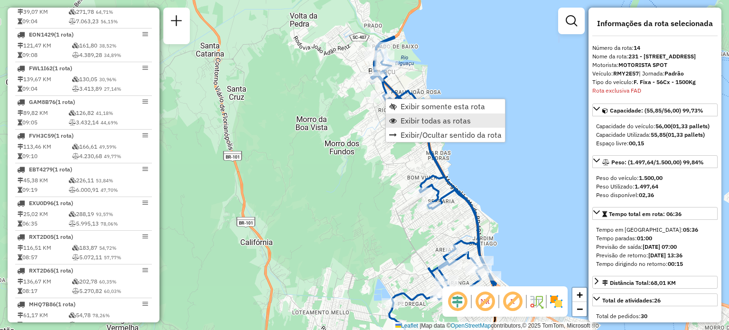
click at [425, 124] on span "Exibir todas as rotas" at bounding box center [435, 121] width 70 height 8
